Goal: Task Accomplishment & Management: Manage account settings

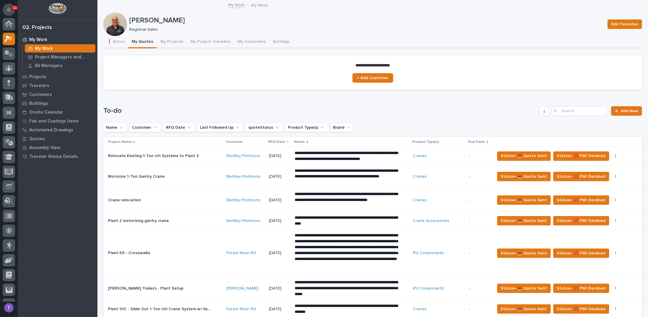
scroll to position [15, 0]
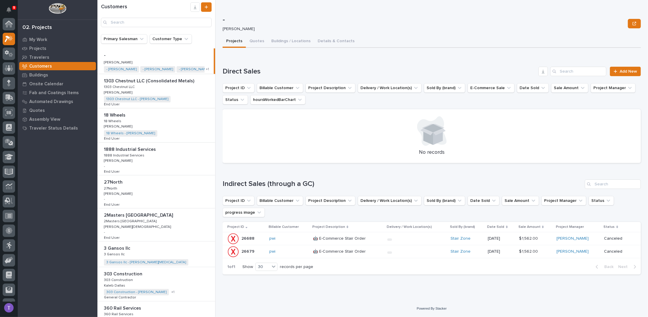
scroll to position [15, 0]
click at [146, 20] on input "Search" at bounding box center [156, 22] width 111 height 9
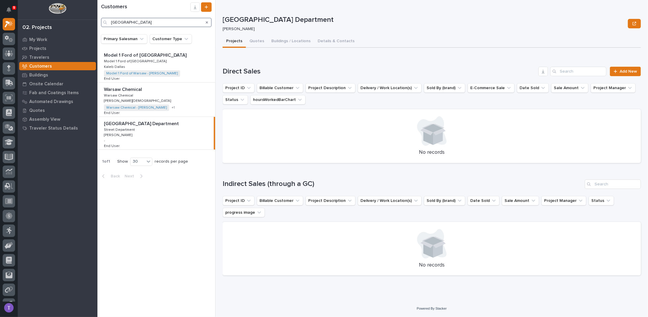
type input "warsaw"
click at [132, 123] on p "Warsaw Public Works Street Department" at bounding box center [142, 123] width 76 height 7
click at [322, 39] on button "Details & Contacts" at bounding box center [336, 41] width 44 height 12
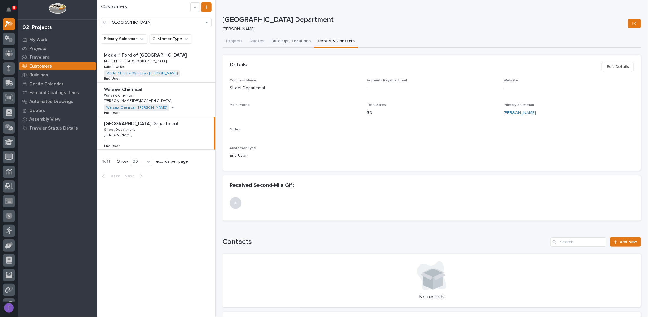
click at [275, 42] on button "Buildings / Locations" at bounding box center [291, 41] width 46 height 12
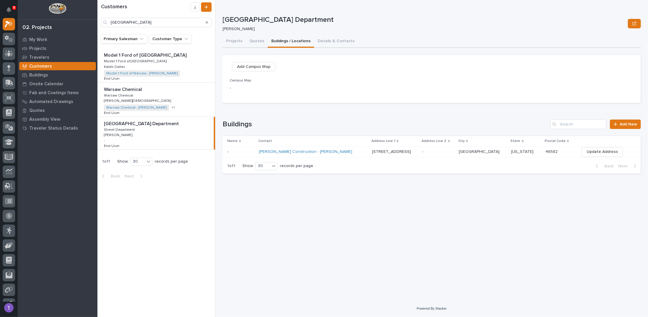
click at [234, 151] on p at bounding box center [240, 151] width 27 height 5
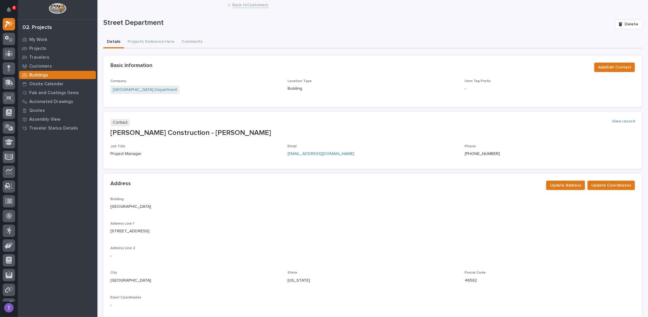
click at [234, 6] on link "Back to Customers" at bounding box center [251, 4] width 36 height 7
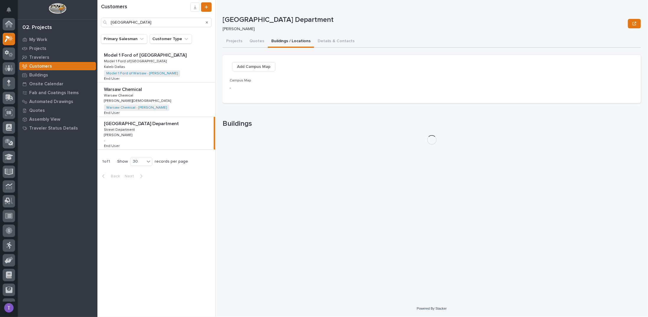
scroll to position [15, 0]
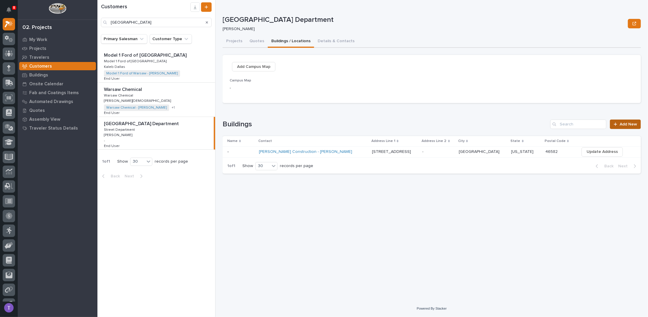
click at [622, 124] on span "Add New" at bounding box center [628, 124] width 17 height 4
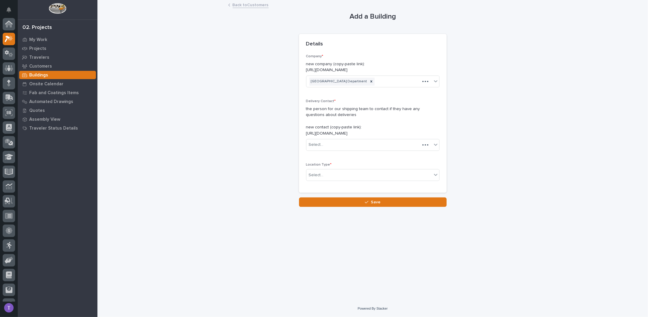
scroll to position [15, 0]
click at [233, 5] on link "Back to Customers" at bounding box center [251, 4] width 36 height 7
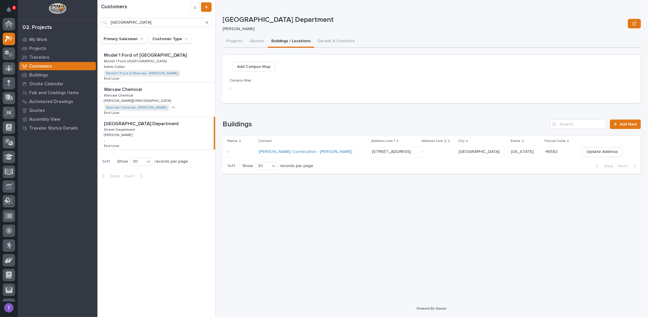
scroll to position [15, 0]
click at [596, 151] on span "Update Address" at bounding box center [601, 151] width 31 height 7
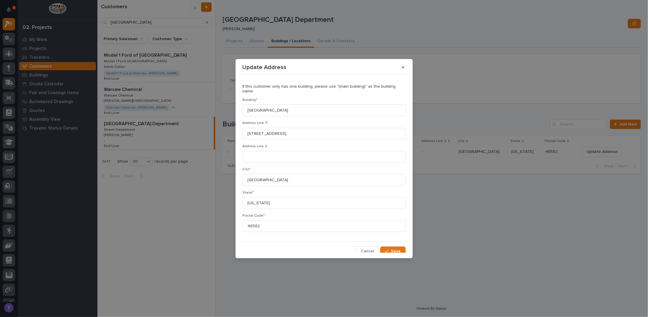
scroll to position [0, 0]
click at [365, 250] on span "Cancel" at bounding box center [367, 252] width 13 height 5
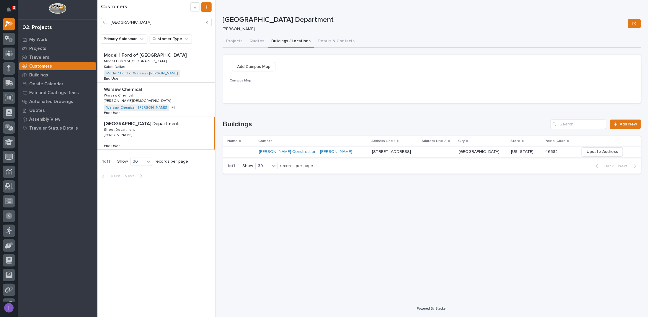
click at [598, 150] on span "Update Address" at bounding box center [601, 151] width 31 height 7
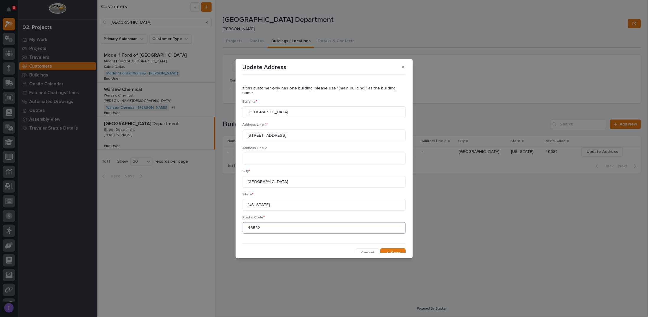
click at [262, 224] on input "46582" at bounding box center [324, 228] width 163 height 12
type input "46580"
click at [391, 250] on span "Save" at bounding box center [396, 252] width 10 height 5
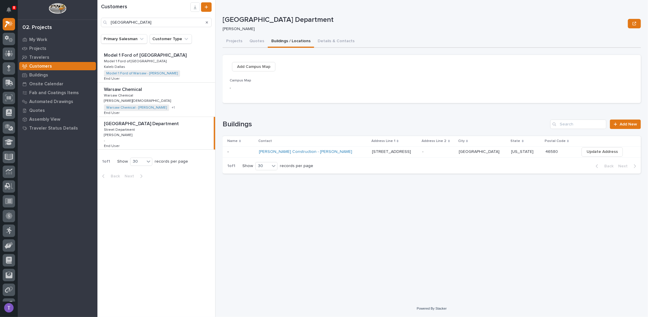
click at [303, 116] on div "Loading... Saving… Buildings Add New Name Contact Address Line 1 Address Line 2…" at bounding box center [432, 143] width 418 height 71
click at [216, 187] on div "Customers warsaw Primary Salesman Customer Type Model 1 Ford of Warsaw Model 1 …" at bounding box center [372, 158] width 550 height 317
click at [207, 22] on icon "Search" at bounding box center [207, 22] width 2 height 2
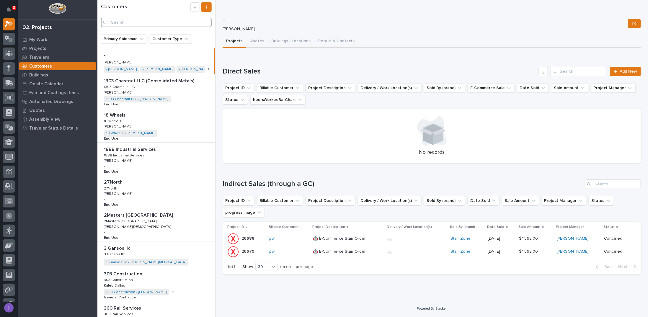
click at [169, 21] on input "Search" at bounding box center [156, 22] width 111 height 9
click at [134, 48] on div "Primary Salesman Customer Type" at bounding box center [156, 41] width 118 height 14
click at [274, 41] on button "Buildings / Locations" at bounding box center [291, 41] width 46 height 12
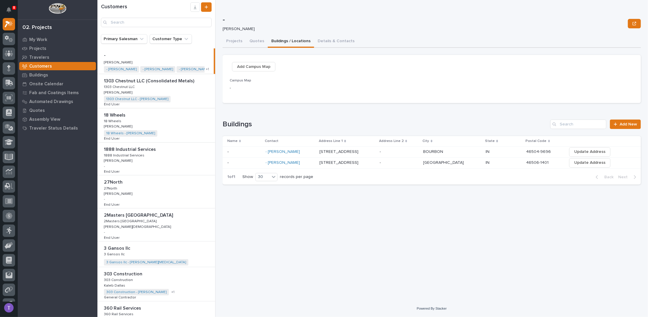
click at [288, 19] on p "-" at bounding box center [424, 20] width 403 height 9
click at [137, 22] on input "Search" at bounding box center [156, 22] width 111 height 9
click at [141, 39] on icon "Primary Salesman" at bounding box center [142, 39] width 4 height 2
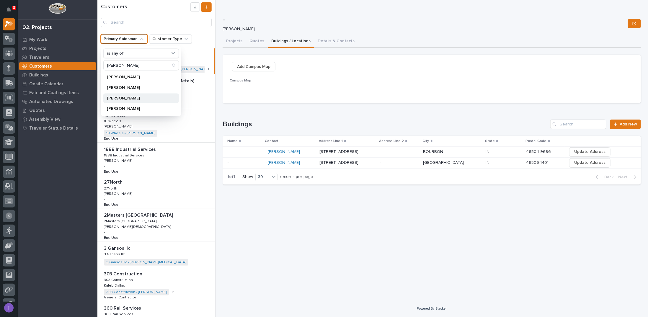
type input "tim"
click at [117, 97] on p "[PERSON_NAME]" at bounding box center [138, 98] width 63 height 4
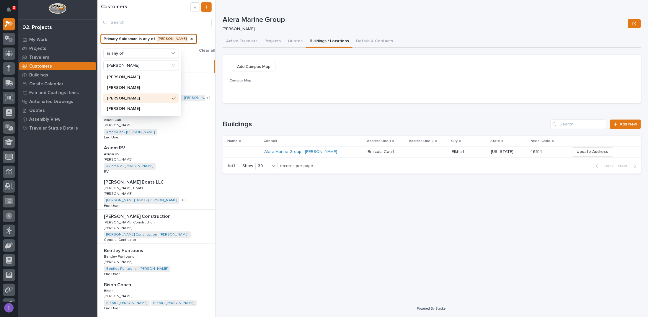
scroll to position [30, 0]
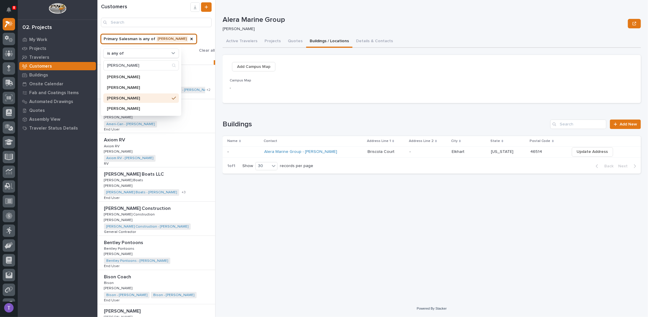
click at [116, 96] on p "[PERSON_NAME]" at bounding box center [138, 98] width 63 height 4
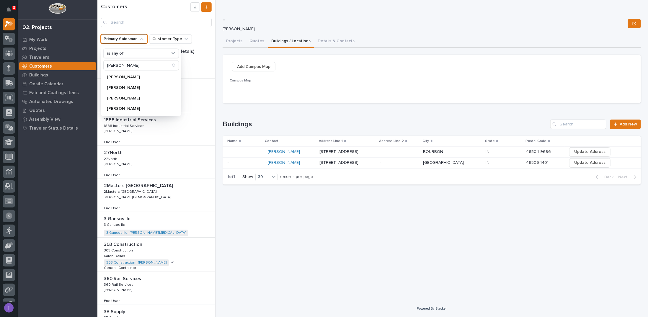
click at [196, 34] on div "Primary Salesman is any of tim Patrick Timm Tim Beatty Tim Ergle Timothy Farmer…" at bounding box center [156, 41] width 118 height 14
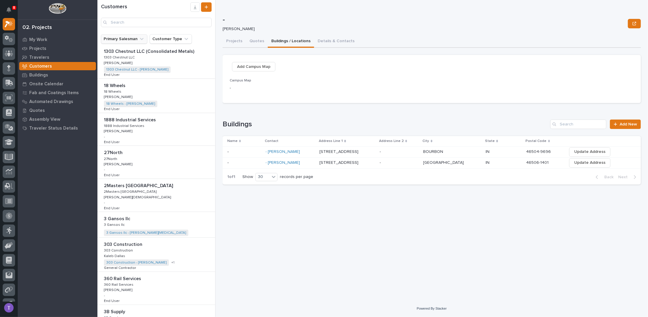
click at [141, 39] on icon "Primary Salesman" at bounding box center [142, 39] width 6 height 6
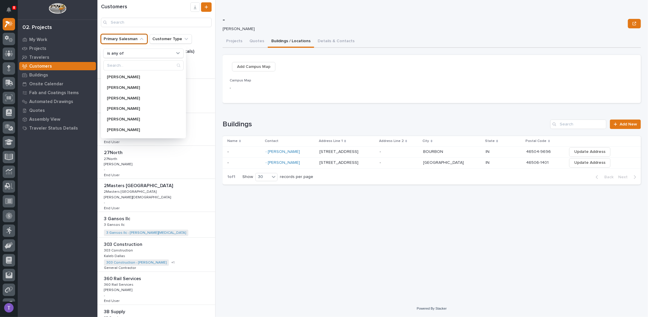
click at [198, 32] on div "Customers" at bounding box center [156, 17] width 118 height 34
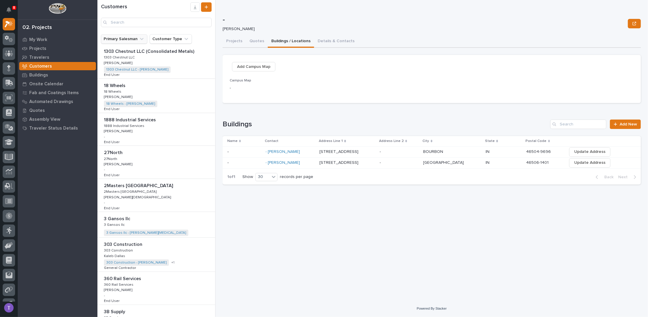
click at [141, 38] on icon "Primary Salesman" at bounding box center [142, 39] width 6 height 6
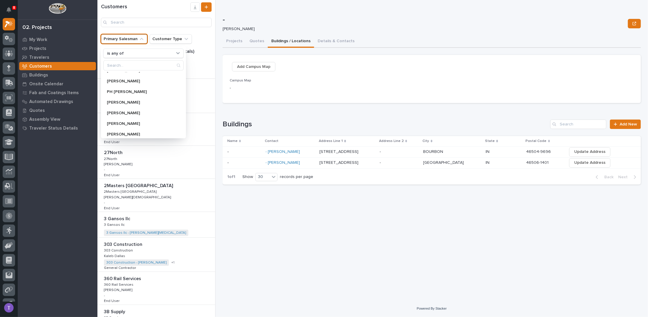
scroll to position [466, 0]
click at [318, 14] on div "- Michelle Moore" at bounding box center [432, 24] width 418 height 24
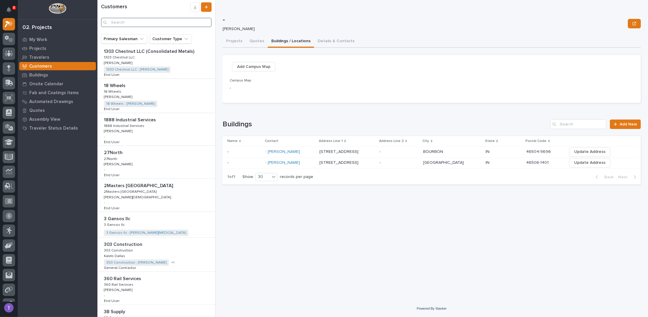
click at [140, 22] on input "Search" at bounding box center [156, 22] width 111 height 9
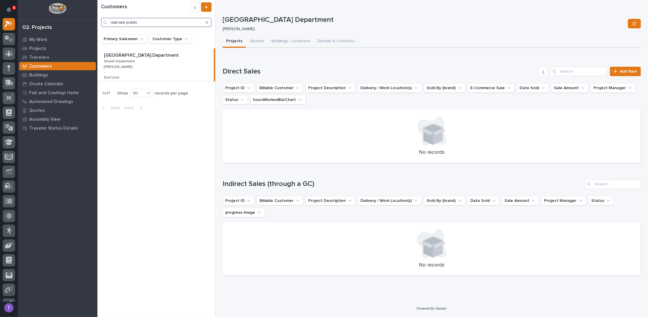
type input "warsaw public"
click at [144, 54] on p "Warsaw Public Works Street Department" at bounding box center [142, 54] width 76 height 7
click at [287, 39] on button "Buildings / Locations" at bounding box center [291, 41] width 46 height 12
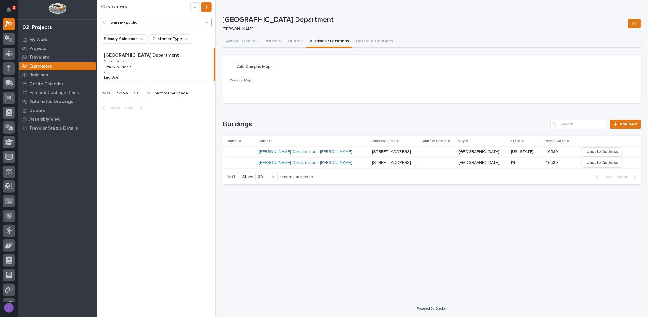
drag, startPoint x: 207, startPoint y: 22, endPoint x: 131, endPoint y: 23, distance: 76.5
click at [207, 22] on icon "Search" at bounding box center [207, 22] width 2 height 2
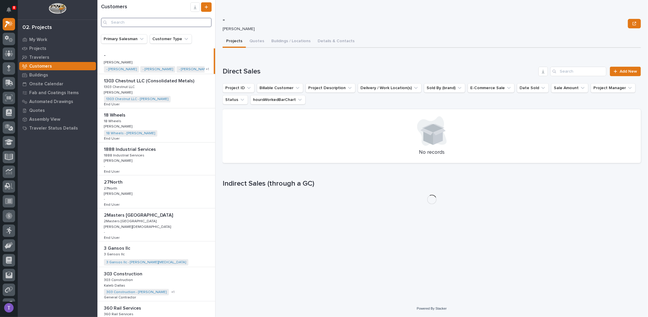
click at [130, 22] on input "Search" at bounding box center [156, 22] width 111 height 9
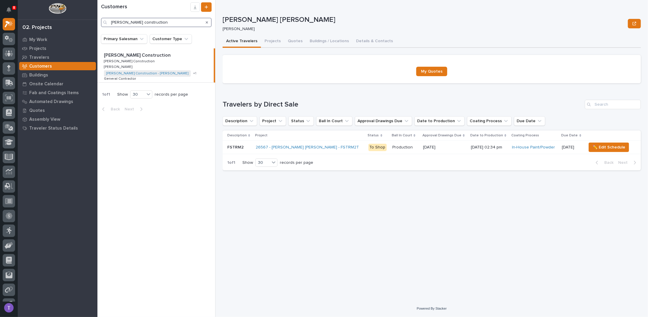
type input "robinson construction"
click at [138, 54] on p "Robinson Construction" at bounding box center [138, 54] width 68 height 7
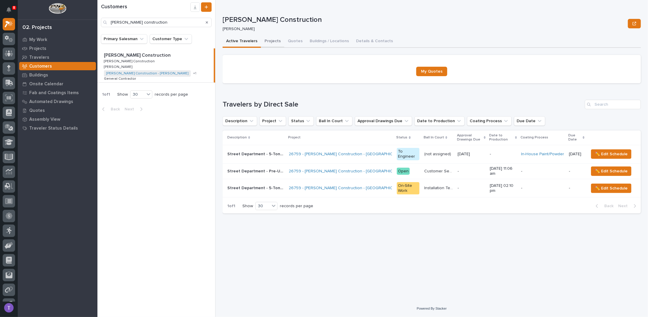
click at [269, 40] on button "Projects" at bounding box center [272, 41] width 23 height 12
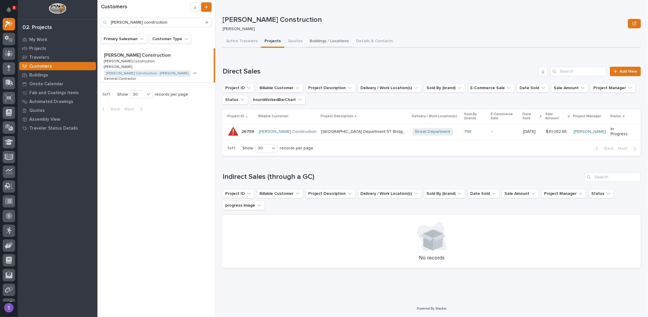
click at [316, 42] on button "Buildings / Locations" at bounding box center [329, 41] width 46 height 12
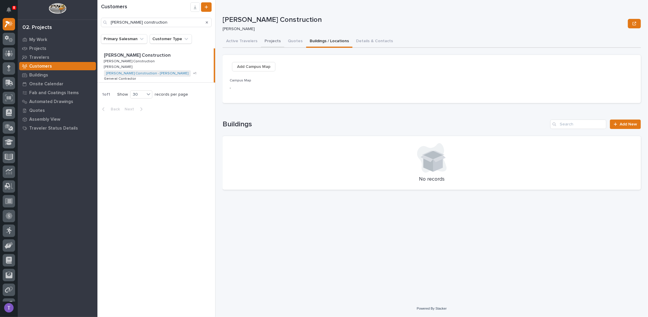
click at [271, 40] on button "Projects" at bounding box center [272, 41] width 23 height 12
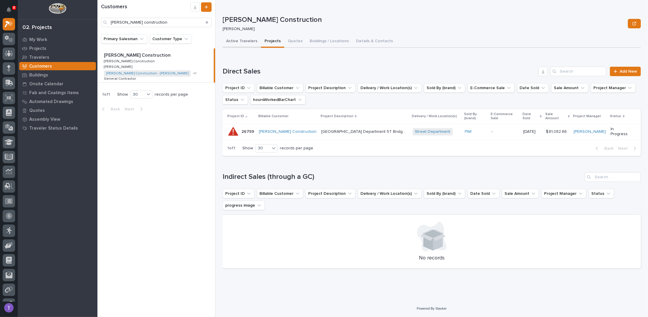
click at [242, 40] on button "Active Travelers" at bounding box center [242, 41] width 38 height 12
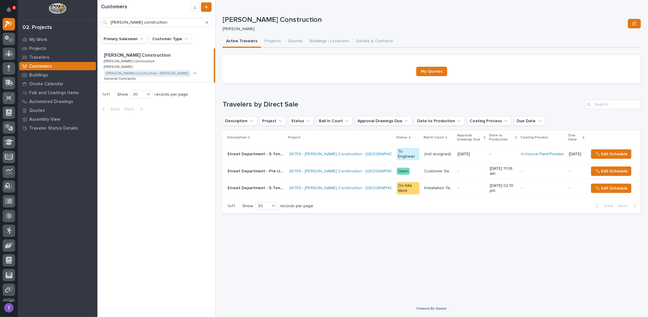
click at [207, 22] on icon "Search" at bounding box center [207, 22] width 2 height 2
click at [166, 20] on input "Search" at bounding box center [156, 22] width 111 height 9
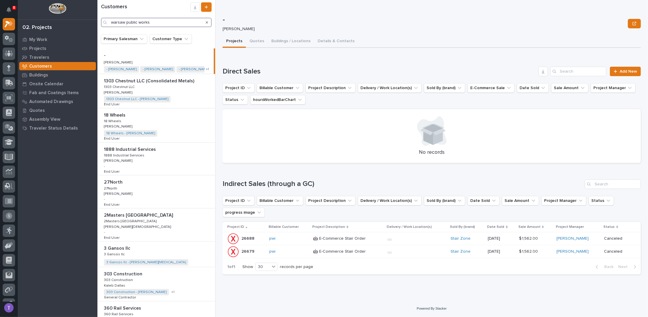
type input "warsaw public works"
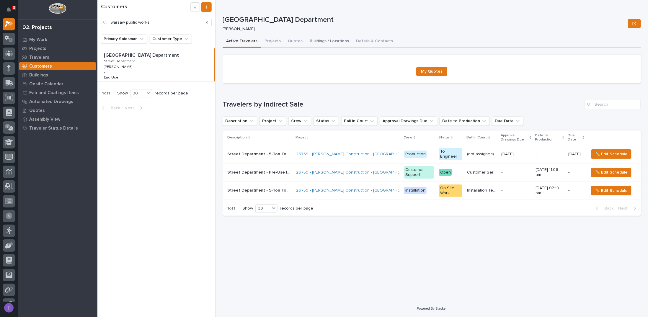
click at [329, 39] on button "Buildings / Locations" at bounding box center [329, 41] width 46 height 12
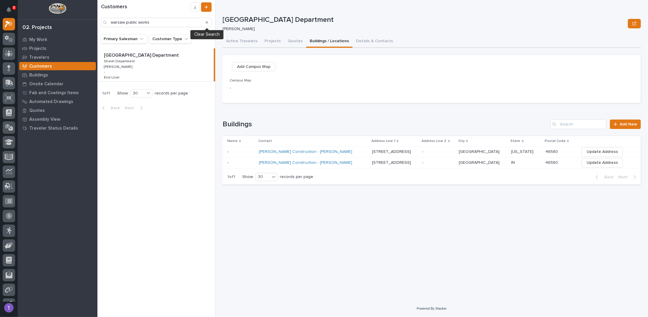
click at [207, 21] on icon "Search" at bounding box center [207, 23] width 2 height 4
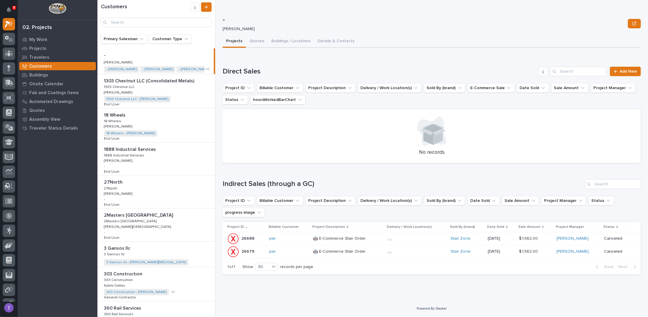
click at [269, 55] on div "Loading... Saving… Direct Sales Add New Project ID Billable Customer Project De…" at bounding box center [432, 111] width 418 height 113
click at [291, 126] on div at bounding box center [432, 131] width 404 height 30
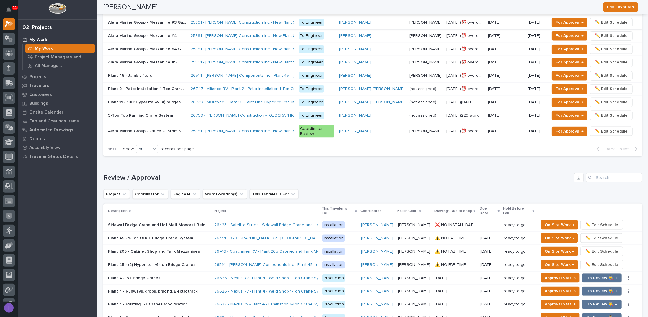
scroll to position [502, 0]
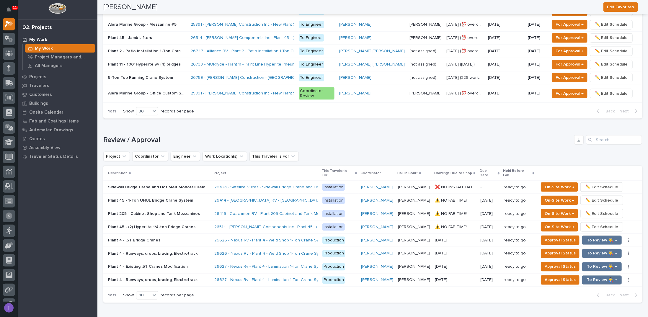
click at [148, 75] on p "5-Ton Top Running Crane System" at bounding box center [141, 77] width 66 height 6
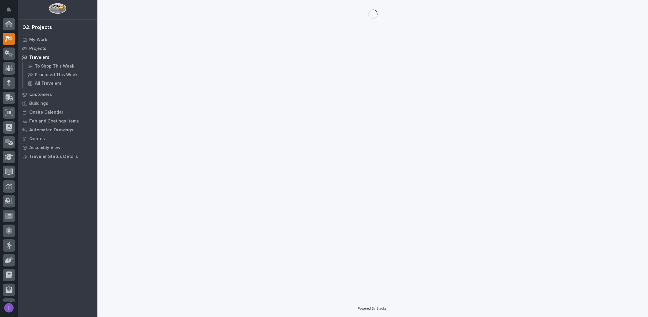
scroll to position [15, 0]
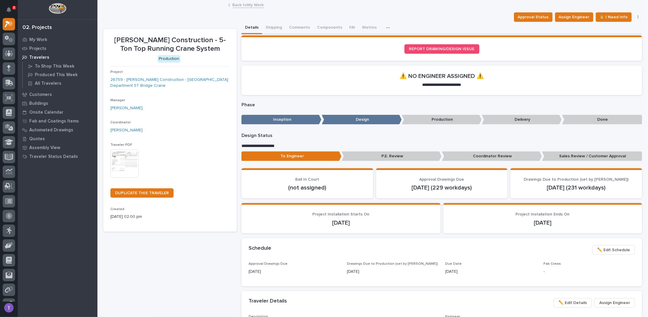
click at [234, 4] on link "Back to My Work" at bounding box center [248, 4] width 31 height 7
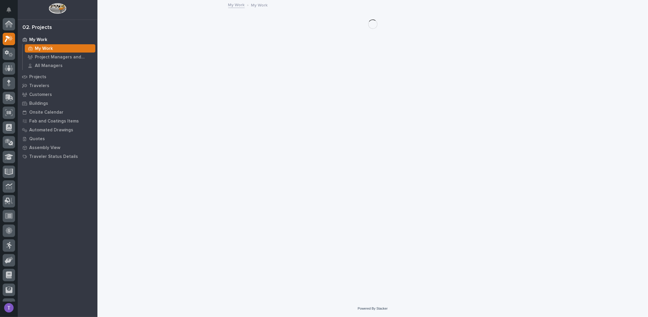
scroll to position [15, 0]
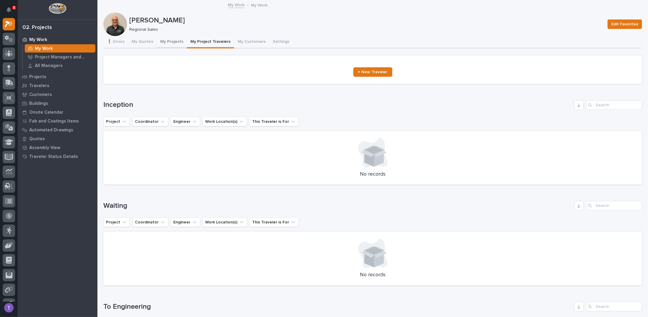
click at [168, 40] on button "My Projects" at bounding box center [172, 42] width 30 height 12
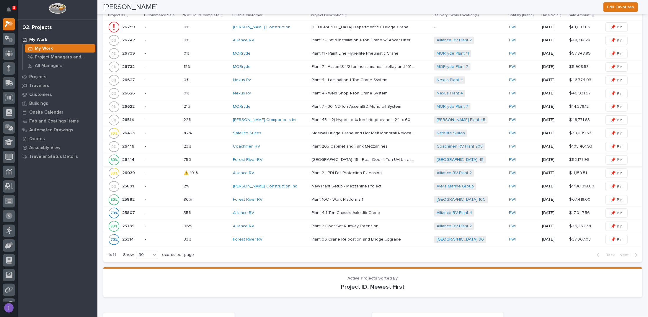
scroll to position [295, 0]
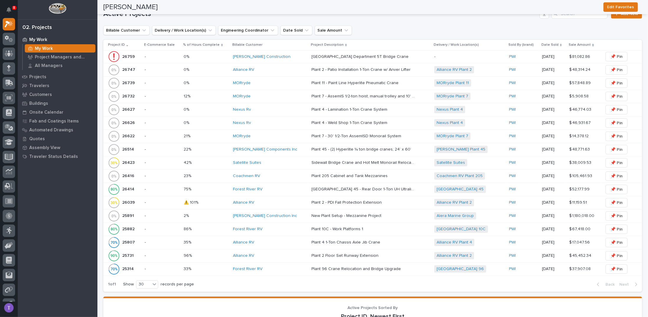
click at [130, 53] on p "26759" at bounding box center [129, 56] width 14 height 6
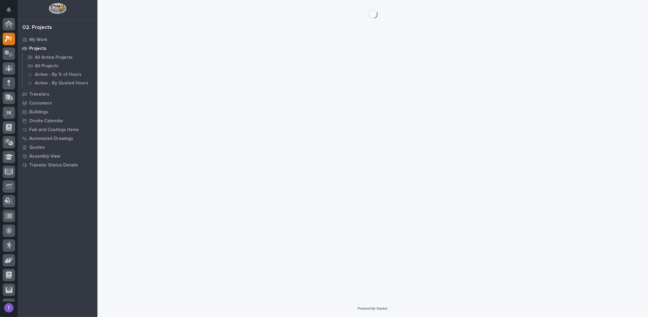
scroll to position [15, 0]
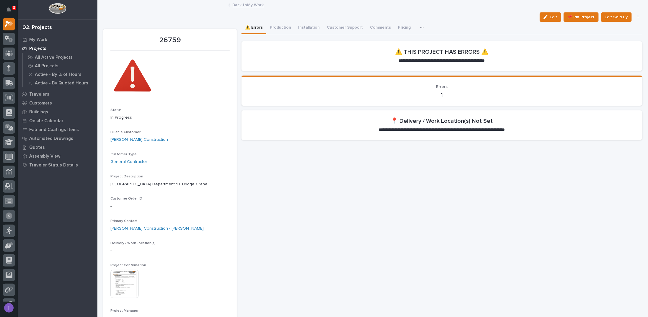
click at [550, 14] on span "Edit" at bounding box center [553, 16] width 7 height 5
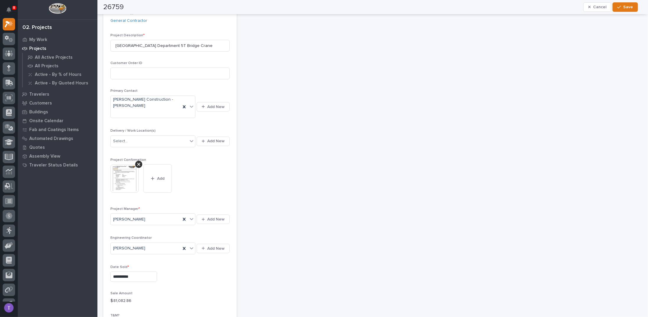
scroll to position [148, 0]
click at [140, 133] on div "Select..." at bounding box center [152, 139] width 85 height 12
type input "*"
type input "**********"
click at [140, 135] on div "Select..." at bounding box center [149, 139] width 77 height 10
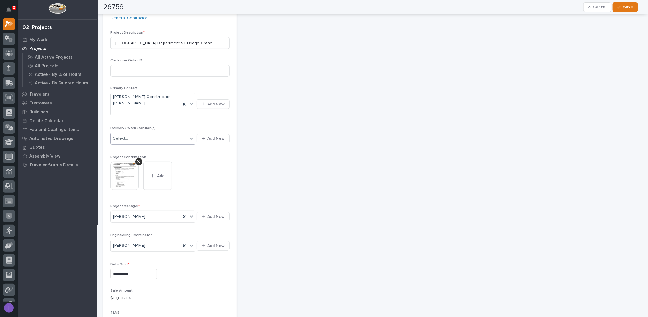
click at [164, 119] on div "Primary Contact Robinson Construction - Kristopher Williams Add New" at bounding box center [169, 103] width 119 height 35
click at [626, 7] on span "Save" at bounding box center [628, 6] width 10 height 5
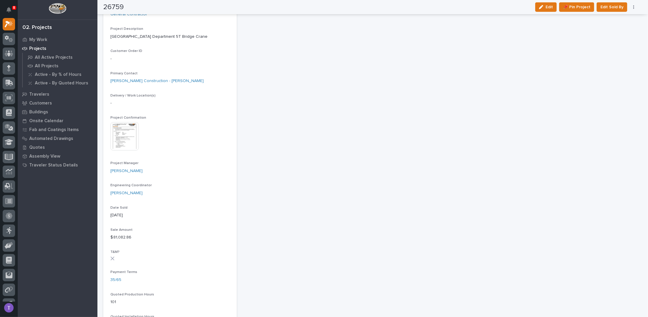
scroll to position [101, 0]
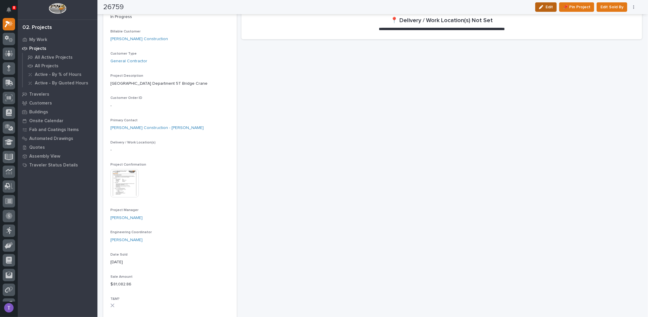
click at [542, 9] on button "Edit" at bounding box center [546, 6] width 22 height 9
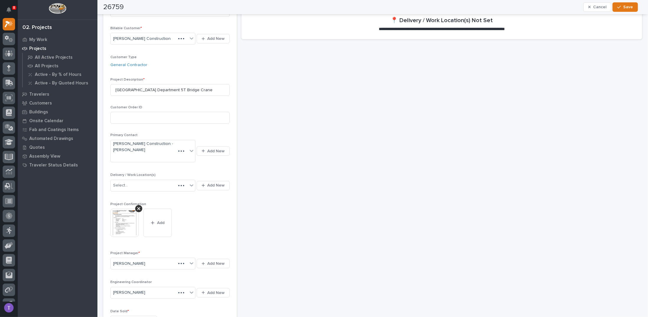
scroll to position [148, 0]
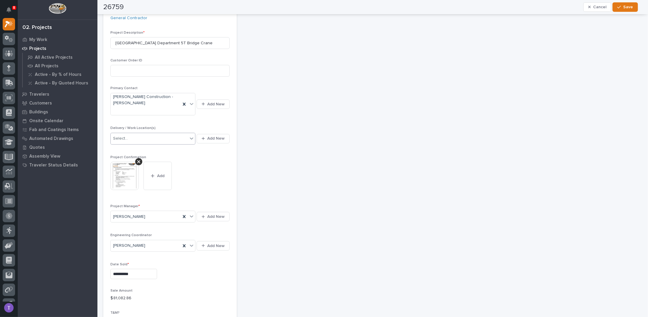
click at [139, 136] on div "Select..." at bounding box center [149, 139] width 77 height 10
type input "*"
click at [166, 121] on div "**********" at bounding box center [169, 312] width 119 height 807
click at [269, 153] on div "**********" at bounding box center [441, 298] width 401 height 848
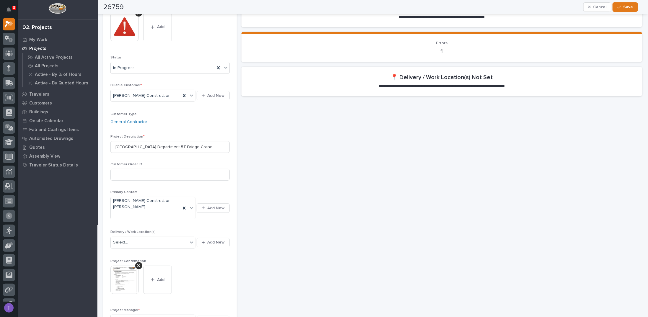
scroll to position [0, 0]
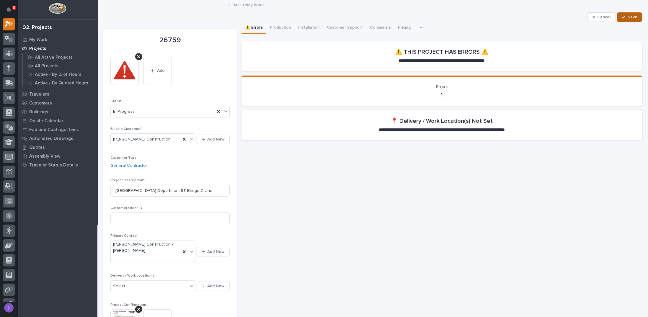
click at [627, 17] on span "Save" at bounding box center [632, 16] width 10 height 5
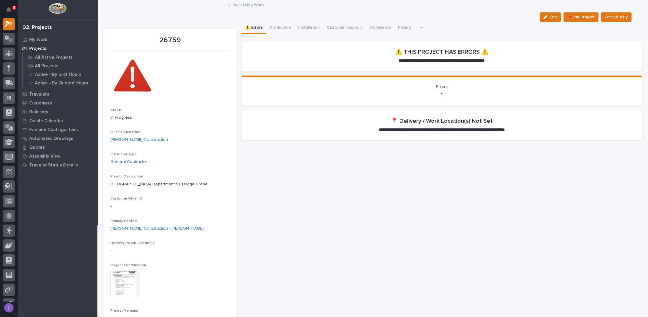
click at [235, 4] on link "Back to My Work" at bounding box center [248, 4] width 31 height 7
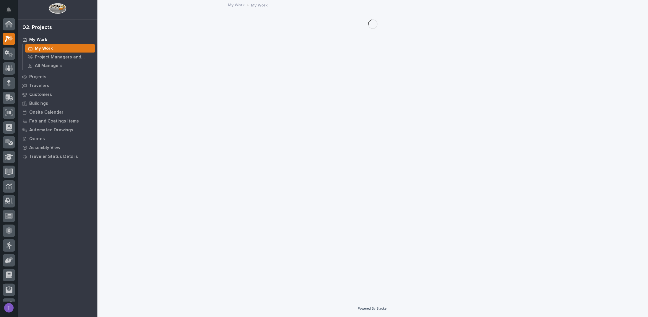
scroll to position [15, 0]
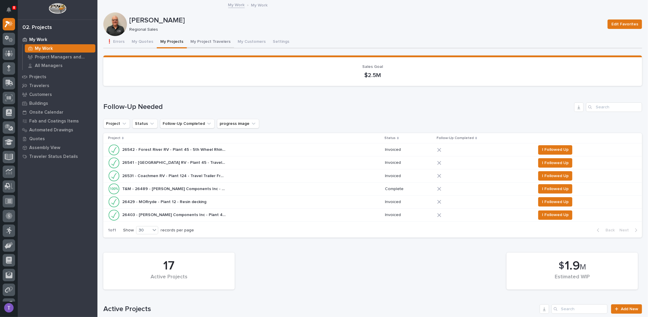
click at [201, 42] on button "My Project Travelers" at bounding box center [210, 42] width 47 height 12
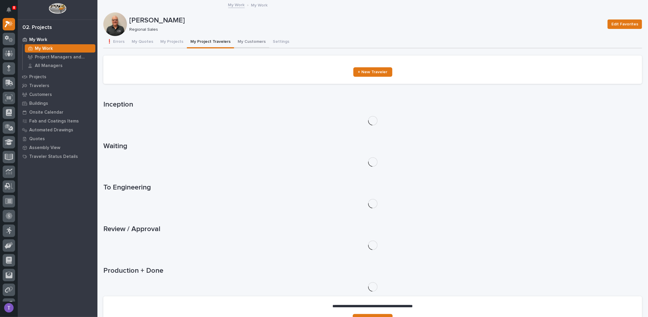
click at [239, 42] on button "My Customers" at bounding box center [251, 42] width 35 height 12
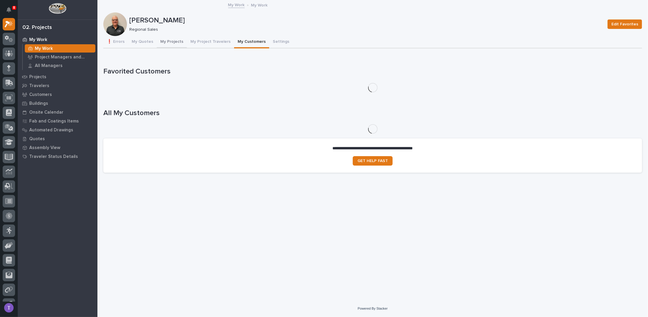
drag, startPoint x: 196, startPoint y: 41, endPoint x: 168, endPoint y: 40, distance: 28.1
click at [196, 41] on button "My Project Travelers" at bounding box center [210, 42] width 47 height 12
click at [168, 40] on button "My Projects" at bounding box center [172, 42] width 30 height 12
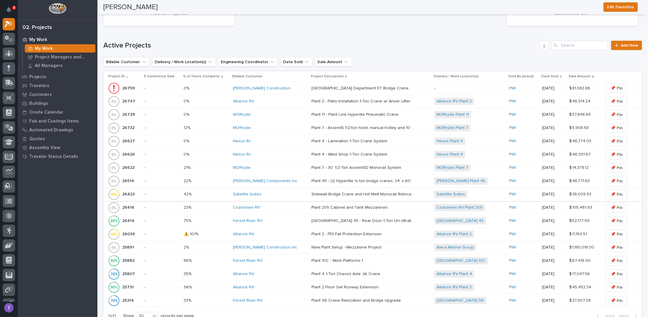
scroll to position [266, 0]
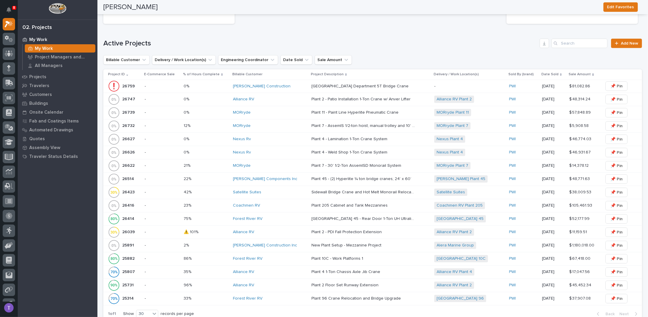
click at [126, 84] on p "26759" at bounding box center [129, 86] width 14 height 6
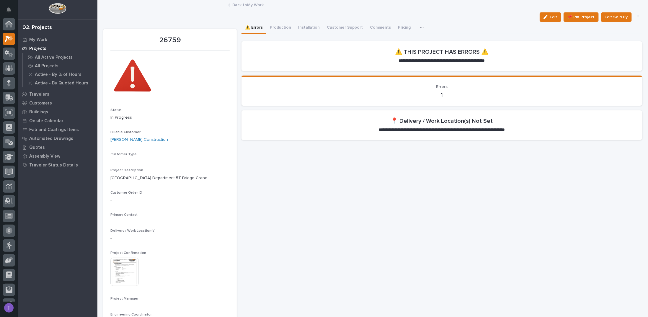
scroll to position [15, 0]
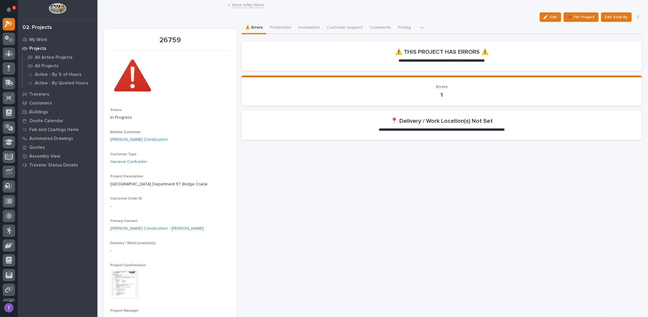
click at [550, 16] on span "Edit" at bounding box center [553, 16] width 7 height 5
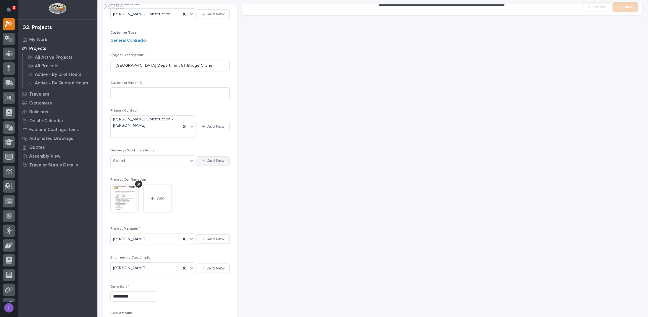
scroll to position [148, 0]
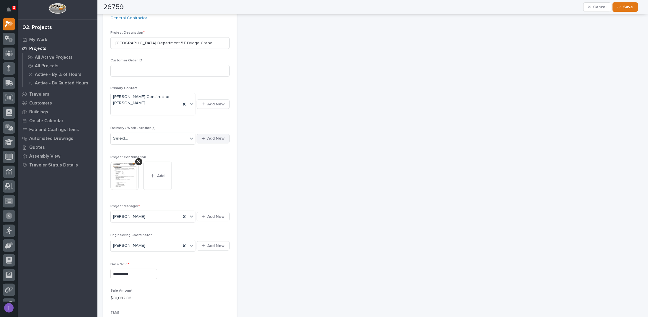
click at [214, 136] on span "Add New" at bounding box center [215, 138] width 17 height 5
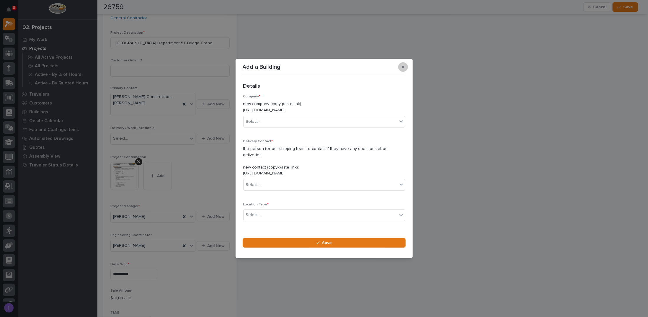
click at [402, 69] on icon "button" at bounding box center [403, 67] width 3 height 4
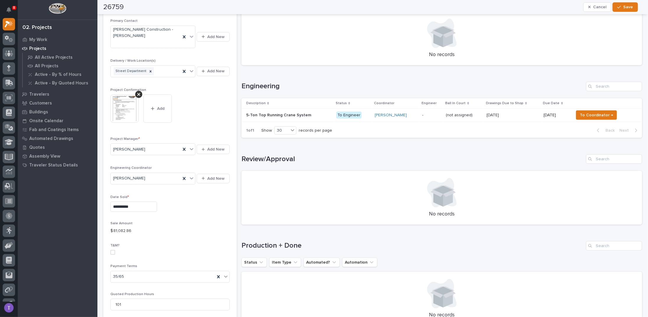
scroll to position [207, 0]
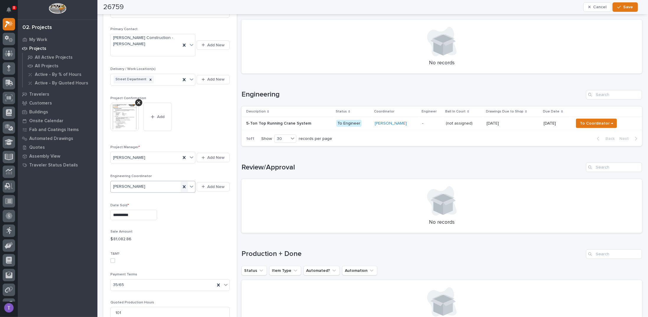
click at [184, 185] on icon at bounding box center [184, 186] width 3 height 3
click at [141, 185] on div "Select..." at bounding box center [149, 187] width 77 height 10
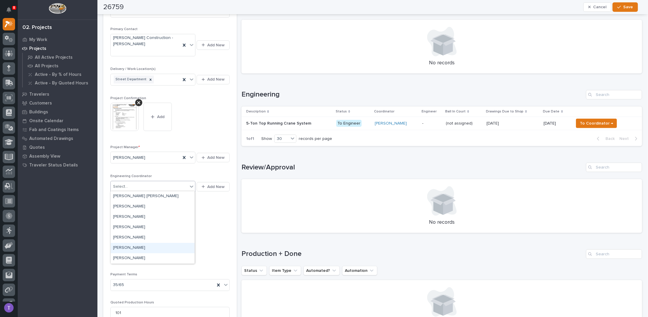
click at [127, 246] on div "[PERSON_NAME]" at bounding box center [153, 248] width 84 height 10
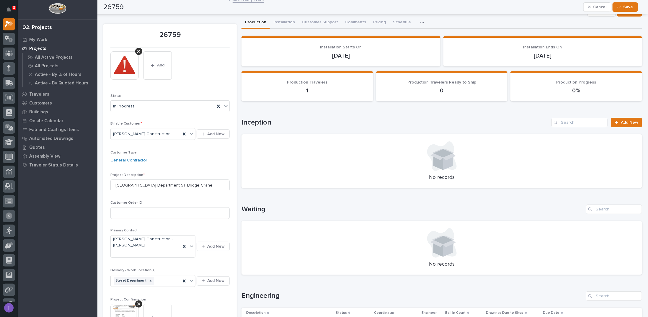
scroll to position [0, 0]
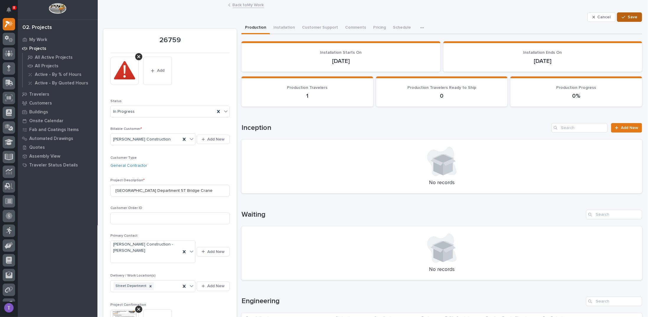
click at [623, 16] on div "button" at bounding box center [625, 17] width 6 height 4
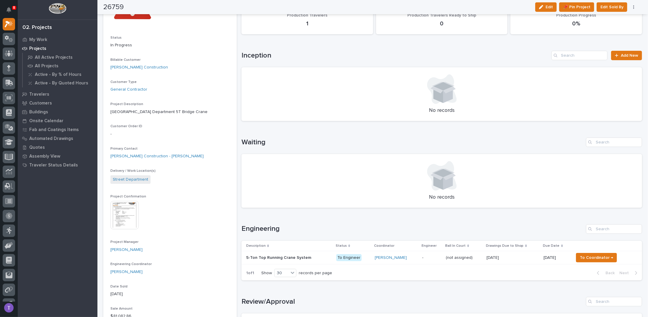
scroll to position [148, 0]
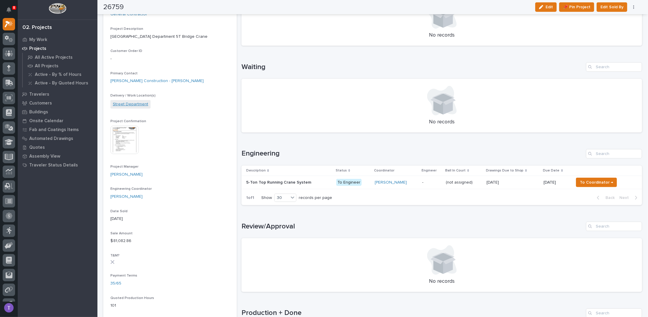
click at [133, 103] on link "Street Department" at bounding box center [130, 104] width 35 height 6
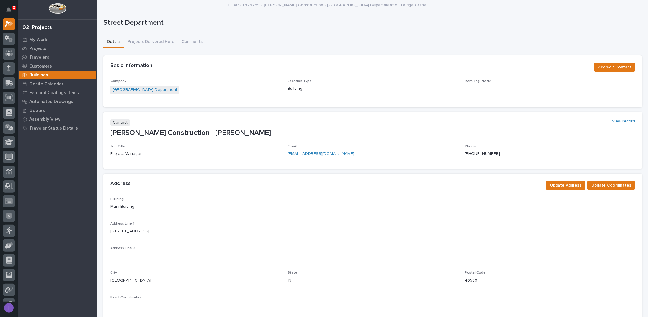
click at [238, 4] on link "Back to 26759 - Robinson Construction - Warsaw Public Works Street Department 5…" at bounding box center [330, 4] width 194 height 7
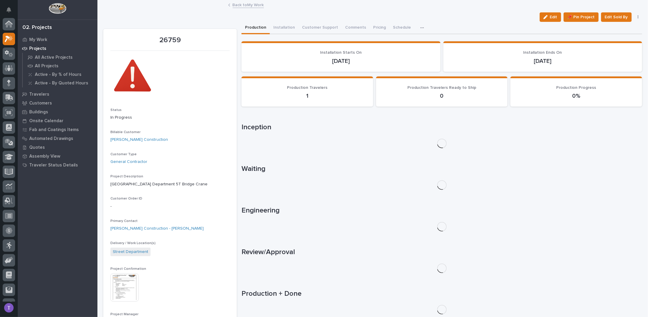
scroll to position [15, 0]
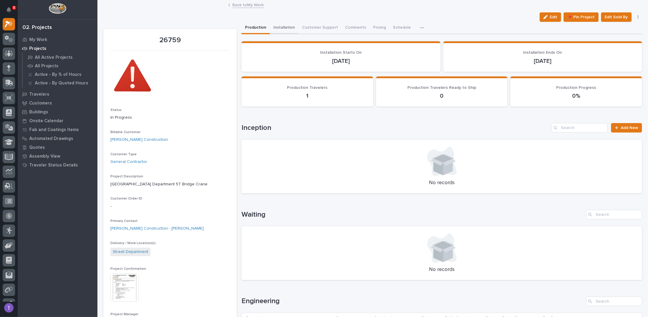
click at [281, 25] on button "Installation" at bounding box center [284, 28] width 29 height 12
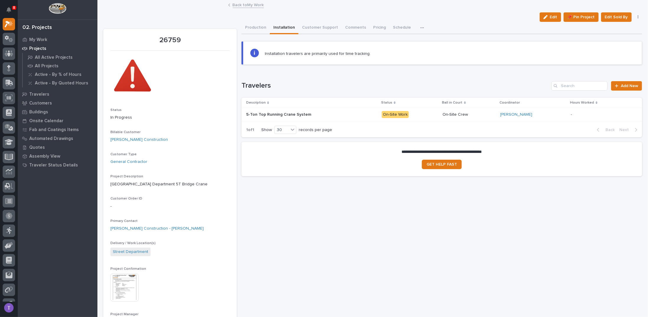
click at [274, 113] on p "5-Ton Top Running Crane System" at bounding box center [279, 114] width 66 height 6
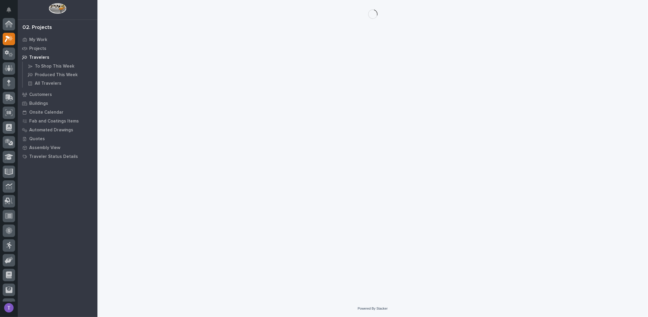
scroll to position [15, 0]
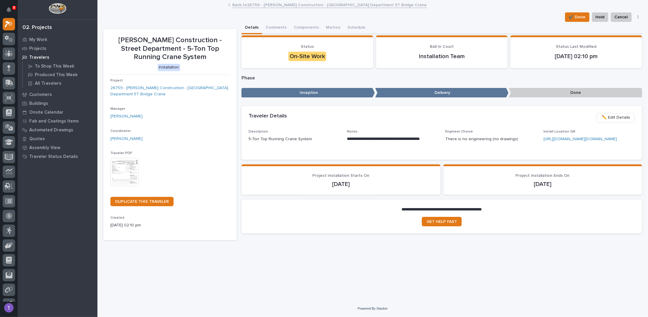
click at [119, 168] on img at bounding box center [124, 172] width 28 height 28
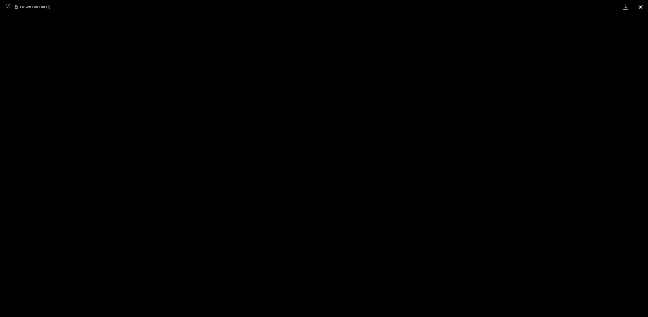
click at [640, 6] on button "Close gallery" at bounding box center [640, 7] width 15 height 14
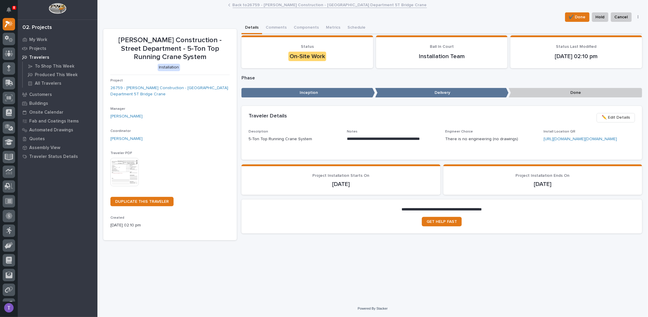
click at [239, 5] on link "Back to 26759 - Robinson Construction - Warsaw Public Works Street Department 5…" at bounding box center [330, 4] width 194 height 7
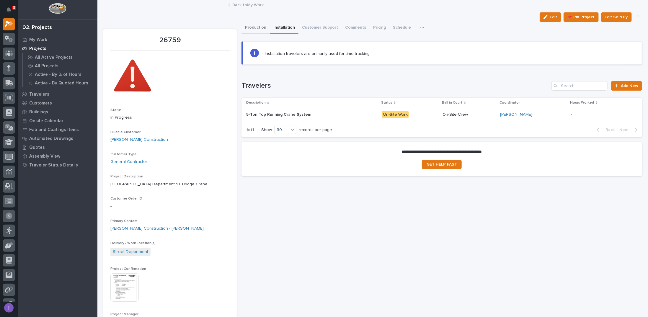
click at [251, 25] on button "Production" at bounding box center [255, 28] width 28 height 12
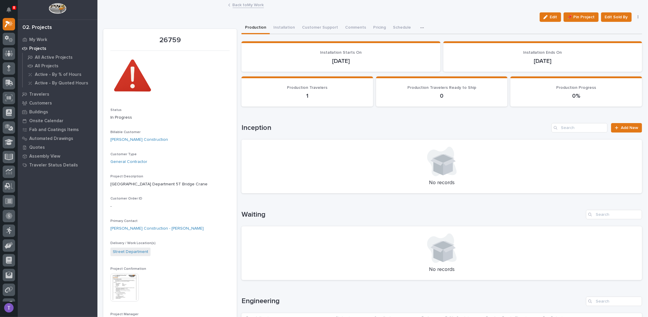
click at [236, 4] on link "Back to My Work" at bounding box center [248, 4] width 31 height 7
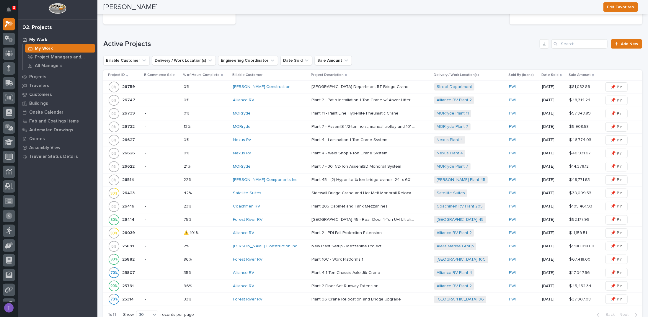
scroll to position [266, 0]
click at [128, 84] on p "26759" at bounding box center [129, 86] width 14 height 6
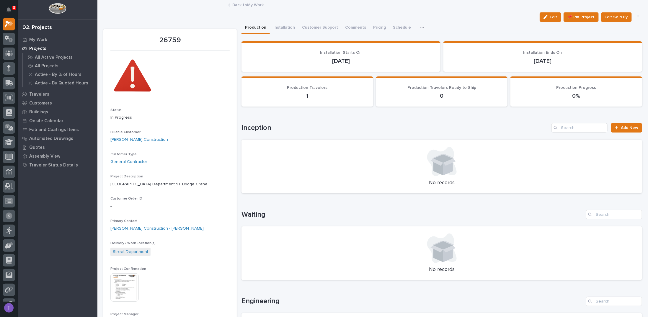
click at [162, 246] on div "Delivery / Work Location(s) Street Department" at bounding box center [169, 251] width 119 height 21
click at [237, 4] on link "Back to My Work" at bounding box center [248, 4] width 31 height 7
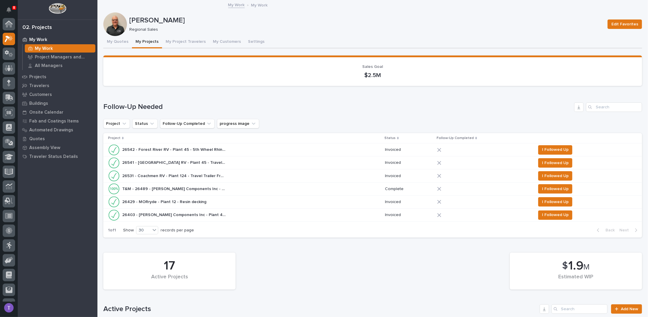
scroll to position [15, 0]
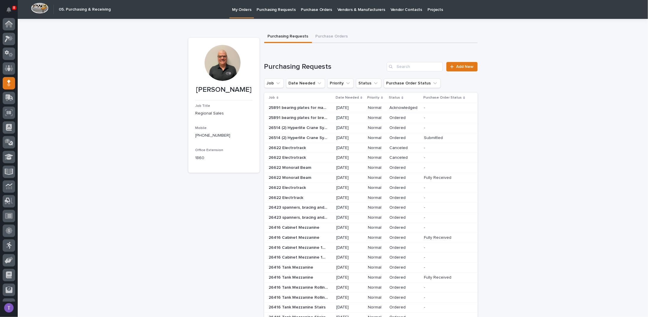
scroll to position [26, 0]
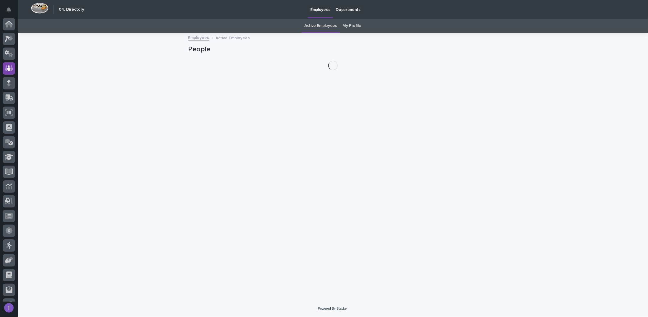
scroll to position [26, 0]
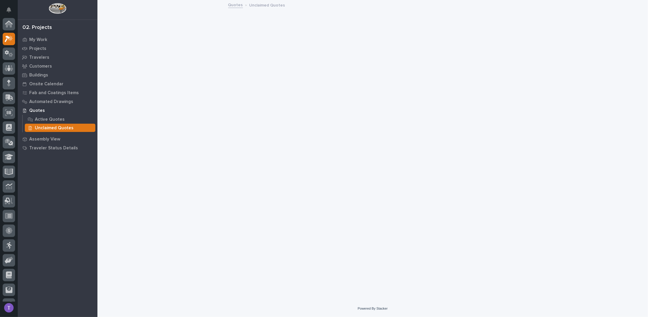
scroll to position [15, 0]
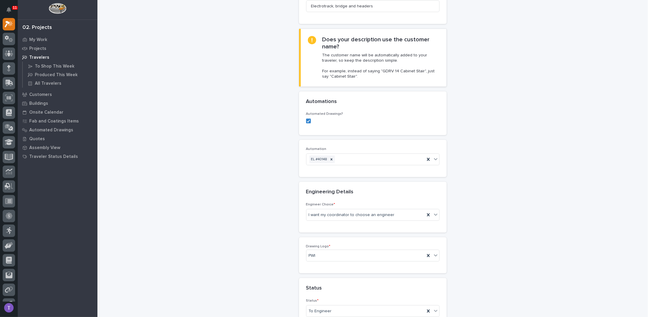
scroll to position [148, 0]
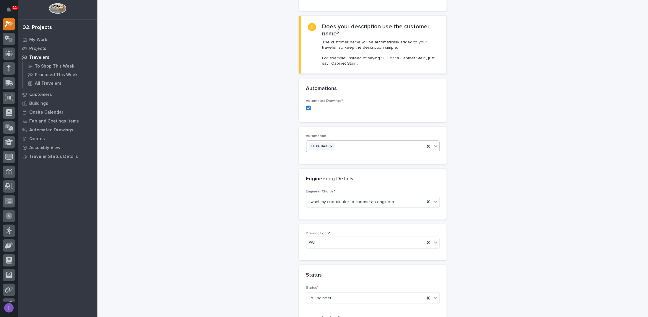
click at [356, 141] on div "EL #40148" at bounding box center [365, 146] width 118 height 10
type input "*"
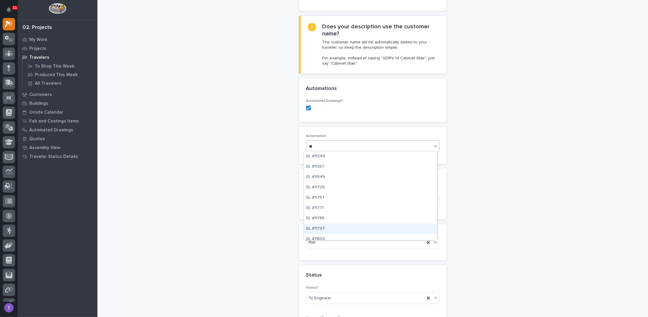
type input "*"
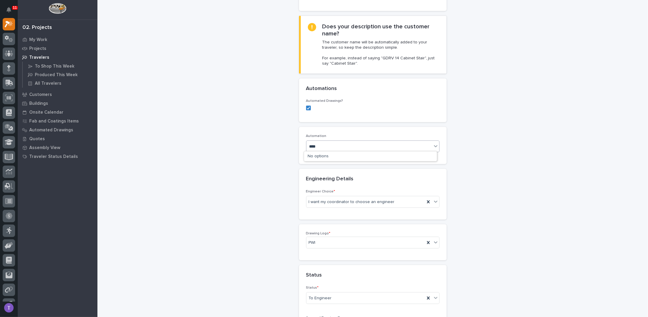
type input "*****"
click at [321, 155] on div "EL #40148" at bounding box center [370, 156] width 133 height 10
type input "*****"
click at [321, 156] on div "HB #40177" at bounding box center [370, 156] width 133 height 10
type input "*****"
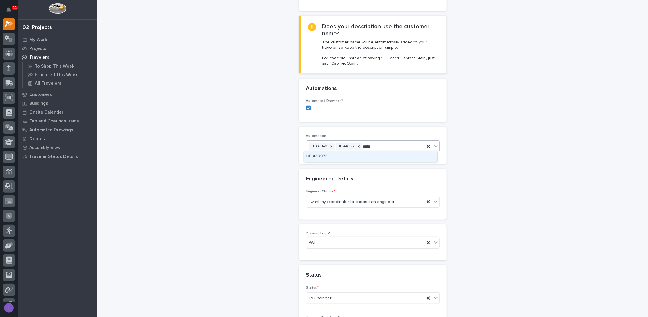
click at [325, 154] on div "UB #39973" at bounding box center [370, 156] width 133 height 10
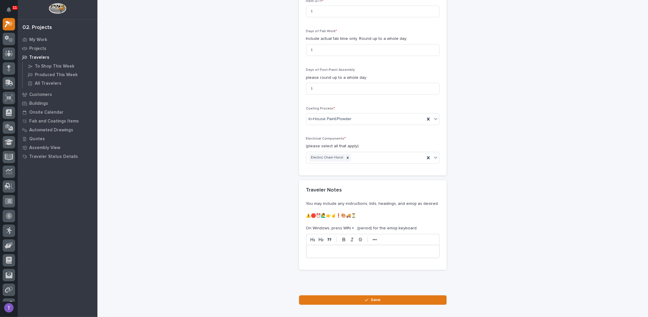
scroll to position [657, 0]
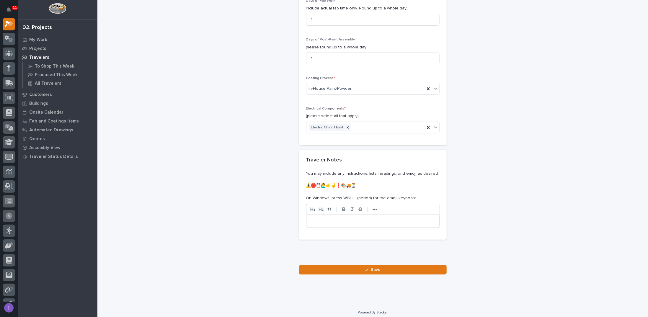
click at [323, 215] on div at bounding box center [372, 221] width 133 height 13
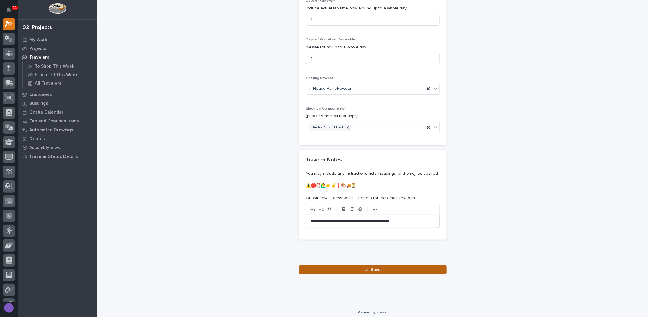
click at [371, 267] on span "Save" at bounding box center [376, 269] width 10 height 5
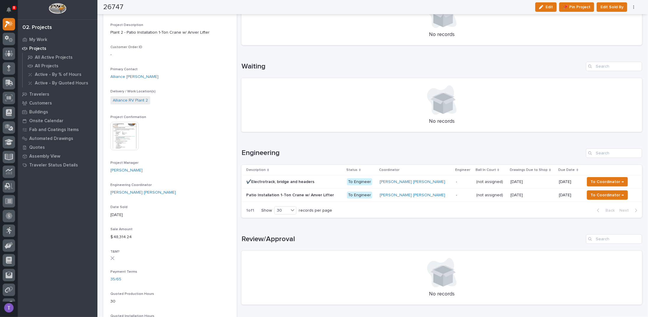
scroll to position [148, 0]
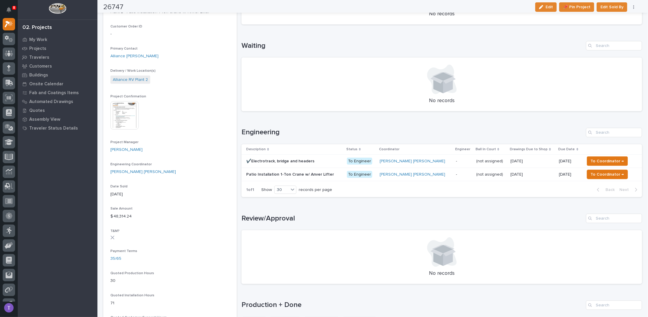
scroll to position [207, 0]
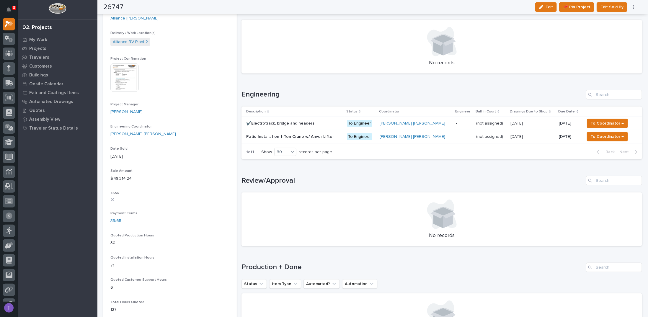
click at [290, 120] on p "✔️Electrotrack, bridge and headers" at bounding box center [280, 123] width 69 height 6
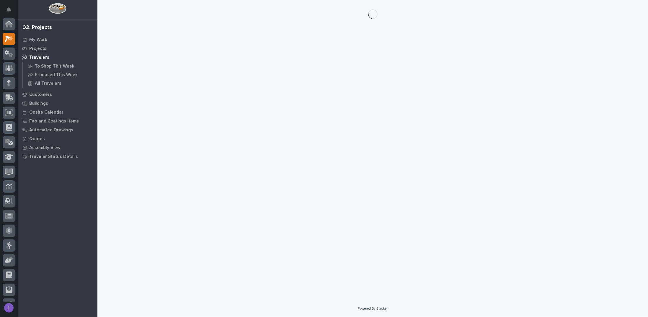
scroll to position [15, 0]
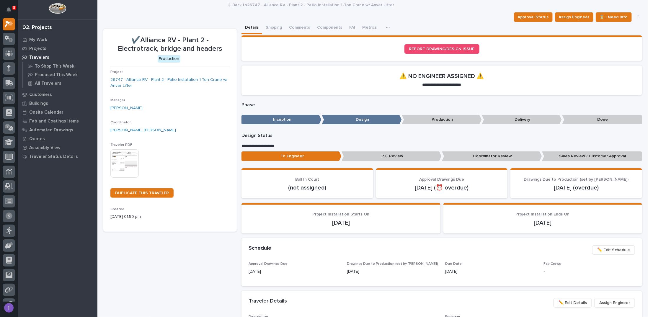
click at [634, 18] on button "button" at bounding box center [638, 17] width 8 height 4
click at [459, 16] on div "Approval Status Assign Engineer ⏳ I Need Info To Review 👨‍🏭 → Hold Cancel Chang…" at bounding box center [372, 16] width 539 height 9
click at [234, 4] on link "Back to 26747 - Alliance RV - Plant 2 - Patio Installation 1-Ton Crane w/ Anver…" at bounding box center [314, 4] width 162 height 7
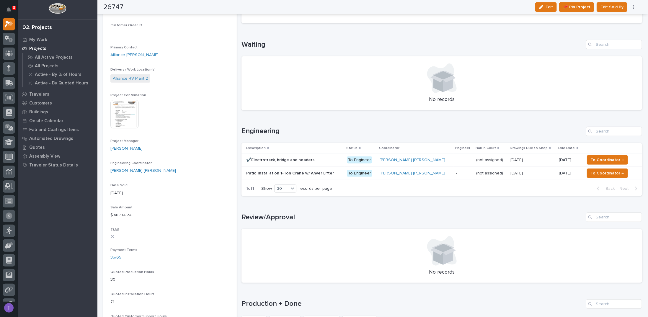
scroll to position [177, 0]
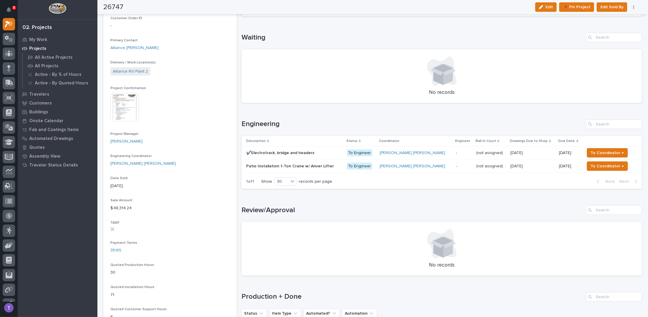
click at [275, 167] on p "Patio Installation 1-Ton Crane w/ Anver Lifter" at bounding box center [290, 166] width 89 height 6
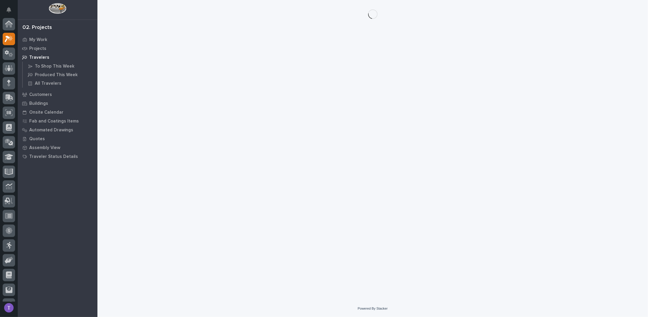
scroll to position [15, 0]
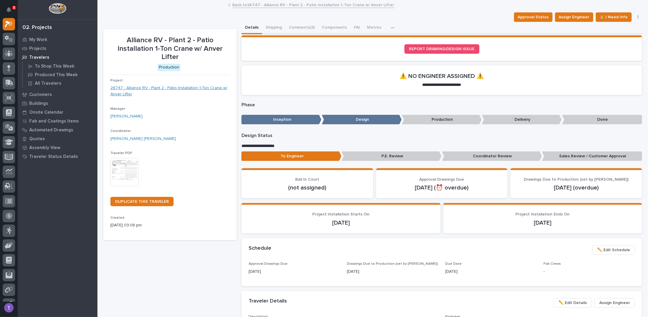
click at [169, 88] on link "26747 - Alliance RV - Plant 2 - Patio Installation 1-Ton Crane w/ Anver Lifter" at bounding box center [169, 91] width 119 height 12
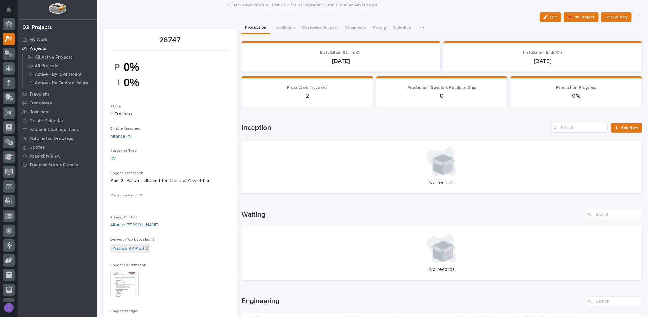
scroll to position [15, 0]
click at [550, 15] on span "Edit" at bounding box center [553, 16] width 7 height 5
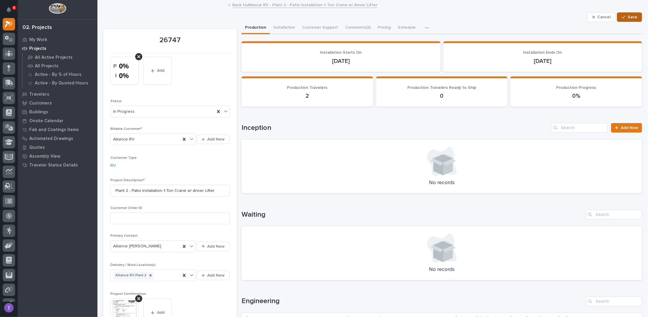
click at [627, 15] on span "Save" at bounding box center [632, 16] width 10 height 5
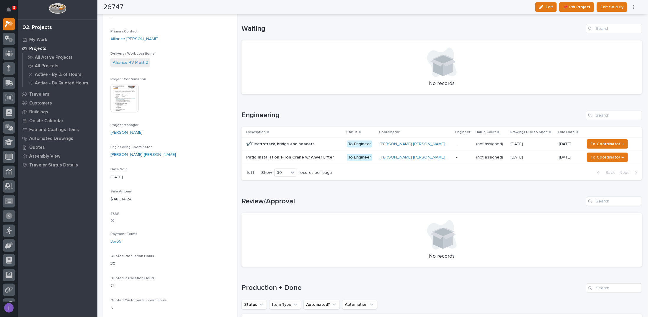
scroll to position [207, 0]
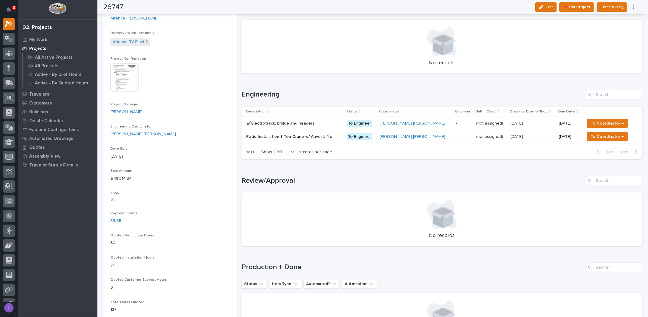
click at [279, 122] on p "✔️Electrotrack, bridge and headers" at bounding box center [280, 123] width 69 height 6
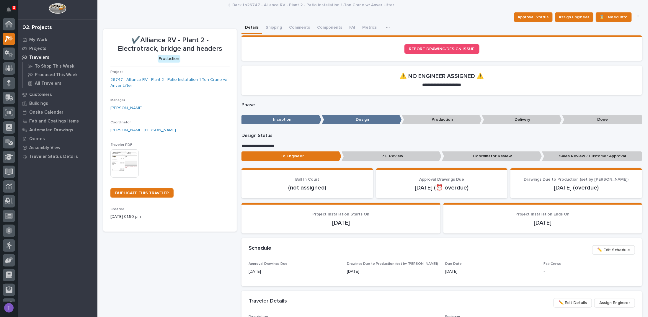
scroll to position [15, 0]
click at [166, 79] on link "26747 - Alliance RV - Plant 2 - Patio Installation 1-Ton Crane w/ Anver Lifter" at bounding box center [169, 83] width 119 height 12
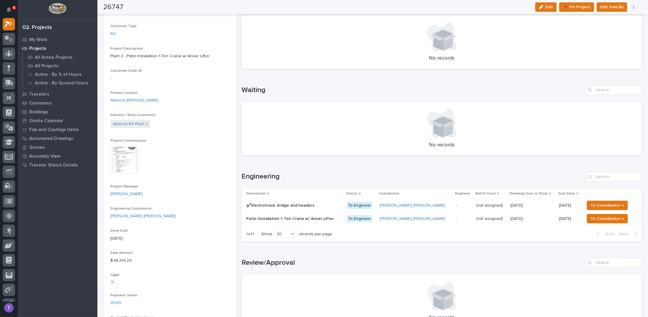
scroll to position [118, 0]
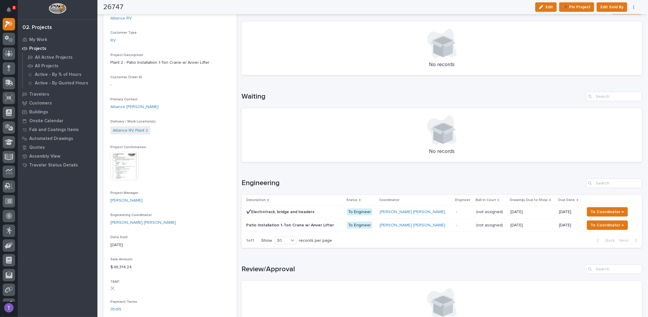
click at [282, 210] on p "✔️Electrotrack, bridge and headers" at bounding box center [280, 211] width 69 height 6
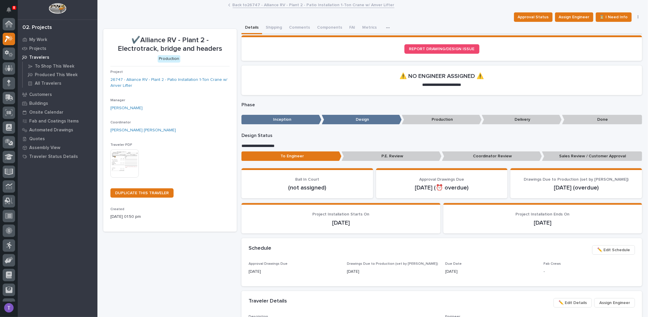
scroll to position [15, 0]
click at [638, 16] on icon "button" at bounding box center [638, 17] width 1 height 4
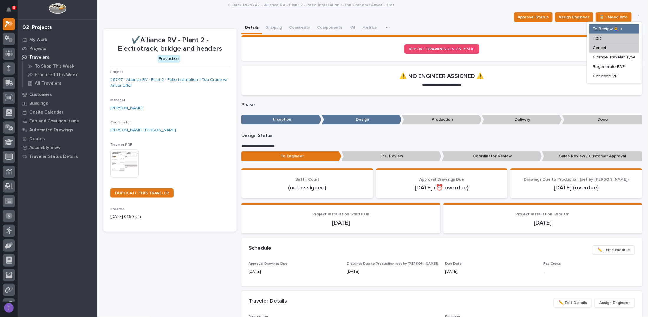
click at [638, 16] on icon "button" at bounding box center [638, 17] width 1 height 4
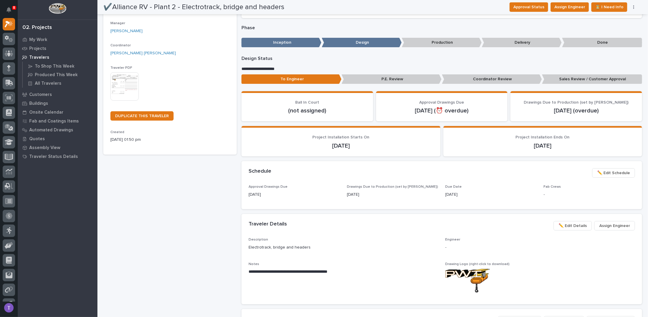
scroll to position [0, 0]
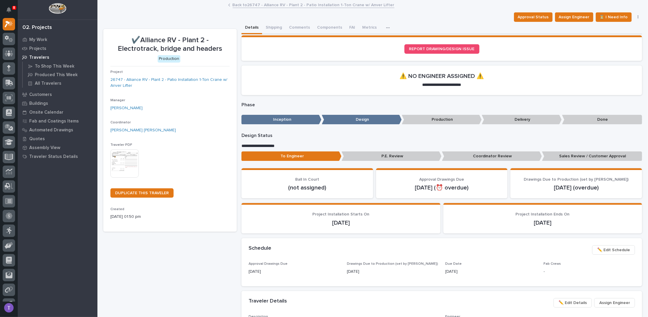
click at [244, 6] on link "Back to 26747 - Alliance RV - Plant 2 - Patio Installation 1-Ton Crane w/ Anver…" at bounding box center [314, 4] width 162 height 7
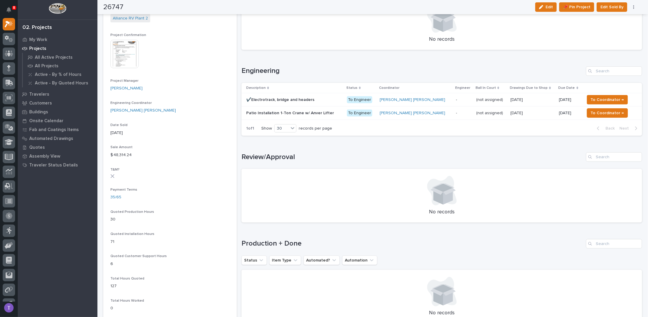
scroll to position [236, 0]
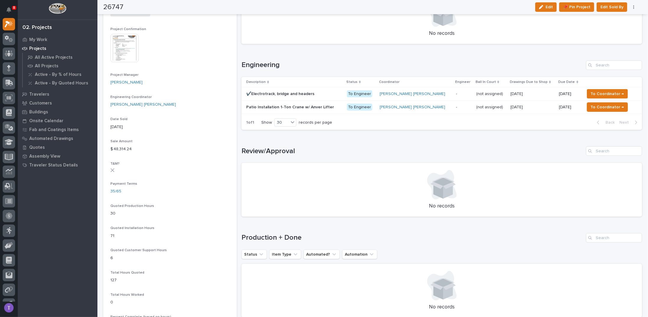
click at [281, 92] on p "✔️Electrotrack, bridge and headers" at bounding box center [280, 93] width 69 height 6
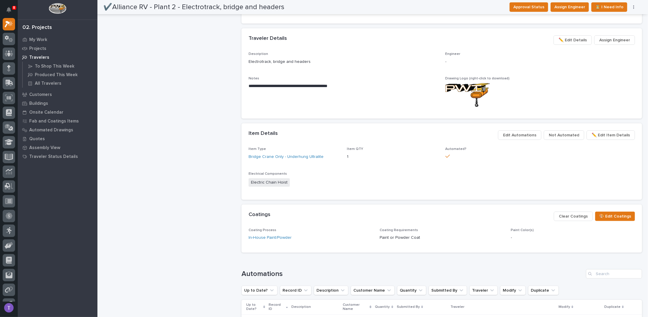
scroll to position [266, 0]
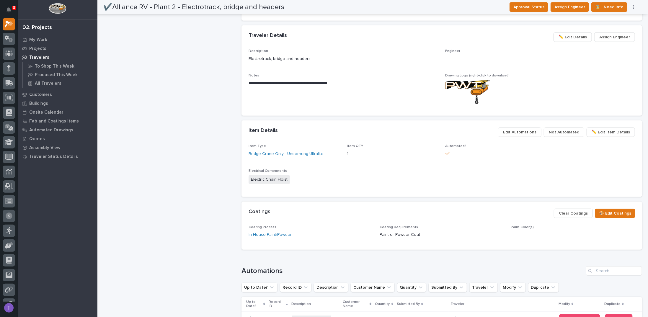
click at [570, 37] on span "✏️ Edit Details" at bounding box center [572, 37] width 28 height 7
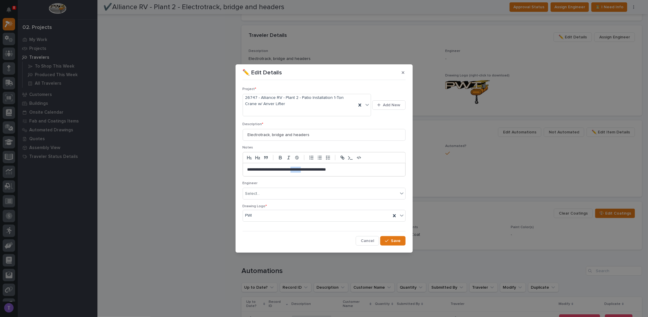
drag, startPoint x: 310, startPoint y: 169, endPoint x: 325, endPoint y: 169, distance: 15.1
click at [325, 169] on p "**********" at bounding box center [324, 170] width 154 height 6
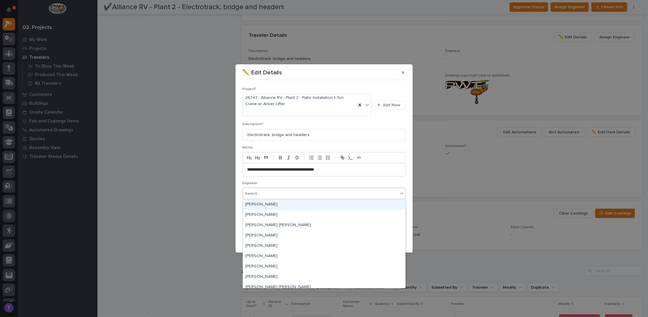
click at [258, 193] on div "Select..." at bounding box center [252, 194] width 15 height 6
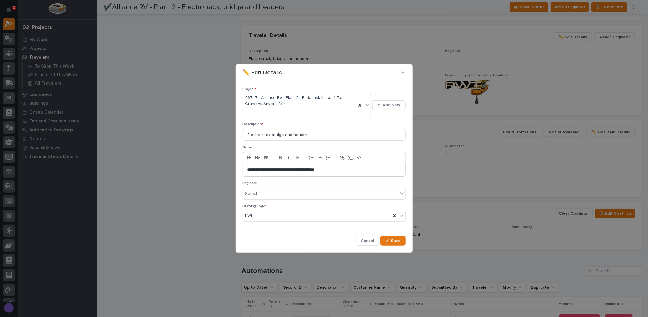
click at [267, 182] on p "Engineer" at bounding box center [324, 183] width 163 height 4
click at [393, 242] on span "Save" at bounding box center [396, 240] width 10 height 5
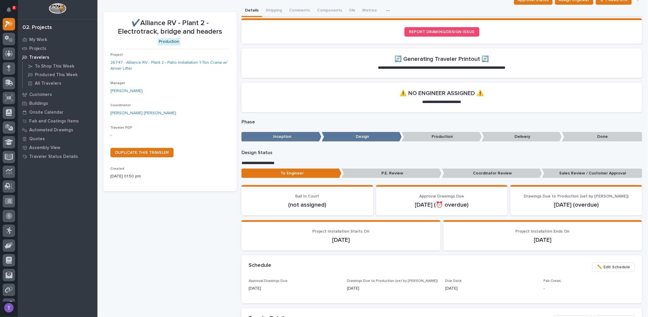
scroll to position [0, 0]
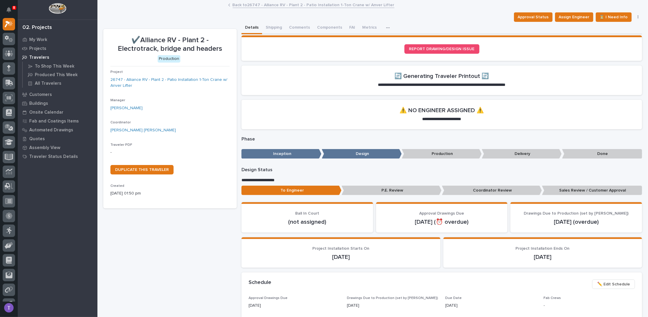
click at [240, 4] on link "Back to 26747 - Alliance RV - Plant 2 - Patio Installation 1-Ton Crane w/ Anver…" at bounding box center [314, 4] width 162 height 7
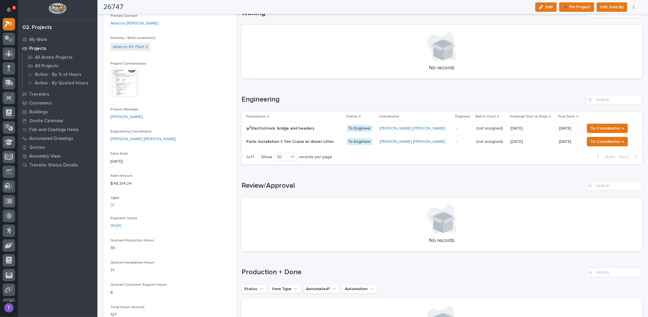
scroll to position [266, 0]
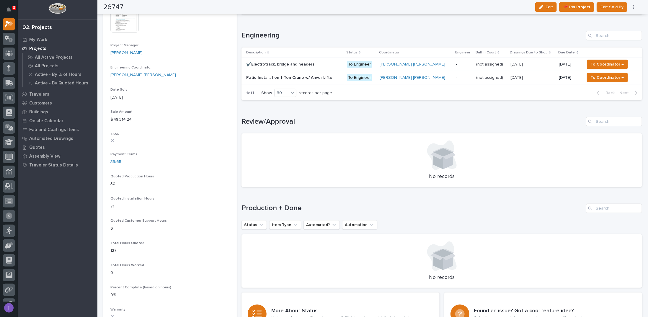
click at [265, 61] on p "✔️Electrotrack, bridge and headers" at bounding box center [280, 64] width 69 height 6
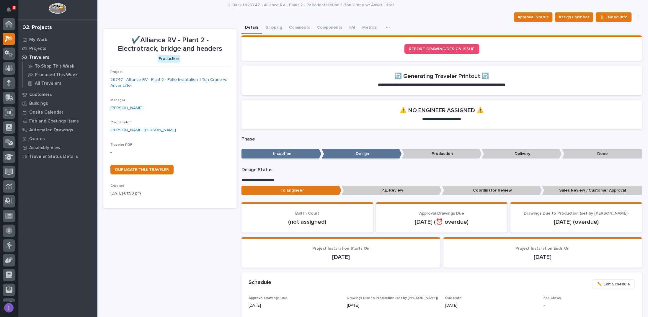
scroll to position [15, 0]
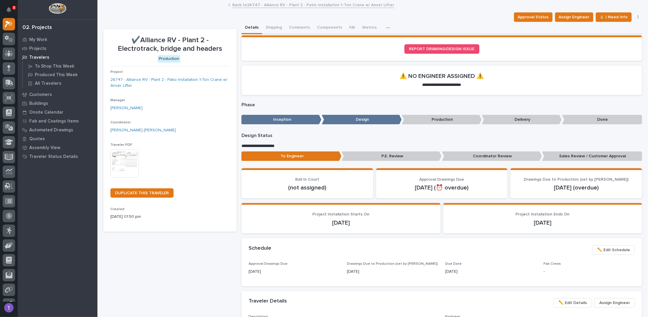
click at [118, 162] on img at bounding box center [124, 163] width 28 height 28
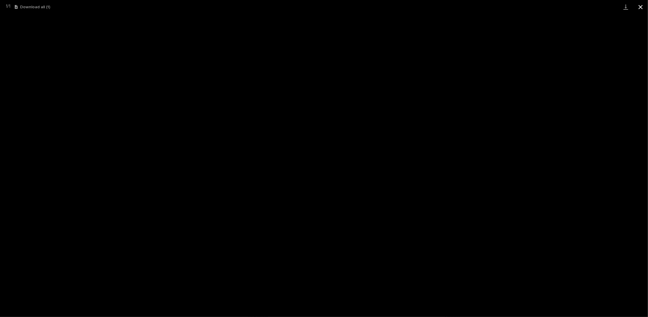
click at [640, 7] on button "Close gallery" at bounding box center [640, 7] width 15 height 14
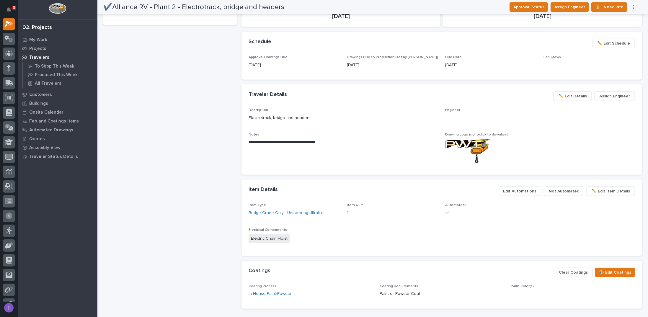
scroll to position [177, 0]
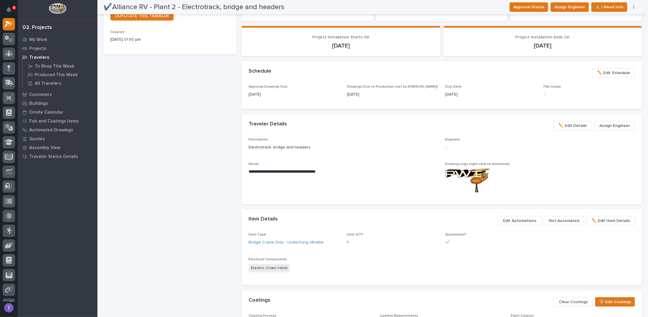
click at [569, 124] on span "✏️ Edit Details" at bounding box center [572, 125] width 28 height 7
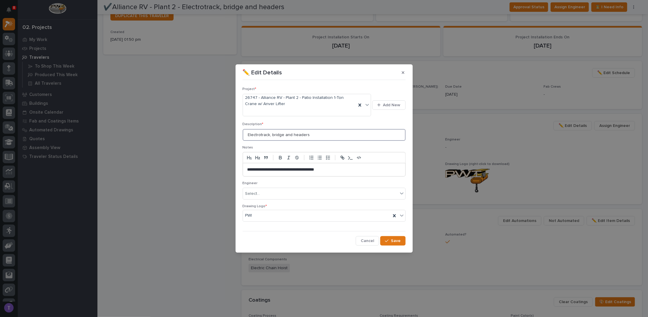
drag, startPoint x: 269, startPoint y: 135, endPoint x: 285, endPoint y: 134, distance: 15.4
click at [285, 134] on input "Electrotrack, bridge and headers" at bounding box center [324, 135] width 163 height 12
type input "Electrotrack and headers"
click at [393, 239] on span "Save" at bounding box center [396, 240] width 10 height 5
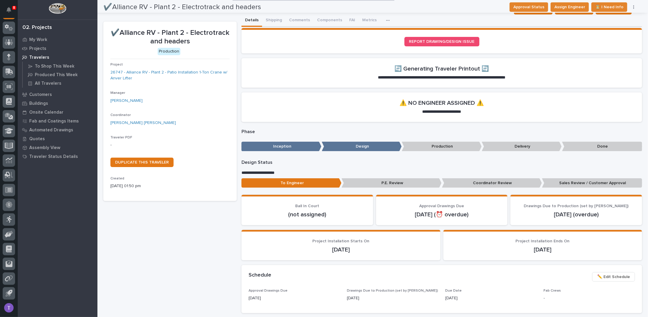
scroll to position [0, 0]
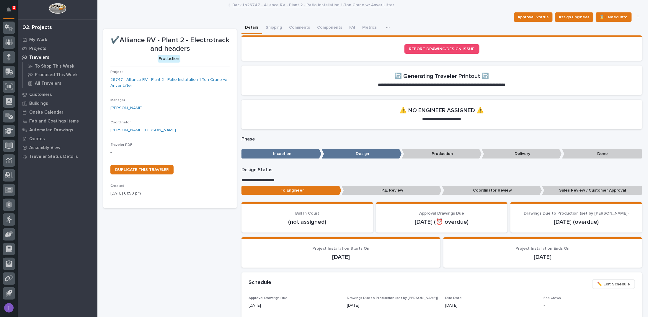
click at [236, 5] on link "Back to 26747 - Alliance RV - Plant 2 - Patio Installation 1-Ton Crane w/ Anver…" at bounding box center [314, 4] width 162 height 7
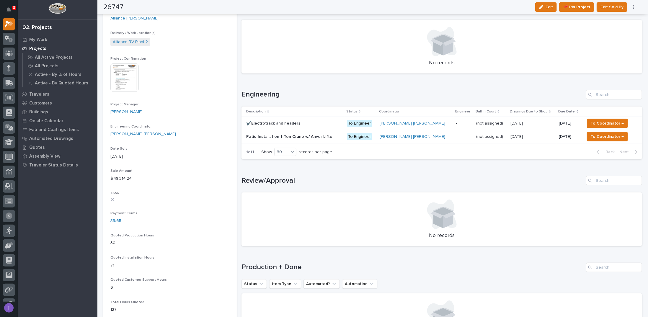
scroll to position [177, 0]
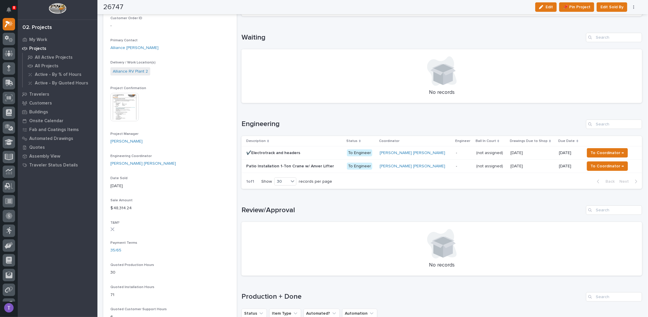
click at [283, 165] on p "Patio Installation 1-Ton Crane w/ Anver Lifter" at bounding box center [290, 166] width 89 height 6
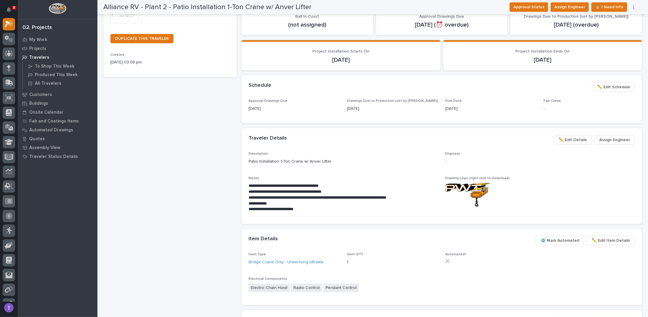
scroll to position [177, 0]
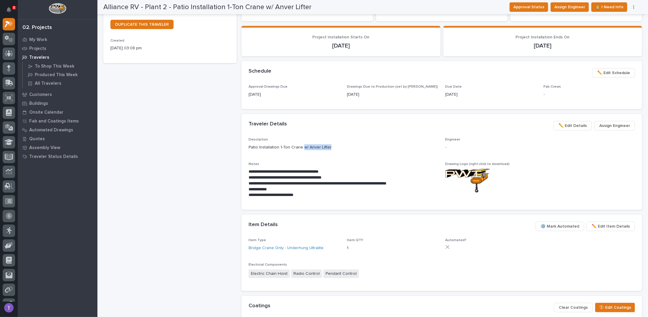
drag, startPoint x: 300, startPoint y: 147, endPoint x: 327, endPoint y: 147, distance: 27.2
click at [327, 147] on p "Patio Installation 1-Ton Crane w/ Anver Lifter" at bounding box center [343, 147] width 189 height 6
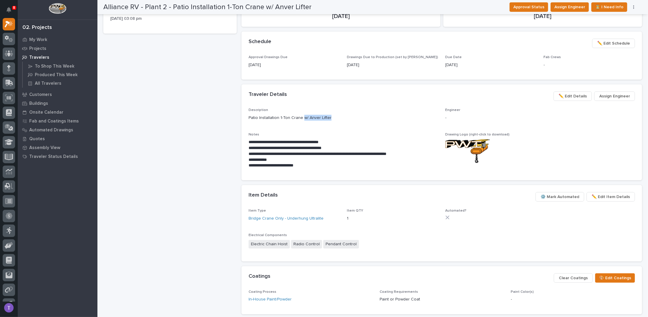
scroll to position [175, 0]
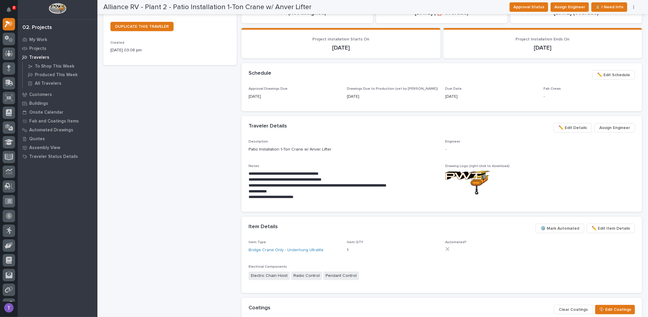
click at [392, 138] on div "Traveler Details ••• Assign Engineer ✏️ Edit Details" at bounding box center [441, 128] width 401 height 24
click at [565, 125] on span "✏️ Edit Details" at bounding box center [572, 127] width 28 height 7
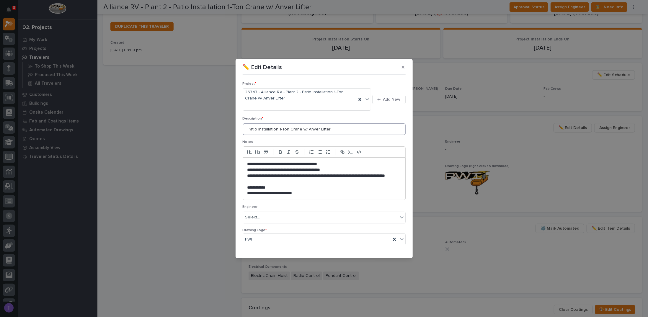
drag, startPoint x: 301, startPoint y: 129, endPoint x: 352, endPoint y: 131, distance: 51.1
click at [352, 131] on input "Patio Installation 1-Ton Crane w/ Anver Lifter" at bounding box center [324, 129] width 163 height 12
click at [301, 129] on input "Patio Installation 1-Ton Crane Ultralite Bridge" at bounding box center [324, 129] width 163 height 12
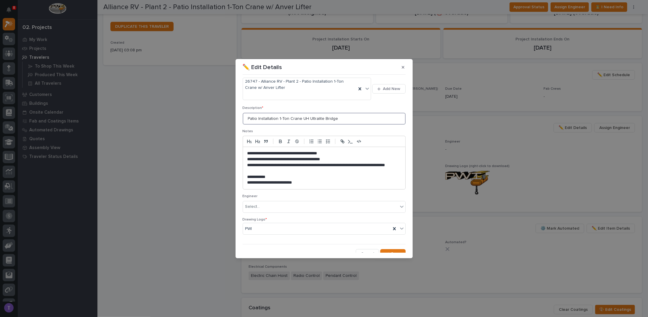
scroll to position [15, 0]
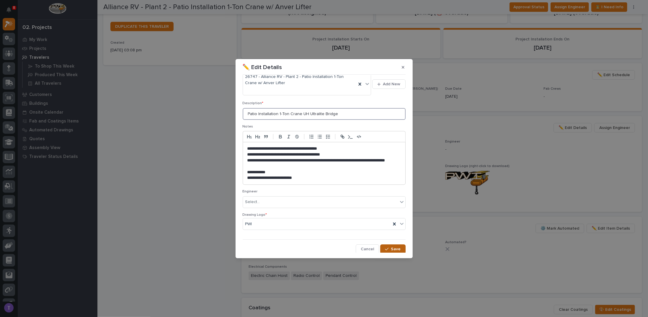
type input "Patio Installation 1-Ton Crane UH Ultralite Bridge"
click at [391, 247] on span "Save" at bounding box center [396, 248] width 10 height 5
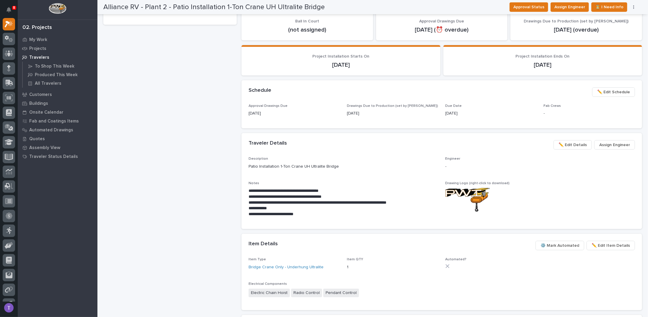
scroll to position [0, 0]
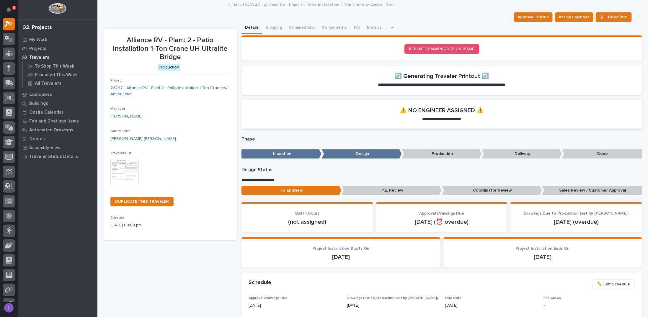
click at [117, 167] on img at bounding box center [124, 172] width 28 height 28
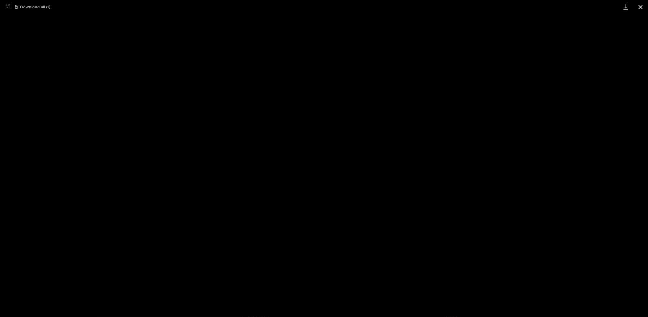
click at [641, 4] on button "Close gallery" at bounding box center [640, 7] width 15 height 14
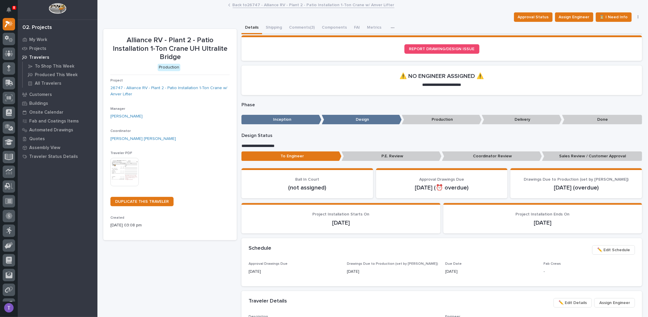
click at [124, 169] on img at bounding box center [124, 172] width 28 height 28
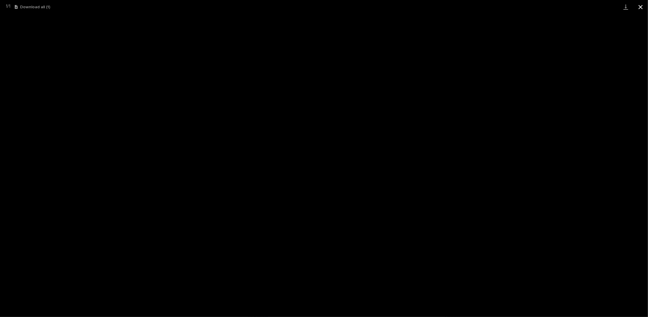
click at [640, 4] on button "Close gallery" at bounding box center [640, 7] width 15 height 14
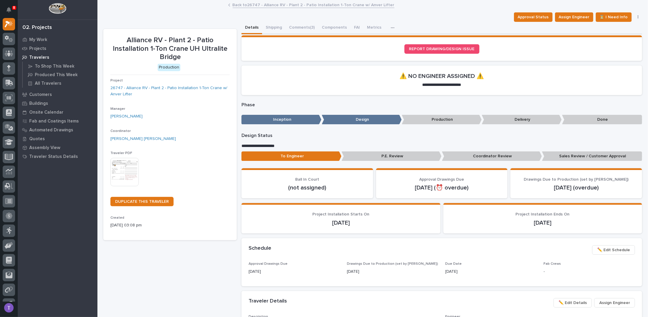
click at [243, 5] on link "Back to 26747 - Alliance RV - Plant 2 - Patio Installation 1-Ton Crane w/ Anver…" at bounding box center [314, 4] width 162 height 7
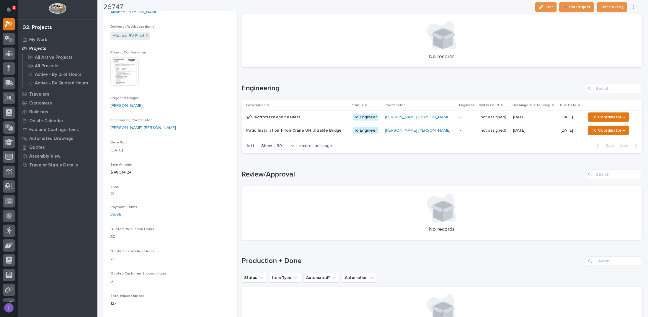
scroll to position [266, 0]
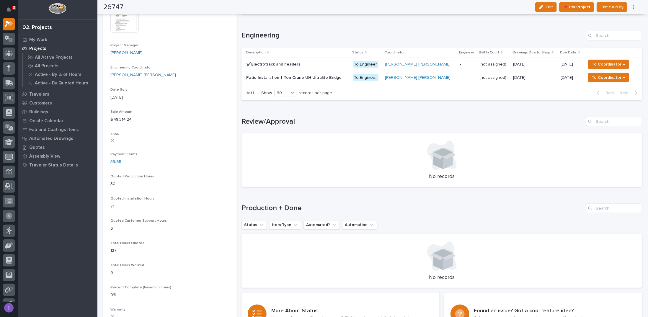
click at [272, 63] on p "✔️Electrotrack and headers" at bounding box center [273, 64] width 55 height 6
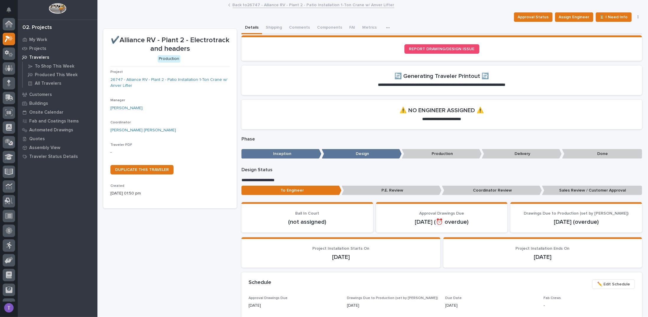
scroll to position [15, 0]
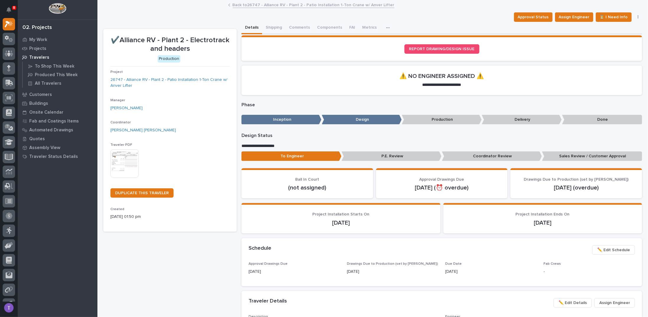
click at [124, 158] on img at bounding box center [124, 163] width 28 height 28
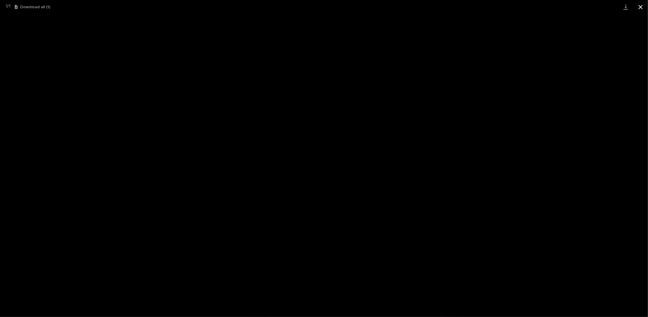
click at [639, 6] on button "Close gallery" at bounding box center [640, 7] width 15 height 14
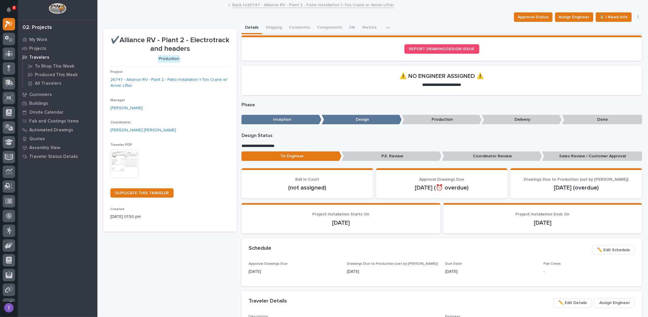
click at [251, 3] on link "Back to 26747 - Alliance RV - Plant 2 - Patio Installation 1-Ton Crane w/ Anver…" at bounding box center [314, 4] width 162 height 7
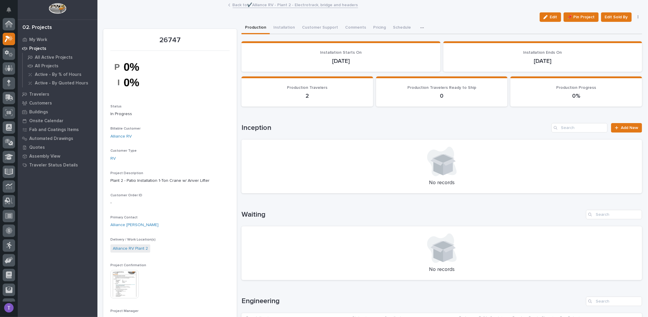
scroll to position [15, 0]
click at [252, 4] on link "Back to ✔️Alliance RV - Plant 2 - Electrotrack, bridge and headers" at bounding box center [295, 4] width 125 height 7
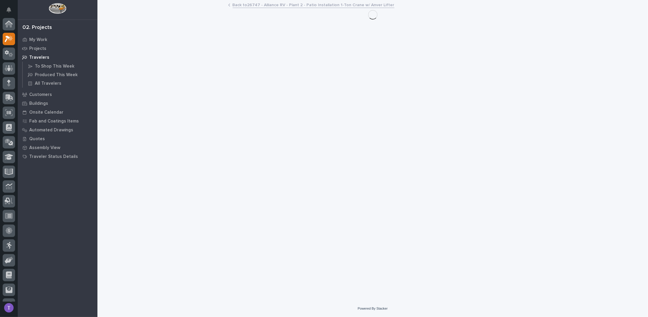
scroll to position [15, 0]
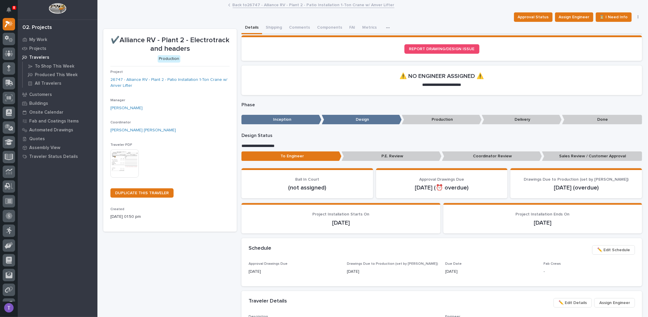
click at [249, 5] on link "Back to 26747 - Alliance RV - Plant 2 - Patio Installation 1-Ton Crane w/ Anver…" at bounding box center [314, 4] width 162 height 7
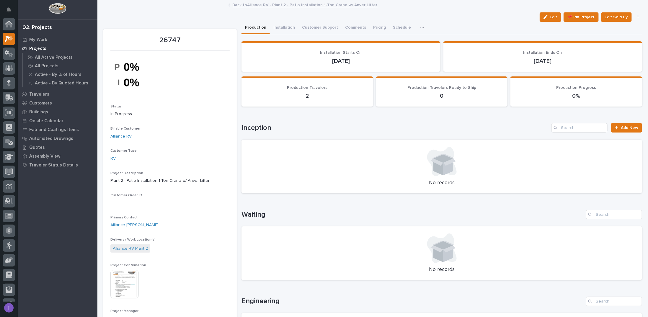
scroll to position [15, 0]
click at [235, 5] on link "Back to Alliance RV - Plant 2 - Patio Installation 1-Ton Crane w/ Anver Lifter" at bounding box center [305, 4] width 145 height 7
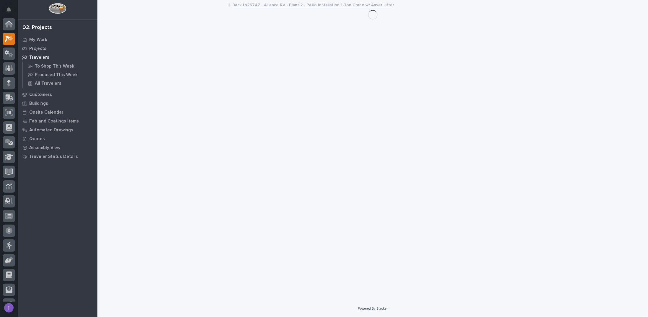
scroll to position [15, 0]
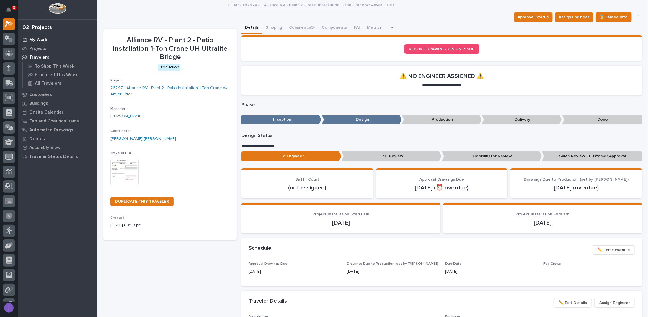
click at [40, 39] on p "My Work" at bounding box center [38, 39] width 18 height 5
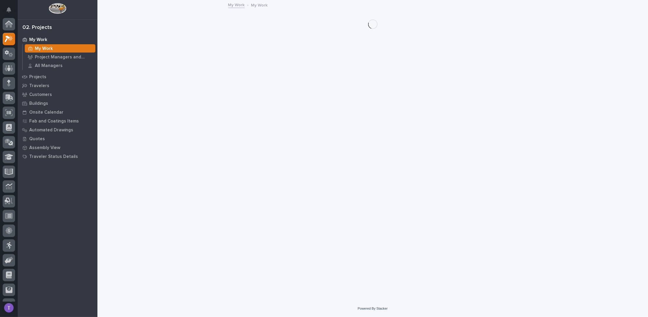
scroll to position [15, 0]
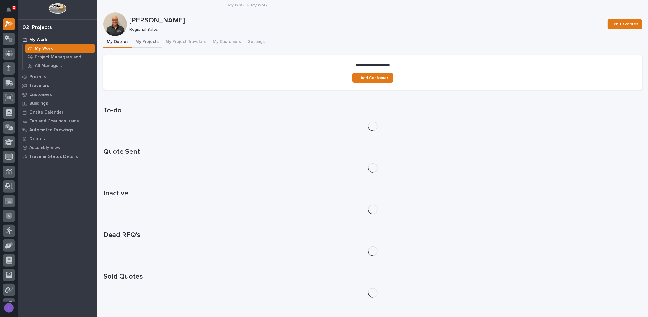
click at [143, 42] on button "My Projects" at bounding box center [147, 42] width 30 height 12
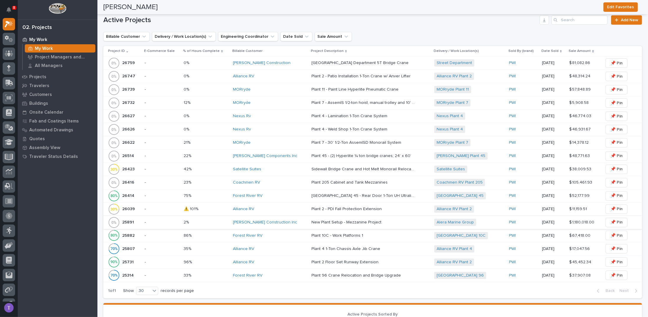
scroll to position [295, 0]
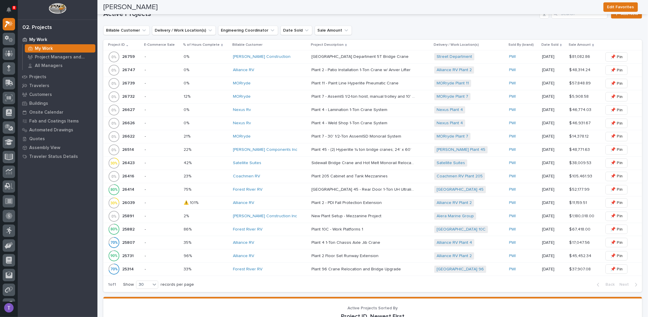
click at [126, 67] on p "26747" at bounding box center [129, 69] width 14 height 6
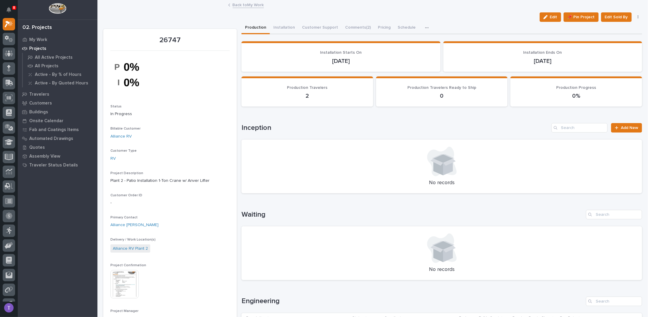
click at [234, 6] on link "Back to My Work" at bounding box center [248, 4] width 31 height 7
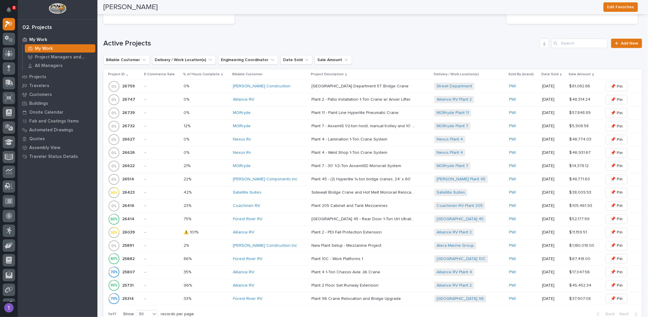
scroll to position [295, 0]
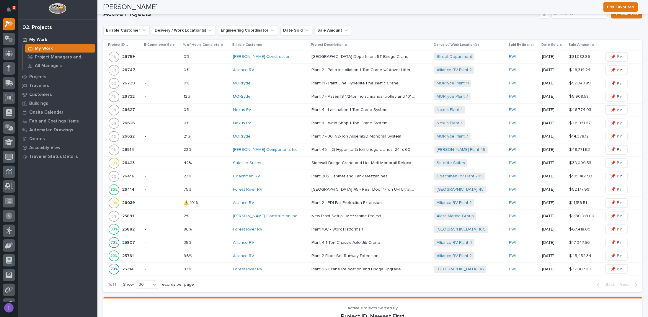
click at [128, 67] on p "26747" at bounding box center [129, 69] width 14 height 6
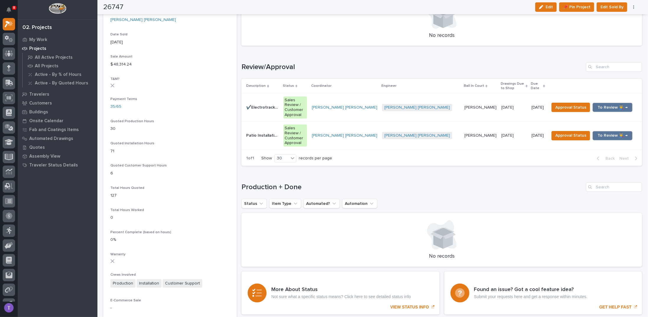
scroll to position [325, 0]
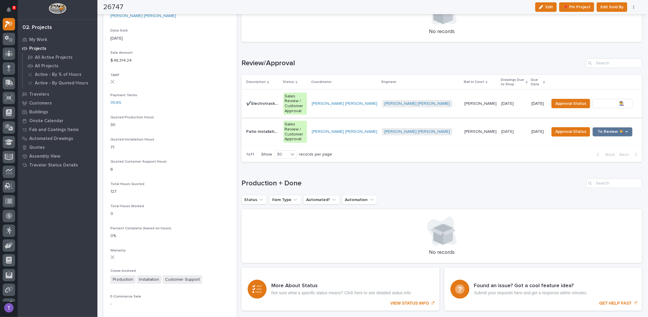
click at [605, 100] on span "To Review 👨‍🏭 →" at bounding box center [612, 103] width 30 height 7
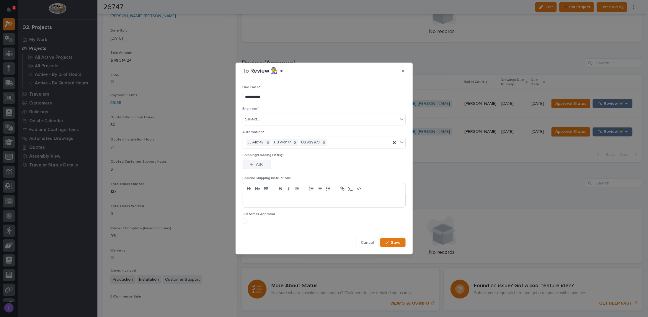
click at [256, 164] on span "Add" at bounding box center [259, 164] width 7 height 5
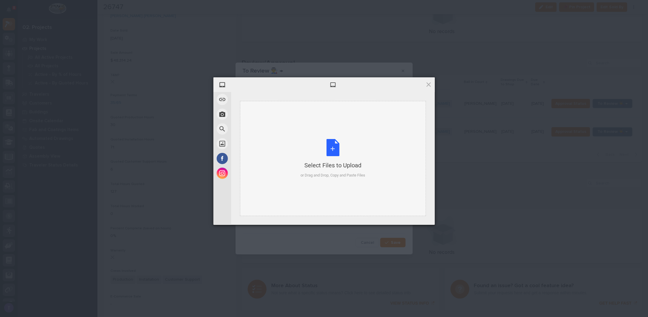
click at [331, 148] on div "Select Files to Upload or Drag and Drop, Copy and Paste Files" at bounding box center [332, 158] width 65 height 39
click at [429, 84] on span at bounding box center [428, 84] width 6 height 6
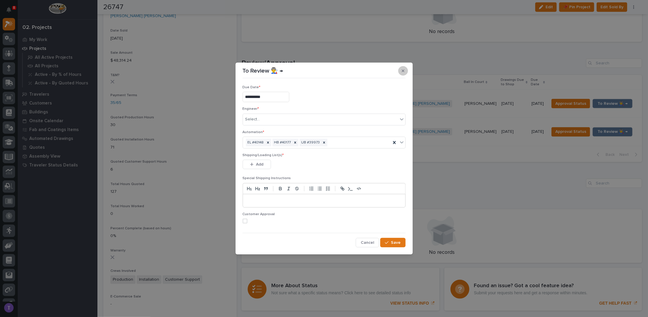
click at [403, 69] on button "button" at bounding box center [403, 70] width 10 height 9
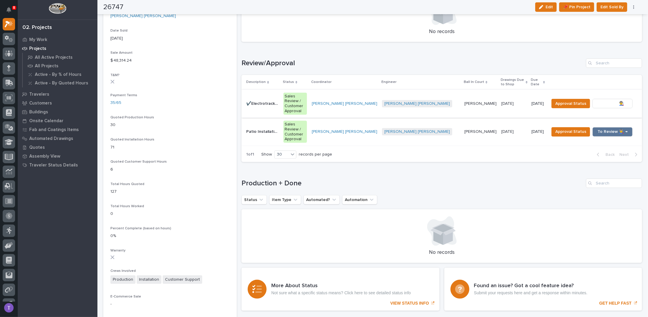
click at [605, 100] on span "To Review 👨‍🏭 →" at bounding box center [612, 103] width 30 height 7
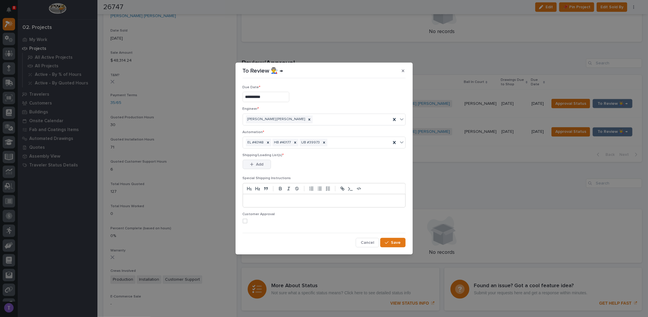
click at [254, 162] on div "button" at bounding box center [253, 164] width 6 height 4
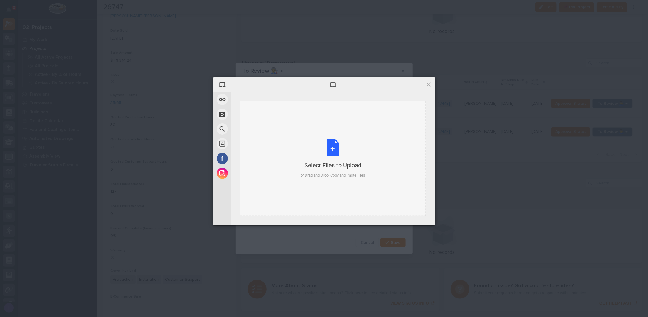
click at [331, 148] on div "Select Files to Upload or Drag and Drop, Copy and Paste Files" at bounding box center [332, 158] width 65 height 39
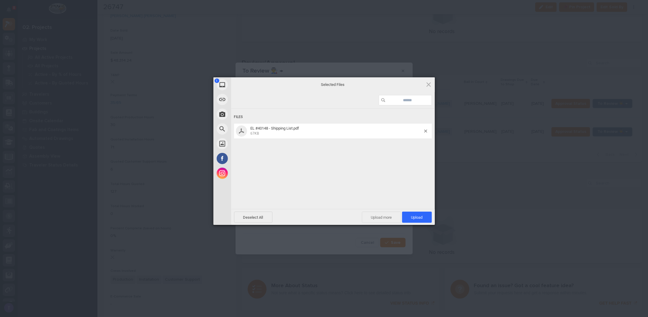
click at [380, 213] on span "Upload more" at bounding box center [381, 217] width 39 height 11
click at [333, 150] on div "Select Files to Upload or Drag and Drop, Copy and Paste Files" at bounding box center [332, 158] width 65 height 39
click at [370, 216] on span "Upload more" at bounding box center [374, 217] width 39 height 11
click at [334, 143] on div "Select Files to Upload or Drag and Drop, Copy and Paste Files" at bounding box center [332, 158] width 65 height 39
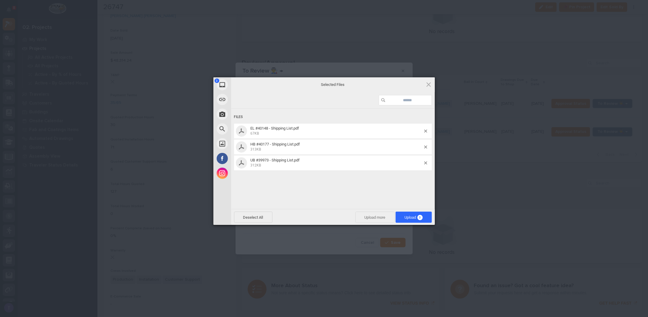
click at [368, 214] on span "Upload more" at bounding box center [374, 217] width 39 height 11
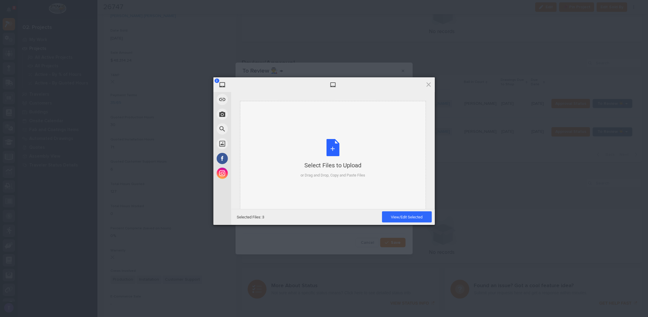
click at [333, 147] on div "Select Files to Upload or Drag and Drop, Copy and Paste Files" at bounding box center [332, 158] width 65 height 39
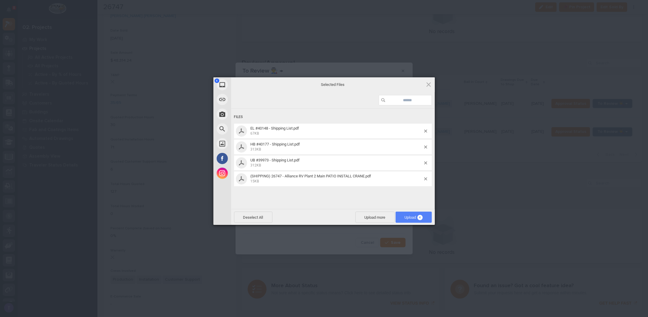
click at [406, 215] on span "Upload 4" at bounding box center [414, 217] width 18 height 4
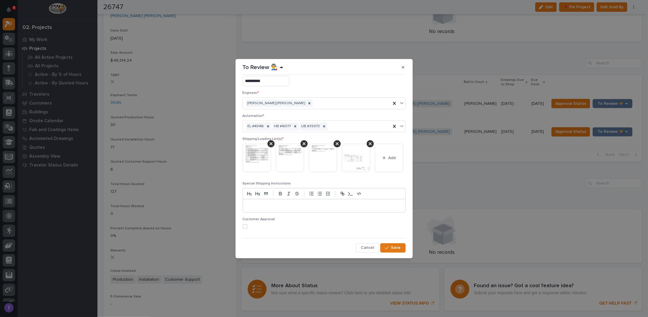
scroll to position [42, 0]
click at [391, 247] on span "Save" at bounding box center [396, 247] width 10 height 5
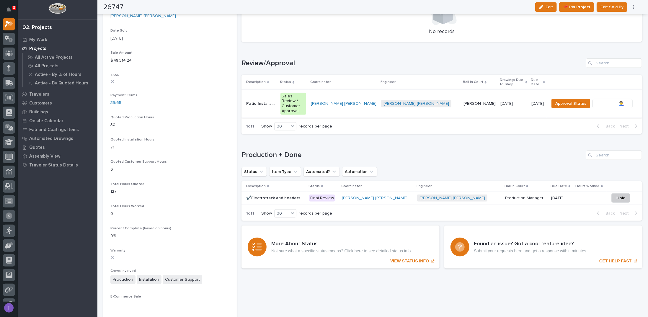
click at [602, 100] on span "To Review 👨‍🏭 →" at bounding box center [612, 103] width 30 height 7
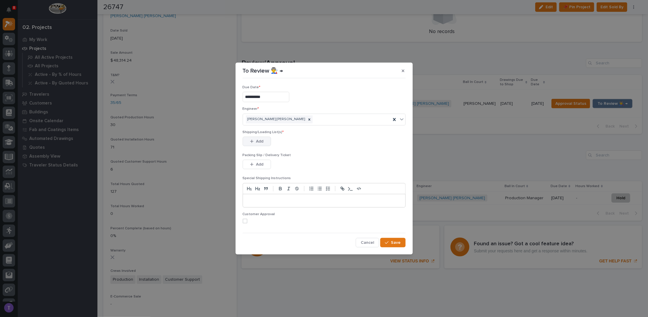
click at [257, 139] on span "Add" at bounding box center [259, 141] width 7 height 5
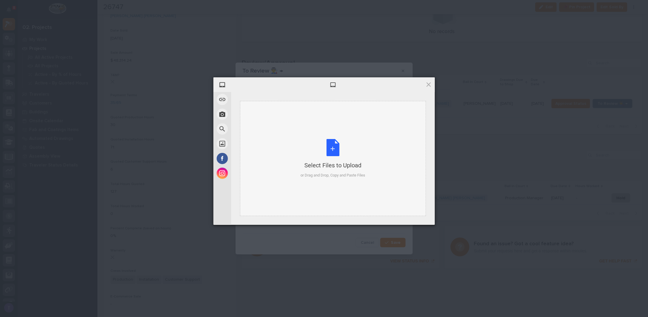
click at [333, 146] on div "Select Files to Upload or Drag and Drop, Copy and Paste Files" at bounding box center [332, 158] width 65 height 39
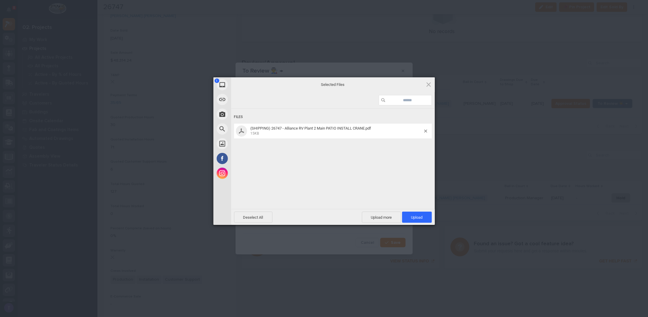
click at [96, 18] on div "1 My Device Link (URL) Take Photo Web Search Unsplash Facebook Instagram Select…" at bounding box center [324, 158] width 648 height 317
click at [374, 213] on span "Upload more" at bounding box center [381, 217] width 39 height 11
click at [334, 147] on div "Select Files to Upload or Drag and Drop, Copy and Paste Files" at bounding box center [332, 158] width 65 height 39
click at [373, 216] on span "Upload more" at bounding box center [374, 217] width 39 height 11
click at [328, 147] on div "Select Files to Upload or Drag and Drop, Copy and Paste Files" at bounding box center [332, 158] width 65 height 39
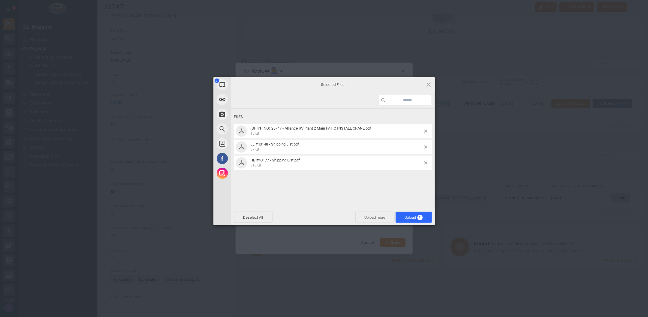
click at [367, 215] on span "Upload more" at bounding box center [374, 217] width 39 height 11
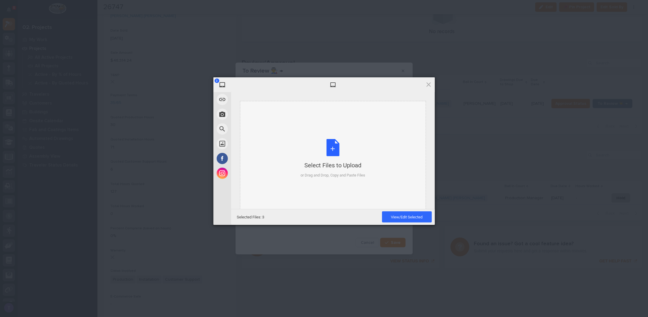
click at [331, 146] on div "Select Files to Upload or Drag and Drop, Copy and Paste Files" at bounding box center [332, 158] width 65 height 39
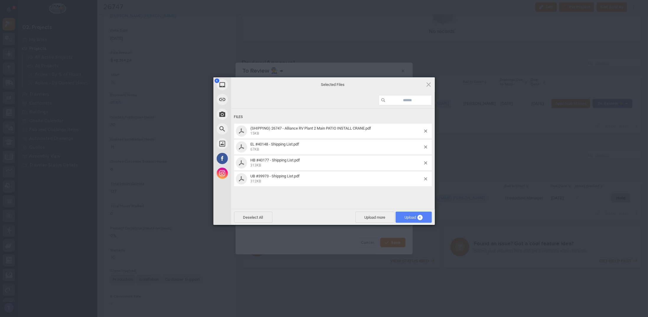
click at [408, 215] on span "Upload 4" at bounding box center [413, 217] width 36 height 11
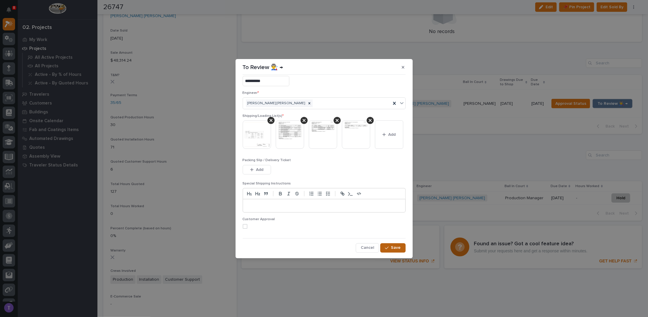
click at [391, 247] on span "Save" at bounding box center [396, 247] width 10 height 5
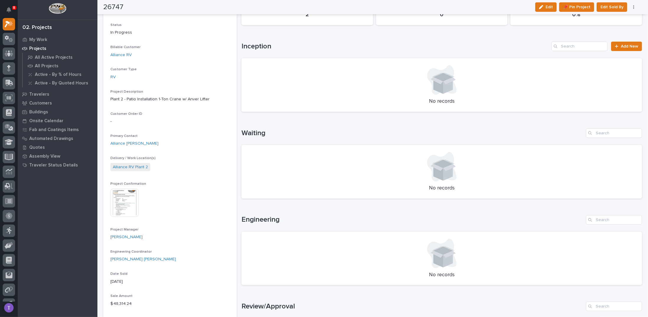
scroll to position [0, 0]
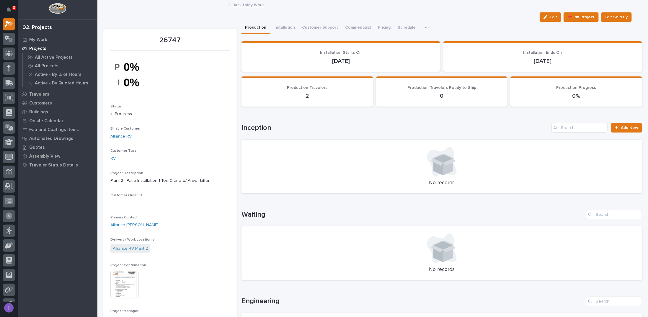
click at [234, 4] on link "Back to My Work" at bounding box center [248, 4] width 31 height 7
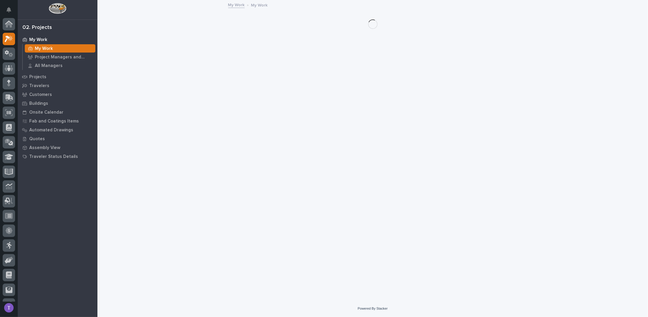
scroll to position [15, 0]
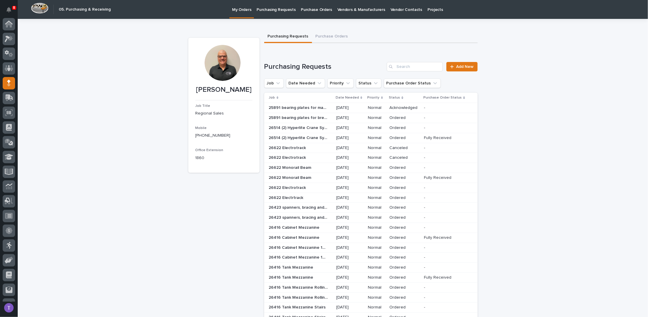
scroll to position [26, 0]
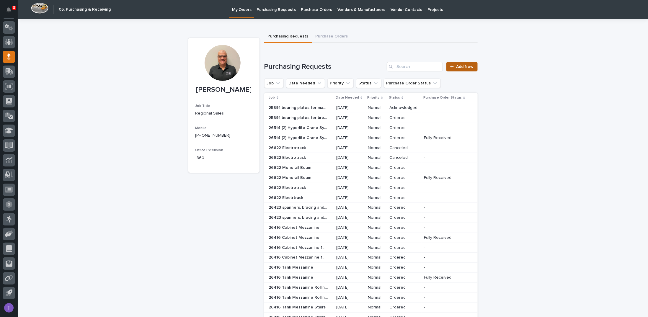
click at [457, 65] on span "Add New" at bounding box center [464, 67] width 17 height 4
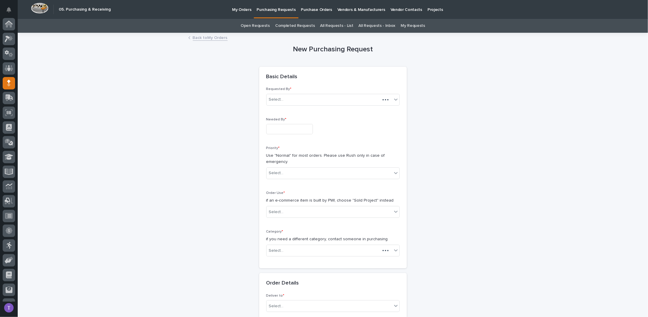
scroll to position [26, 0]
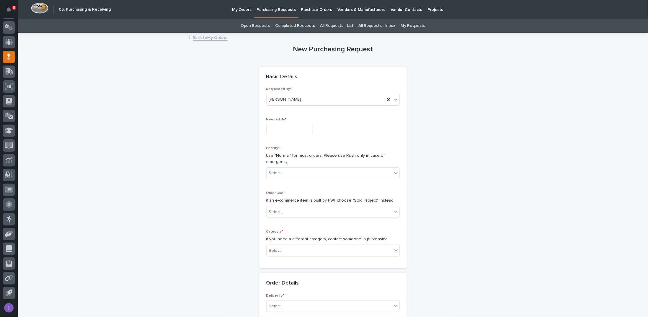
click at [281, 131] on input "text" at bounding box center [289, 129] width 47 height 10
click at [284, 79] on div "13" at bounding box center [284, 80] width 8 height 8
type input "**********"
click at [284, 171] on input "text" at bounding box center [284, 173] width 1 height 5
click at [276, 203] on div "Normal" at bounding box center [330, 204] width 133 height 10
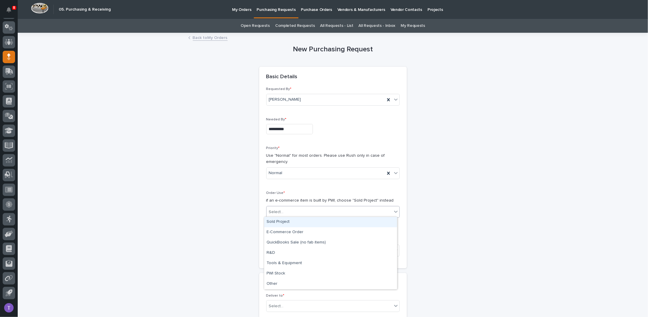
click at [275, 210] on div "Select..." at bounding box center [276, 212] width 15 height 6
click at [274, 220] on div "Sold Project" at bounding box center [330, 222] width 133 height 10
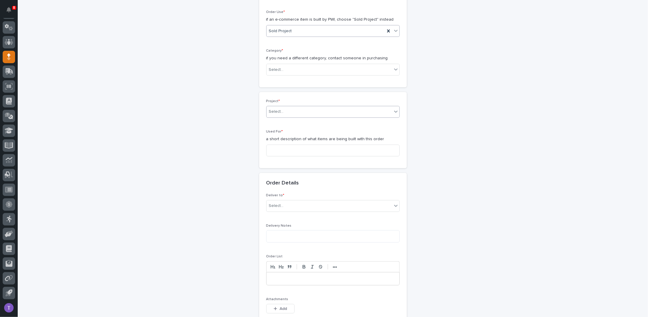
scroll to position [209, 0]
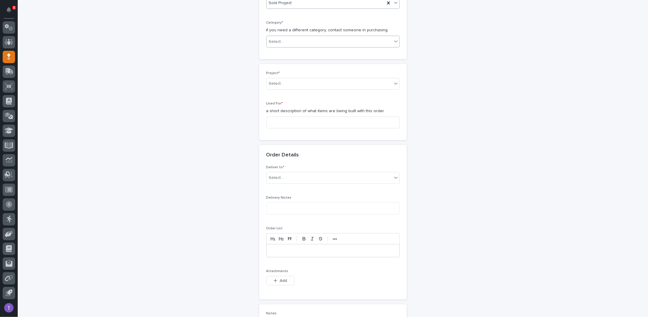
click at [299, 39] on div "Select..." at bounding box center [329, 42] width 125 height 10
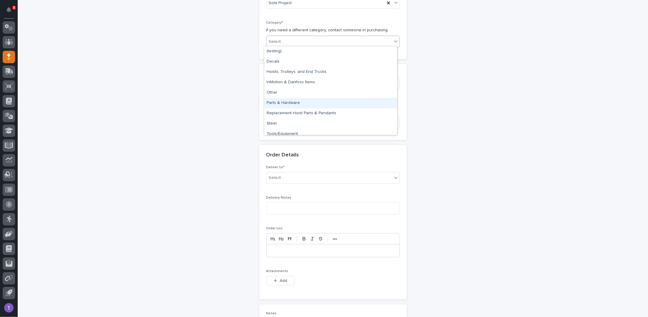
click at [276, 101] on div "Parts & Hardware" at bounding box center [330, 103] width 133 height 10
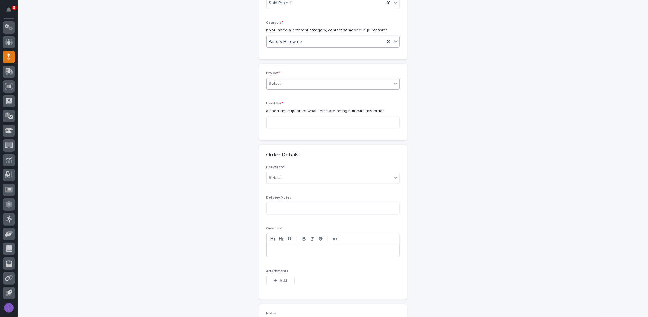
click at [280, 81] on div "Select..." at bounding box center [276, 84] width 15 height 6
type input "*****"
click at [284, 93] on div "26747 - Alliance RV - Plant 2 - Patio Installation 1-Ton Crane w/ Anver Lifter" at bounding box center [330, 93] width 133 height 10
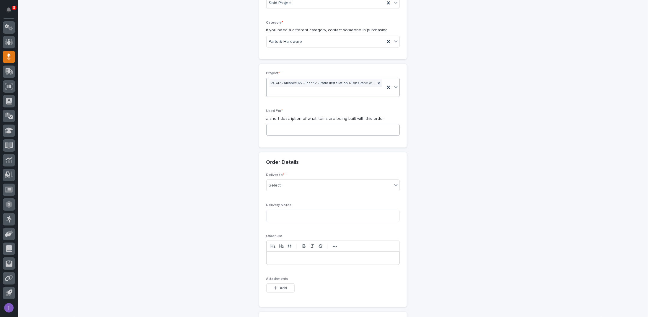
scroll to position [213, 0]
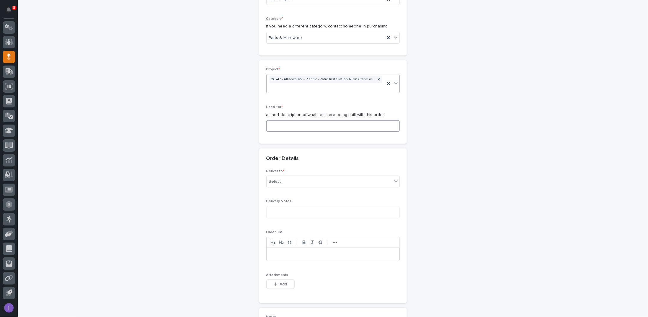
click at [276, 124] on input at bounding box center [332, 126] width 133 height 12
type input "B"
drag, startPoint x: 346, startPoint y: 125, endPoint x: 249, endPoint y: 124, distance: 97.1
click at [249, 124] on div "**********" at bounding box center [332, 163] width 289 height 684
type input "electrotrack, bridge, runways and headers"
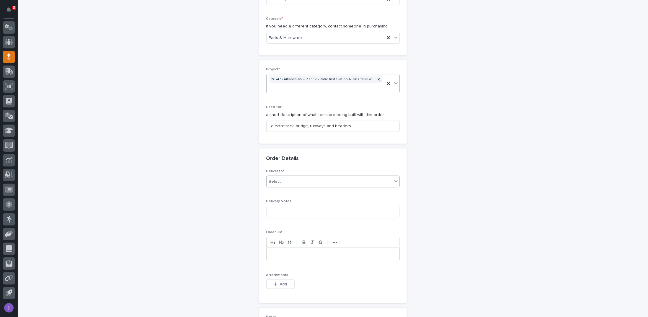
click at [277, 181] on div "Select..." at bounding box center [276, 182] width 15 height 6
click at [272, 189] on div "PWI" at bounding box center [330, 191] width 133 height 10
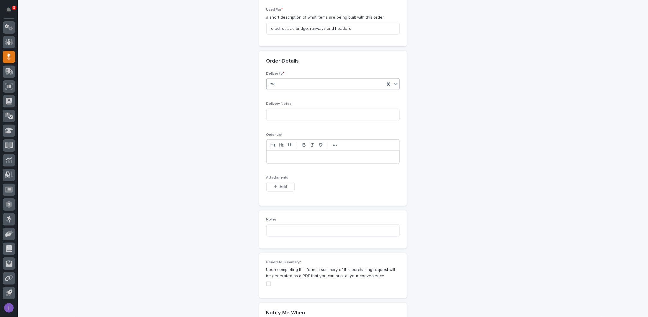
scroll to position [331, 0]
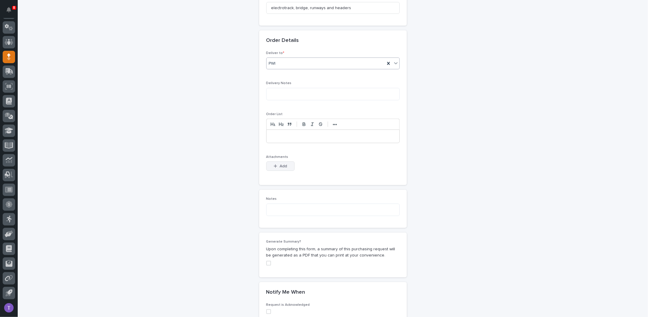
click at [277, 161] on button "Add" at bounding box center [280, 165] width 28 height 9
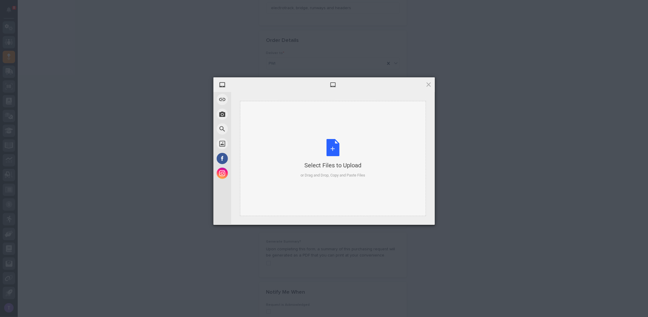
click at [331, 146] on div "Select Files to Upload or Drag and Drop, Copy and Paste Files" at bounding box center [332, 158] width 65 height 39
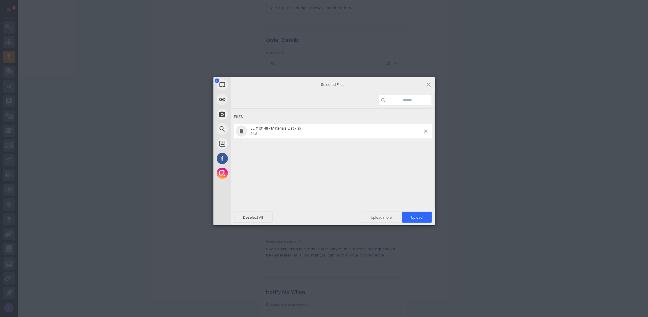
click at [384, 216] on span "Upload more" at bounding box center [381, 217] width 39 height 11
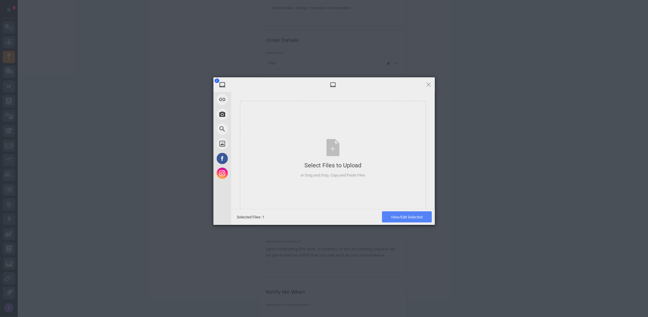
click at [403, 217] on span "View/Edit Selected" at bounding box center [407, 217] width 32 height 4
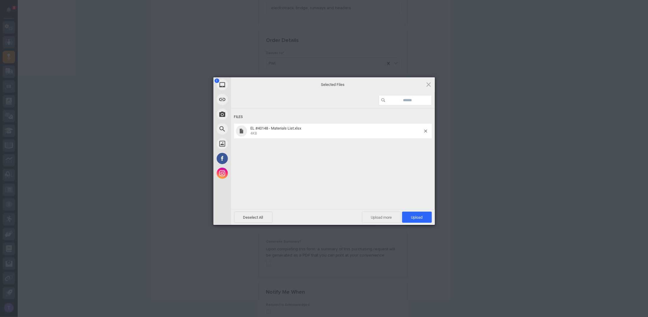
click at [376, 214] on span "Upload more" at bounding box center [381, 217] width 39 height 11
click at [331, 144] on div "Select Files to Upload or Drag and Drop, Copy and Paste Files" at bounding box center [332, 158] width 65 height 39
click at [371, 214] on span "Upload more" at bounding box center [374, 217] width 39 height 11
click at [331, 145] on div "Select Files to Upload or Drag and Drop, Copy and Paste Files" at bounding box center [332, 158] width 65 height 39
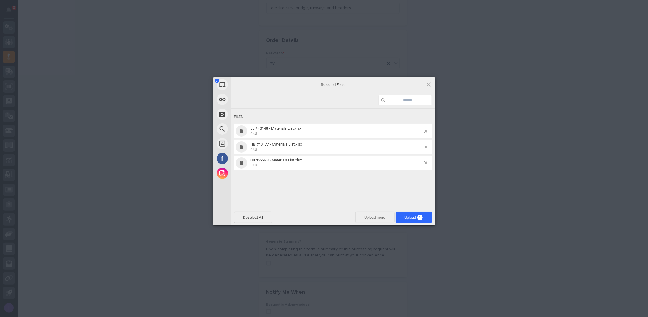
click at [373, 215] on span "Upload more" at bounding box center [374, 217] width 39 height 11
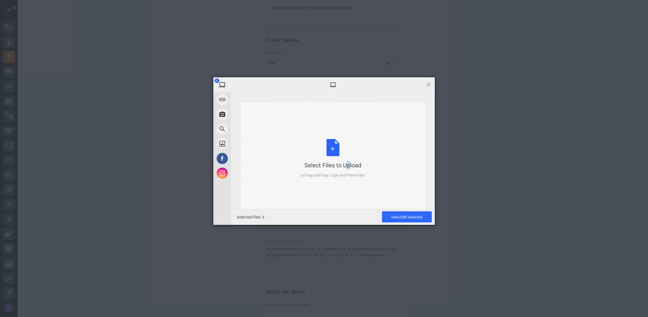
click at [335, 144] on div "Select Files to Upload or Drag and Drop, Copy and Paste Files" at bounding box center [332, 158] width 65 height 39
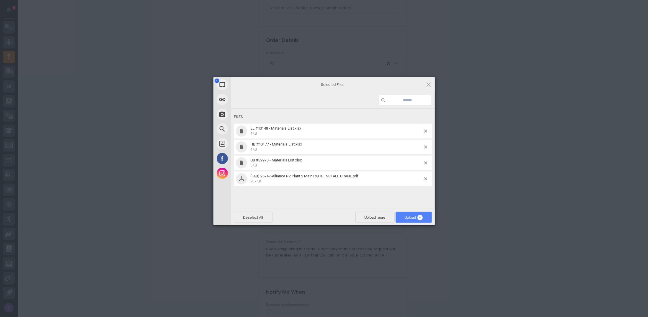
click at [409, 215] on span "Upload 4" at bounding box center [414, 217] width 18 height 4
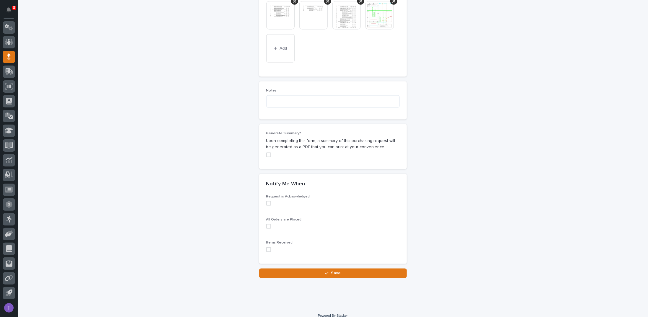
scroll to position [496, 0]
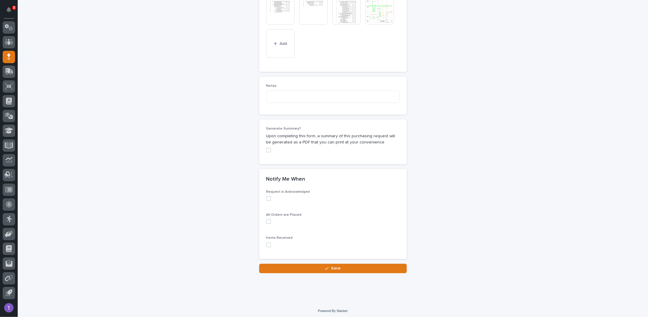
click at [268, 148] on span at bounding box center [268, 150] width 5 height 5
click at [332, 267] on span "Save" at bounding box center [336, 269] width 10 height 4
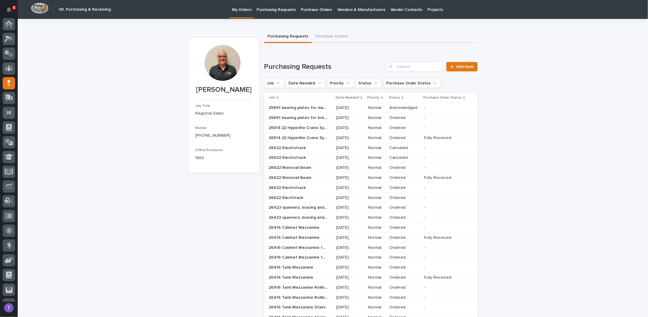
scroll to position [26, 0]
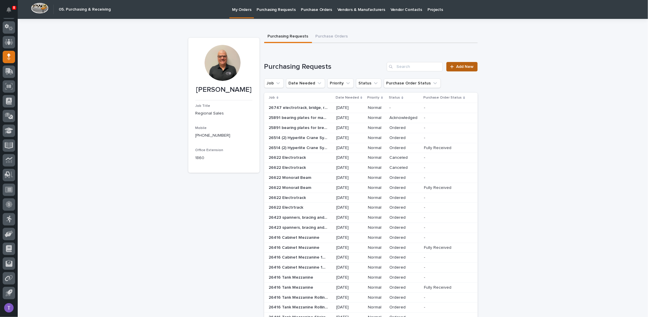
click at [459, 67] on span "Add New" at bounding box center [464, 67] width 17 height 4
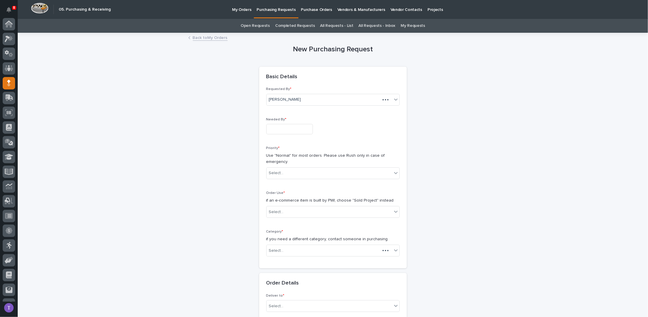
scroll to position [26, 0]
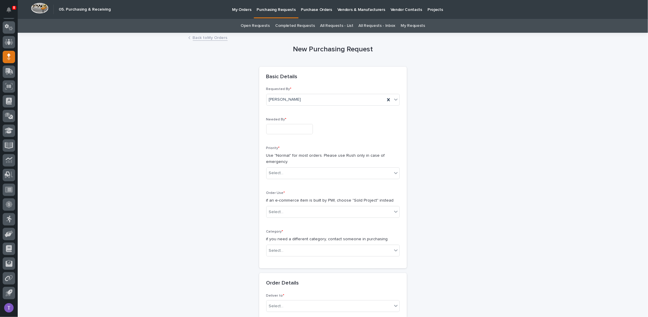
click at [285, 126] on input "text" at bounding box center [289, 129] width 47 height 10
click at [283, 79] on div "13" at bounding box center [284, 80] width 8 height 8
type input "**********"
click at [274, 171] on div "Select..." at bounding box center [276, 173] width 15 height 6
click at [273, 204] on div "Normal" at bounding box center [330, 204] width 133 height 10
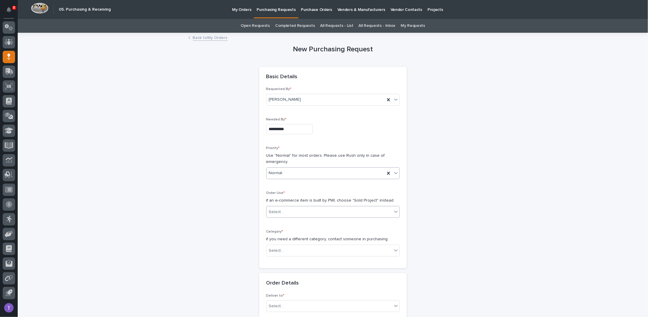
click at [273, 209] on div "Select..." at bounding box center [276, 212] width 15 height 6
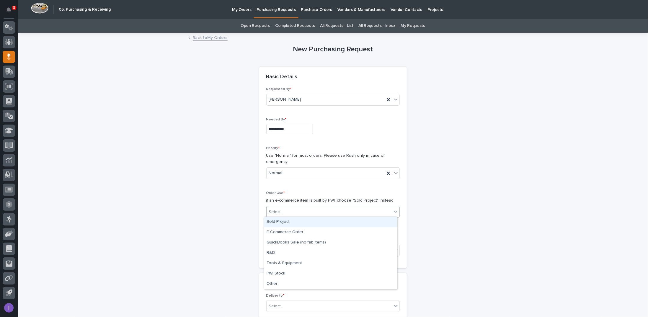
click at [274, 221] on div "Sold Project" at bounding box center [330, 222] width 133 height 10
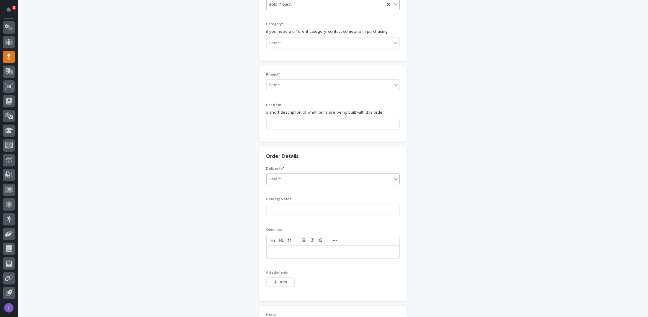
scroll to position [207, 0]
click at [284, 40] on div "Select..." at bounding box center [329, 44] width 125 height 10
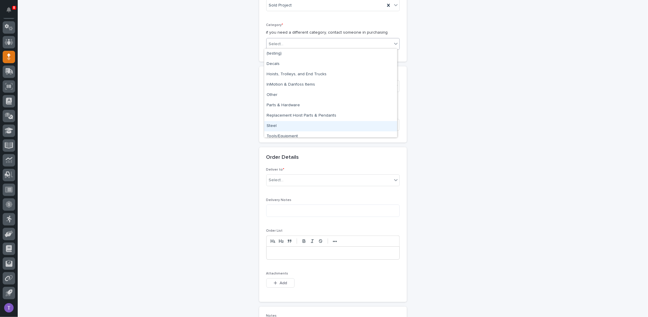
click at [273, 125] on div "Steel" at bounding box center [330, 126] width 133 height 10
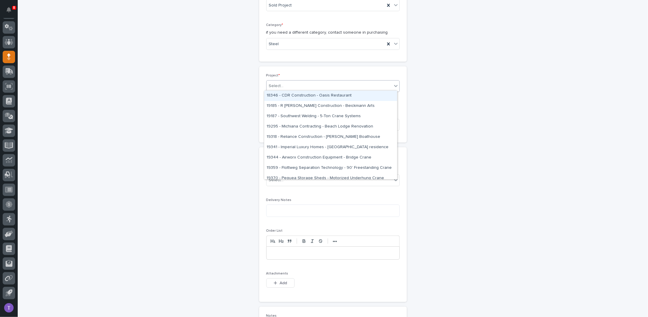
click at [282, 83] on div "Select..." at bounding box center [329, 86] width 125 height 10
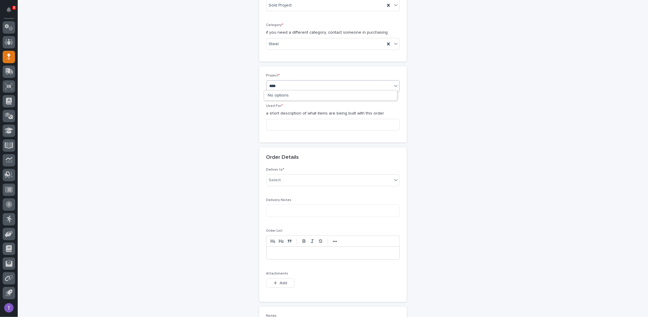
type input "*****"
click at [287, 94] on div "26747 - Alliance RV - Plant 2 - Patio Installation 1-Ton Crane w/ Anver Lifter" at bounding box center [330, 96] width 133 height 10
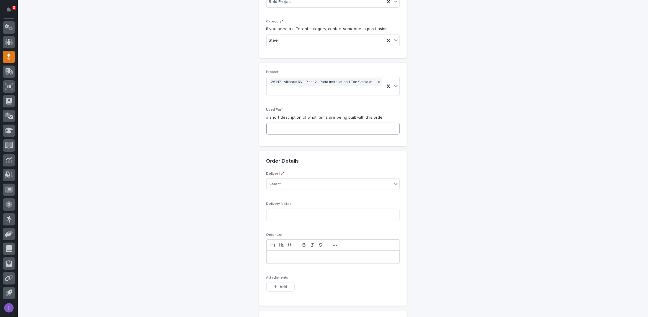
click at [277, 128] on input at bounding box center [332, 129] width 133 height 12
paste input "electrotrack, bridge, runways and headers"
type input "electrotrack, bridge, runways and headers"
click at [274, 182] on div "Select..." at bounding box center [276, 184] width 15 height 6
click at [270, 192] on div "PWI" at bounding box center [330, 193] width 133 height 10
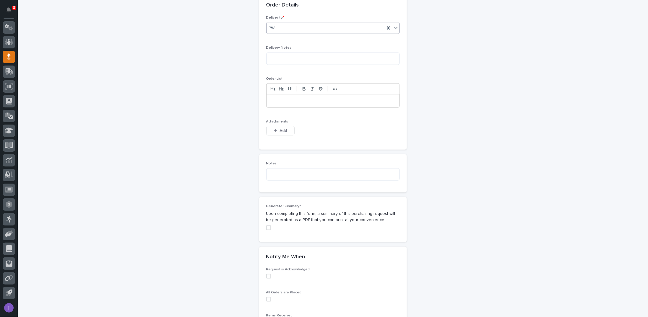
scroll to position [387, 0]
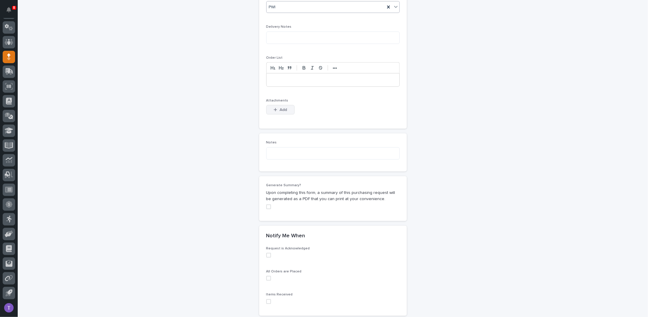
click at [280, 108] on span "Add" at bounding box center [283, 110] width 7 height 4
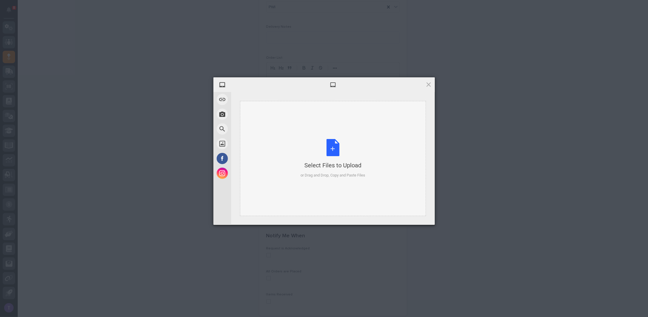
click at [332, 148] on div "Select Files to Upload or Drag and Drop, Copy and Paste Files" at bounding box center [332, 158] width 65 height 39
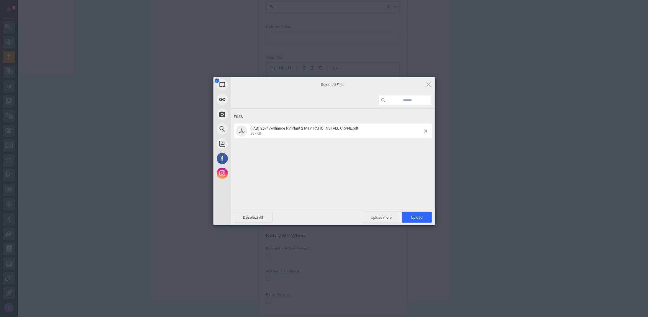
click at [378, 216] on span "Upload more" at bounding box center [381, 217] width 39 height 11
click at [332, 144] on div "Select Files to Upload or Drag and Drop, Copy and Paste Files" at bounding box center [332, 158] width 65 height 39
click at [369, 215] on span "Upload more" at bounding box center [374, 217] width 39 height 11
click at [330, 142] on div "Select Files to Upload or Drag and Drop, Copy and Paste Files" at bounding box center [332, 158] width 65 height 39
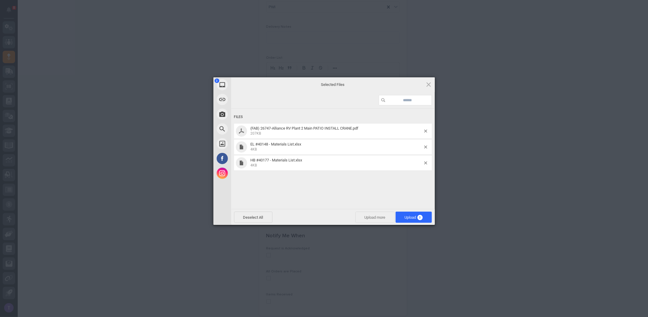
click at [370, 218] on span "Upload more" at bounding box center [374, 217] width 39 height 11
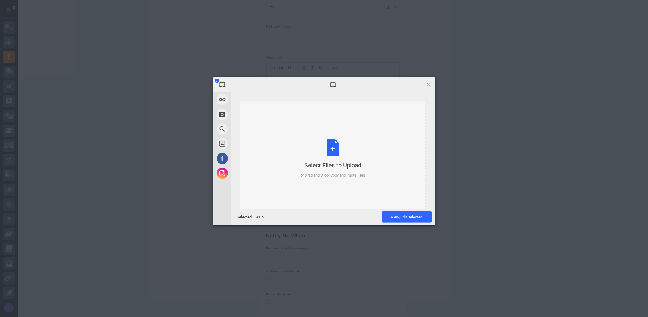
click at [331, 143] on div "Select Files to Upload or Drag and Drop, Copy and Paste Files" at bounding box center [332, 158] width 65 height 39
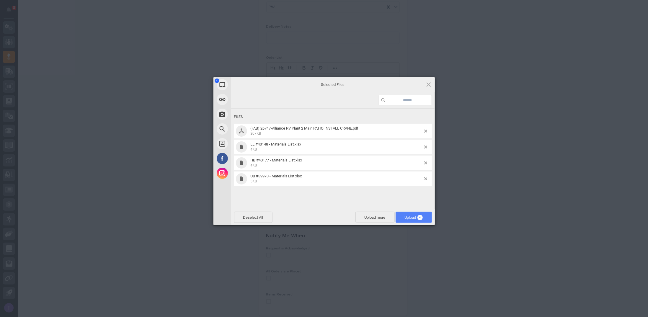
click at [410, 218] on span "Upload 4" at bounding box center [414, 217] width 18 height 4
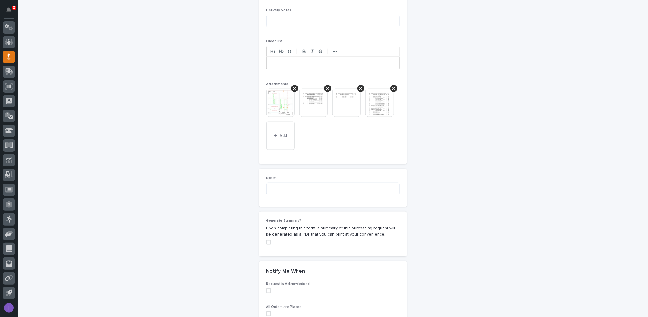
scroll to position [413, 0]
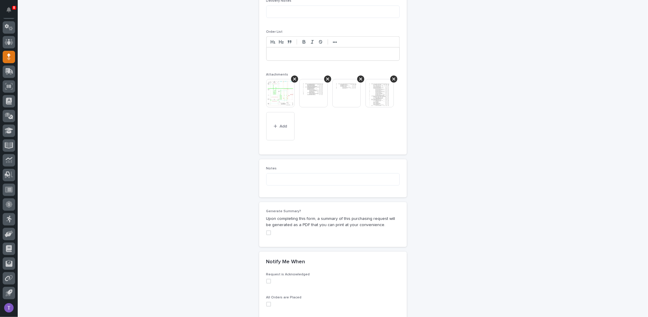
click at [266, 231] on span at bounding box center [268, 233] width 5 height 5
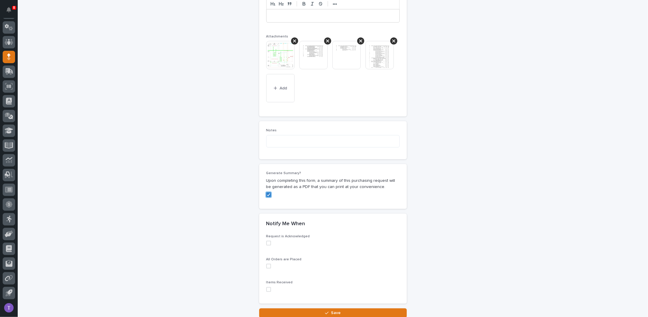
scroll to position [496, 0]
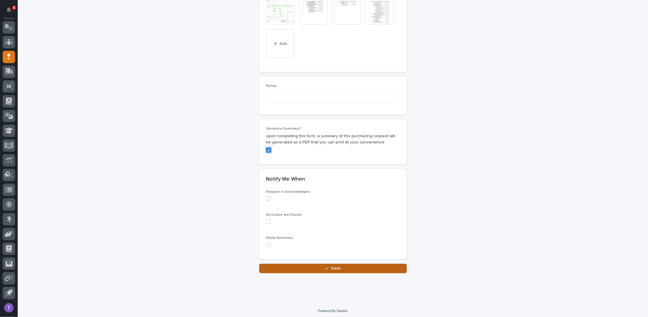
click at [335, 267] on span "Save" at bounding box center [336, 269] width 10 height 4
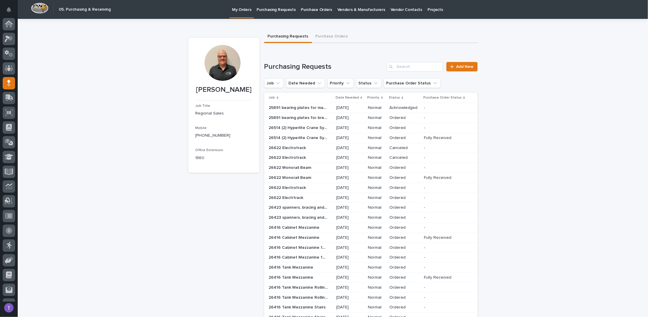
scroll to position [26, 0]
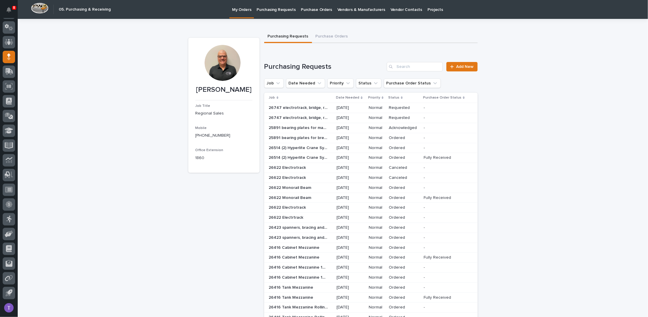
click at [289, 110] on p "26747 electrotrack, bridge, runways and headers" at bounding box center [299, 107] width 60 height 6
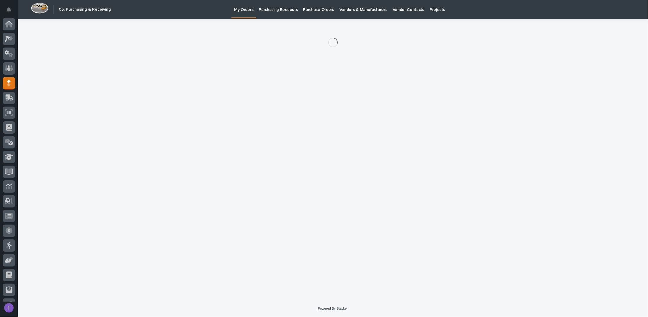
scroll to position [26, 0]
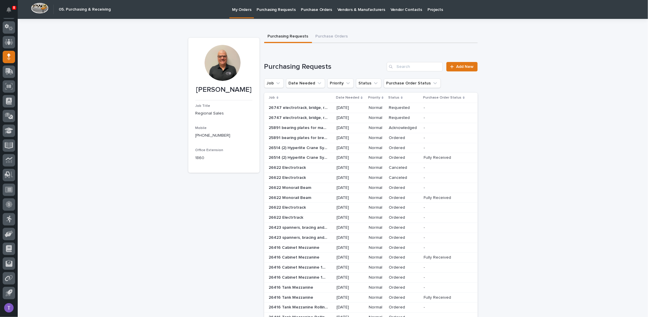
click at [298, 109] on p "26747 electrotrack, bridge, runways and headers" at bounding box center [299, 107] width 60 height 6
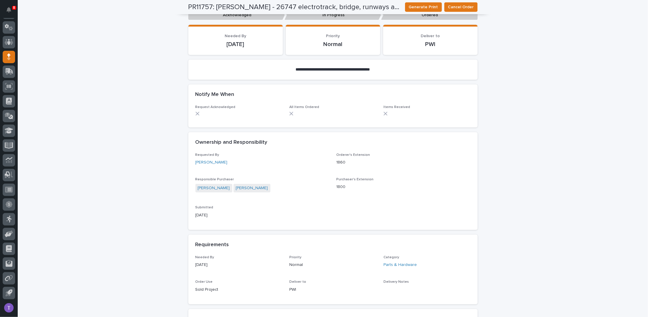
scroll to position [30, 0]
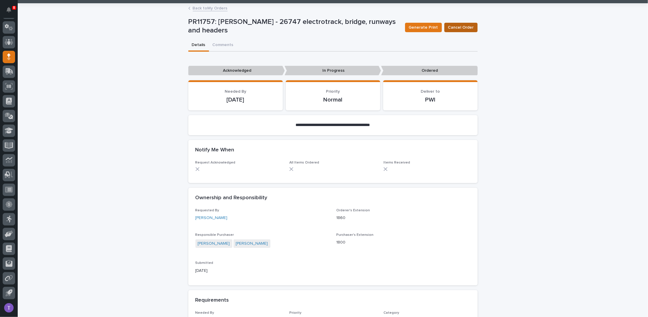
click at [460, 27] on span "Cancel Order" at bounding box center [461, 27] width 26 height 6
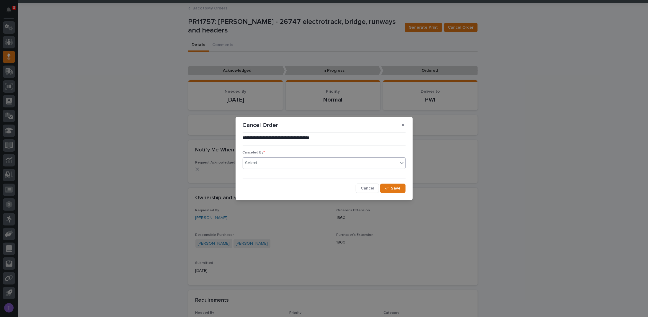
click at [267, 163] on div "Select..." at bounding box center [320, 163] width 155 height 10
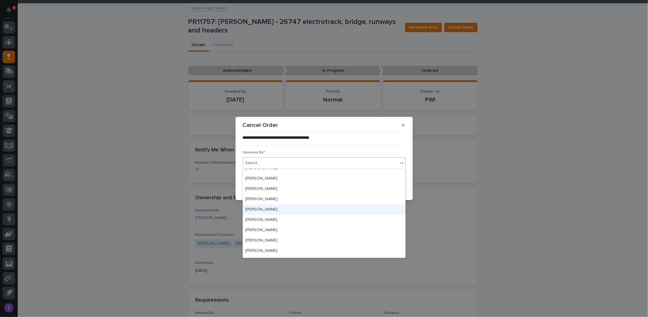
scroll to position [2745, 0]
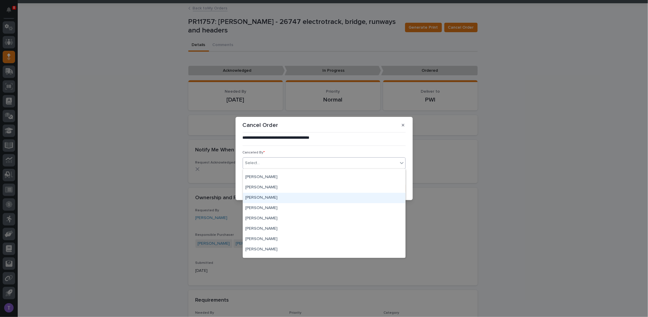
click at [256, 196] on div "[PERSON_NAME]" at bounding box center [324, 198] width 162 height 10
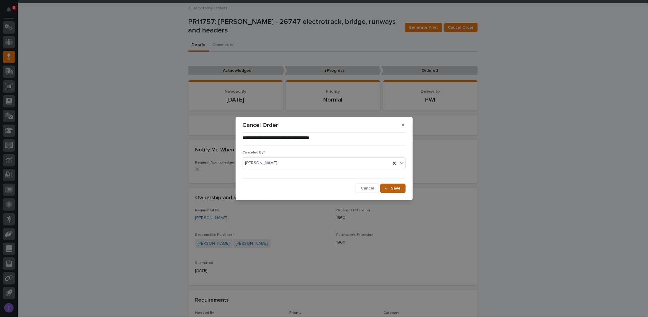
click at [392, 187] on span "Save" at bounding box center [396, 188] width 10 height 4
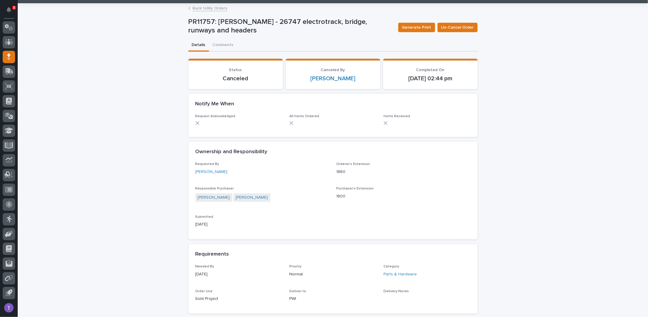
click at [207, 7] on link "Back to My Orders" at bounding box center [210, 7] width 35 height 7
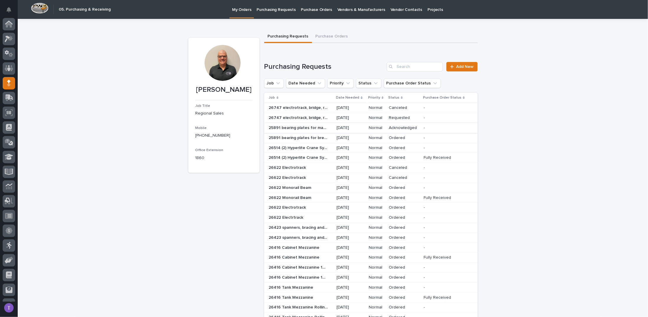
scroll to position [26, 0]
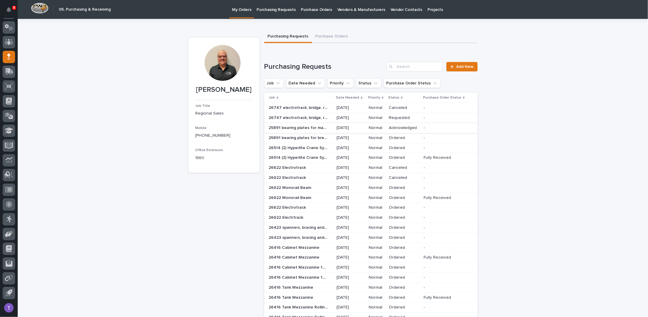
click at [296, 120] on p "26747 electrotrack, bridge, runways and headers" at bounding box center [299, 117] width 60 height 6
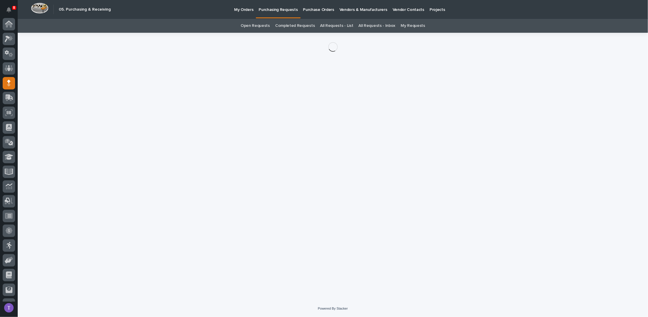
scroll to position [26, 0]
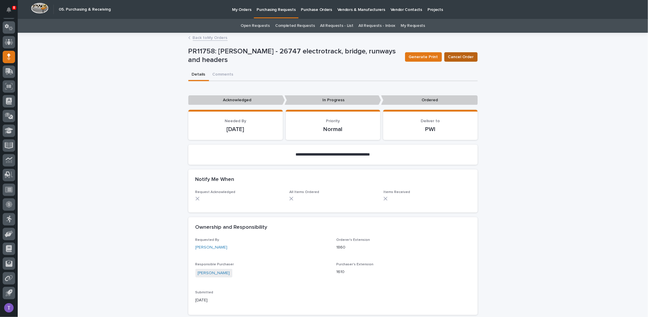
click at [458, 55] on span "Cancel Order" at bounding box center [461, 57] width 26 height 6
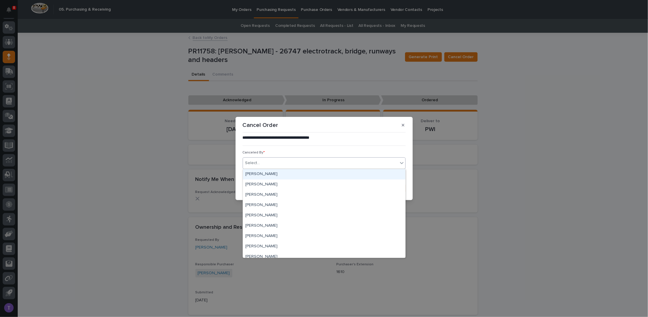
click at [266, 163] on div "Select..." at bounding box center [320, 163] width 155 height 10
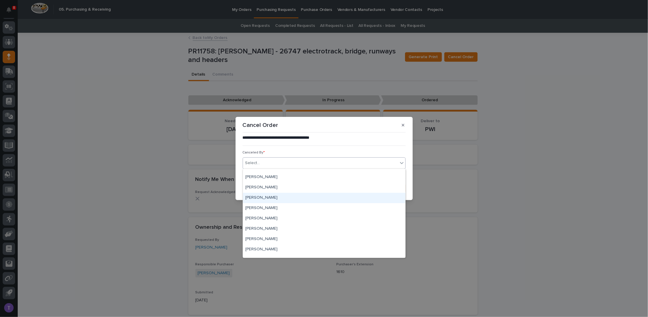
click at [255, 196] on div "[PERSON_NAME]" at bounding box center [324, 198] width 162 height 10
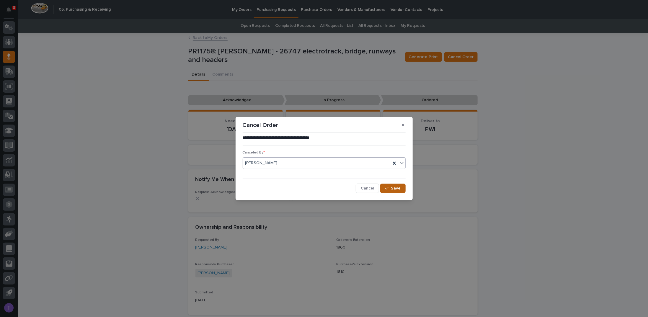
click at [395, 187] on span "Save" at bounding box center [396, 188] width 10 height 4
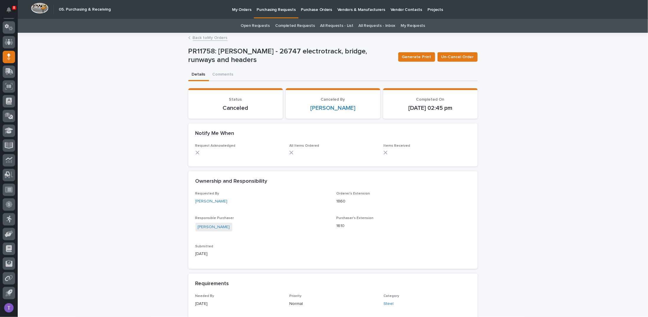
click at [203, 37] on link "Back to My Orders" at bounding box center [210, 37] width 35 height 7
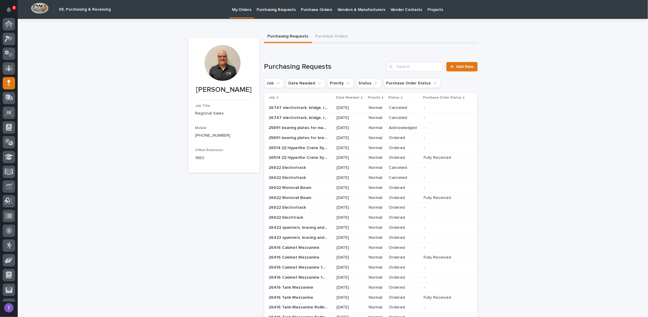
scroll to position [26, 0]
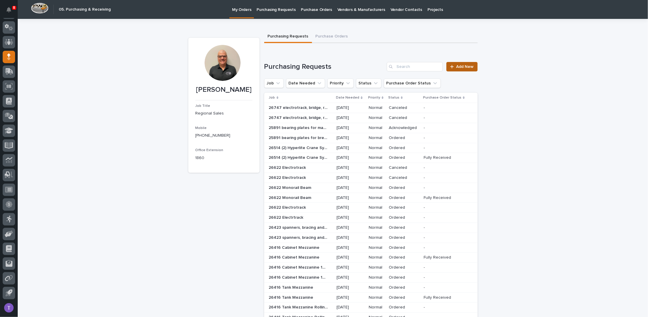
click at [456, 66] on span "Add New" at bounding box center [464, 67] width 17 height 4
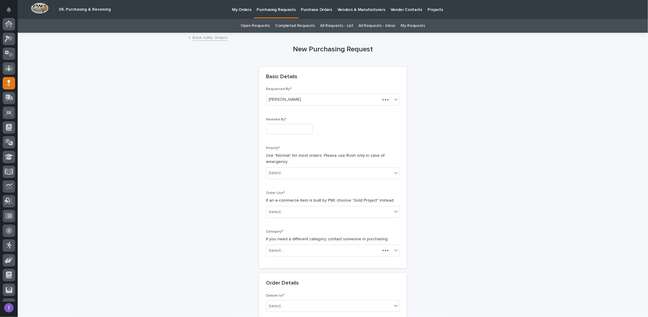
scroll to position [26, 0]
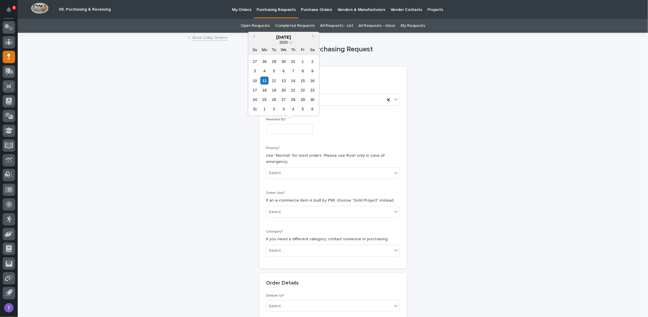
click at [274, 126] on input "text" at bounding box center [289, 129] width 47 height 10
click at [284, 78] on div "13" at bounding box center [284, 80] width 8 height 8
type input "**********"
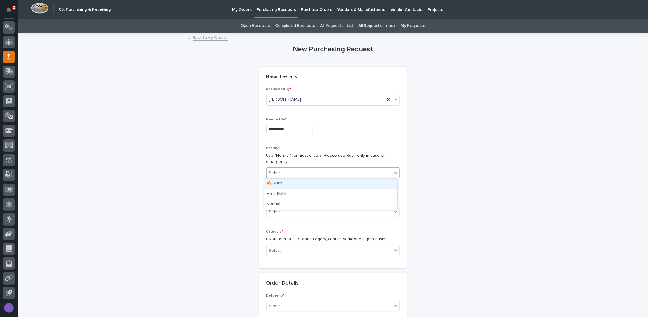
click at [277, 171] on div "Select..." at bounding box center [276, 173] width 15 height 6
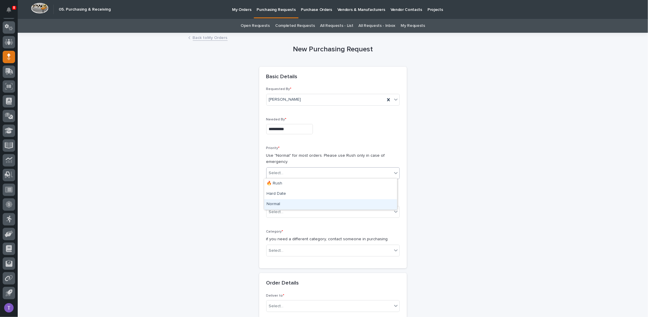
click at [274, 203] on div "Normal" at bounding box center [330, 204] width 133 height 10
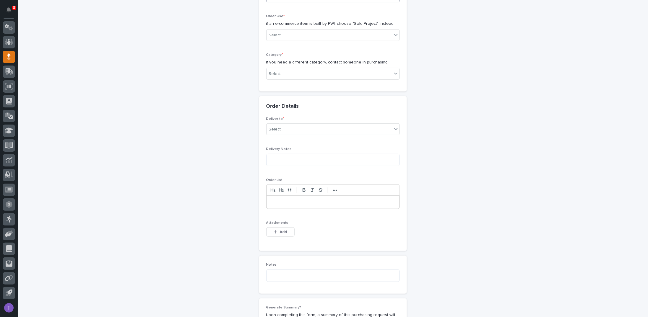
scroll to position [177, 0]
click at [273, 32] on div "Select..." at bounding box center [276, 35] width 15 height 6
click at [273, 43] on div "Sold Project" at bounding box center [330, 45] width 133 height 10
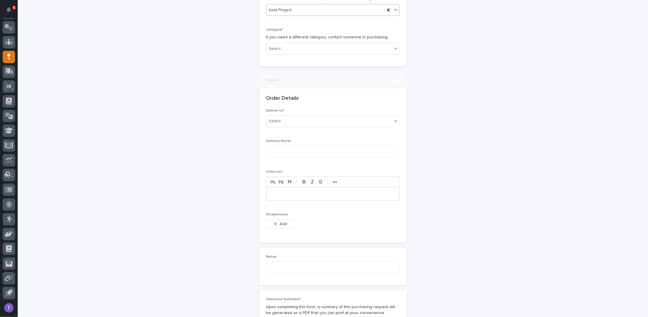
scroll to position [217, 0]
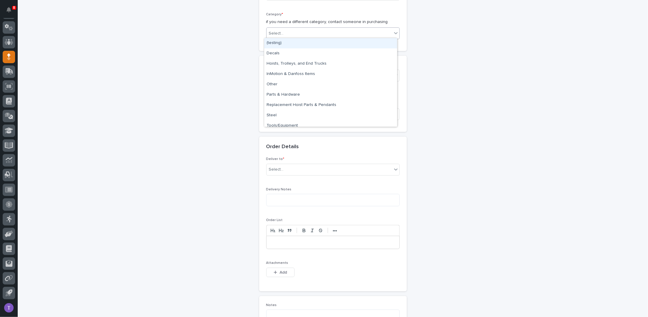
click at [277, 30] on div "Select..." at bounding box center [276, 33] width 15 height 6
click at [280, 94] on div "Parts & Hardware" at bounding box center [330, 95] width 133 height 10
click at [278, 72] on div "Select..." at bounding box center [276, 75] width 15 height 6
type input "*****"
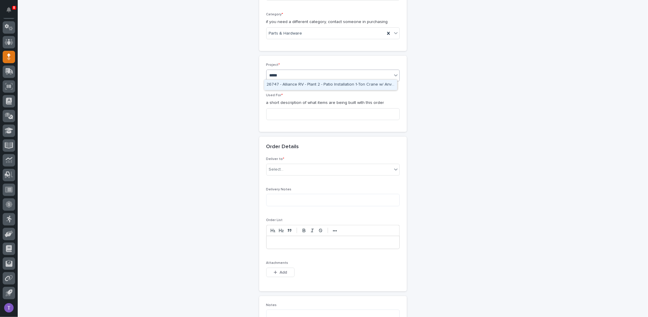
click at [295, 84] on div "26747 - Alliance RV - Plant 2 - Patio Installation 1-Ton Crane w/ Anver Lifter" at bounding box center [330, 85] width 133 height 10
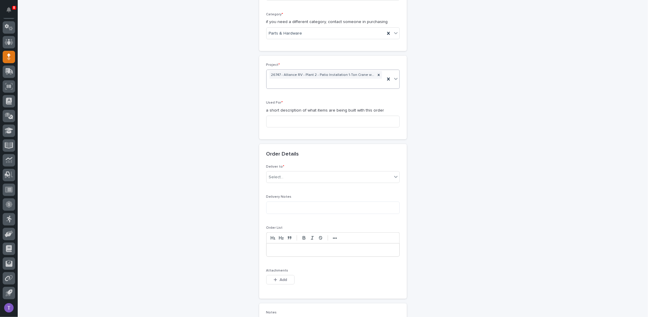
scroll to position [221, 0]
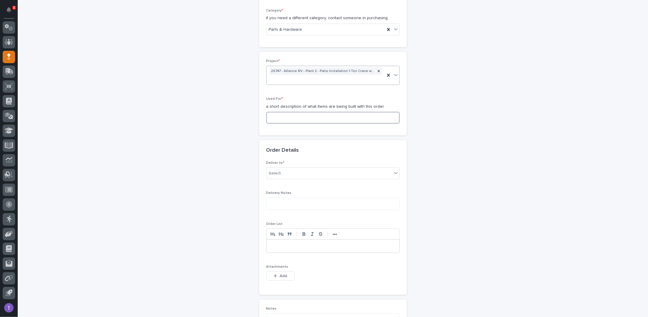
click at [274, 117] on input at bounding box center [332, 118] width 133 height 12
click at [327, 117] on input "bridge, runways, headers, Electrtrack" at bounding box center [332, 118] width 133 height 12
drag, startPoint x: 349, startPoint y: 114, endPoint x: 238, endPoint y: 114, distance: 111.0
click at [238, 114] on div "**********" at bounding box center [332, 154] width 289 height 684
type input "bridge, runways, headers, Electrotrack"
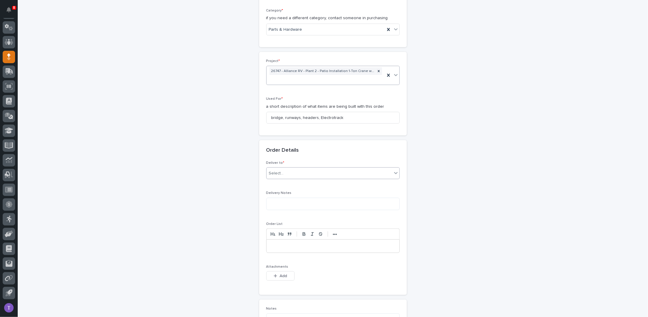
click at [279, 173] on div "Select..." at bounding box center [276, 173] width 15 height 6
click at [272, 182] on div "PWI" at bounding box center [330, 183] width 133 height 10
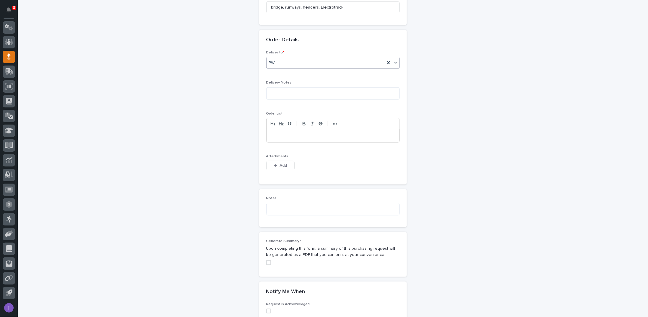
scroll to position [398, 0]
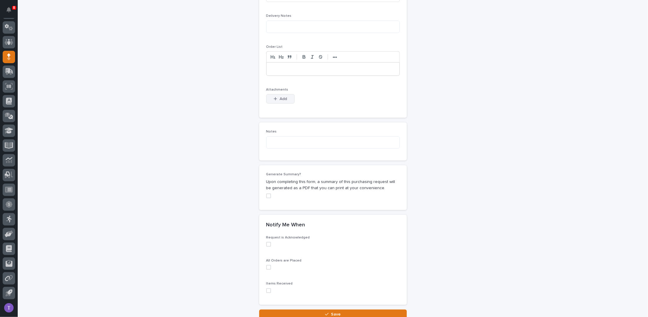
click at [280, 97] on span "Add" at bounding box center [283, 99] width 7 height 4
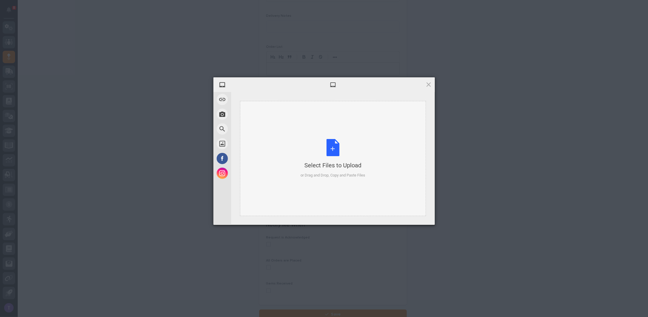
click at [330, 148] on div "Select Files to Upload or Drag and Drop, Copy and Paste Files" at bounding box center [332, 158] width 65 height 39
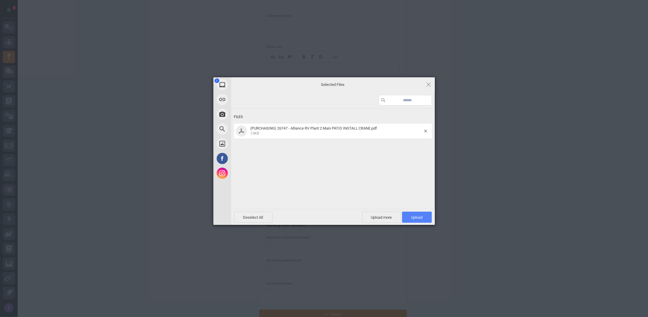
click at [413, 215] on span "Upload 1" at bounding box center [417, 217] width 12 height 4
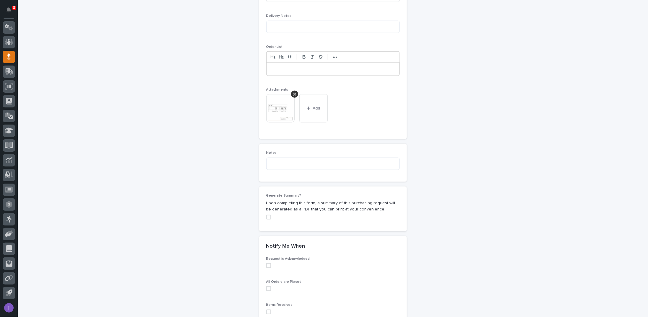
click at [266, 215] on span at bounding box center [268, 217] width 5 height 5
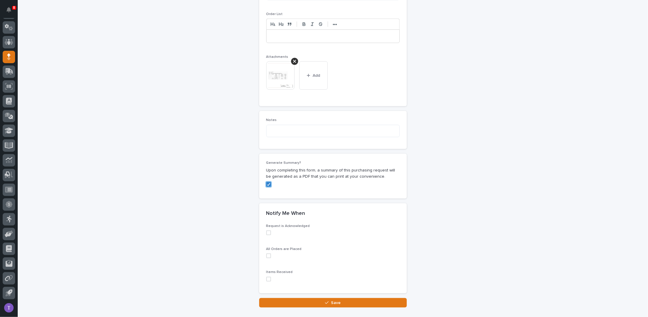
scroll to position [465, 0]
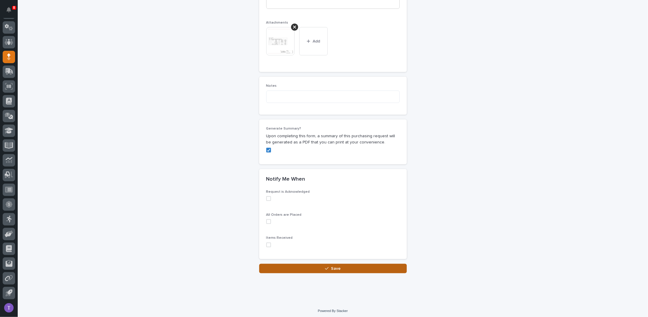
click at [338, 264] on button "Save" at bounding box center [333, 268] width 148 height 9
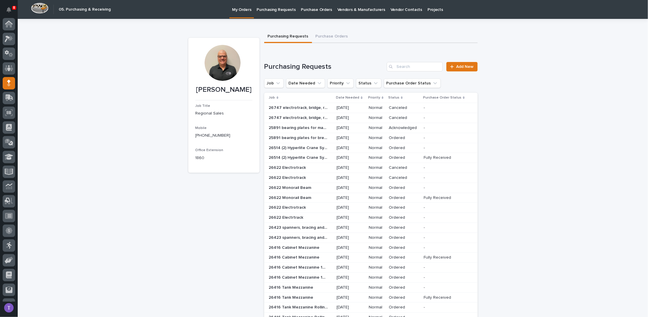
scroll to position [26, 0]
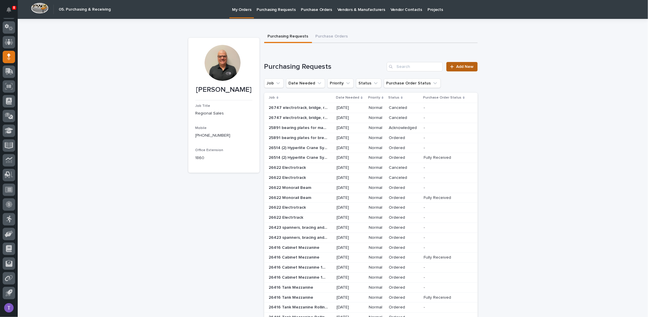
click at [460, 65] on span "Add New" at bounding box center [464, 67] width 17 height 4
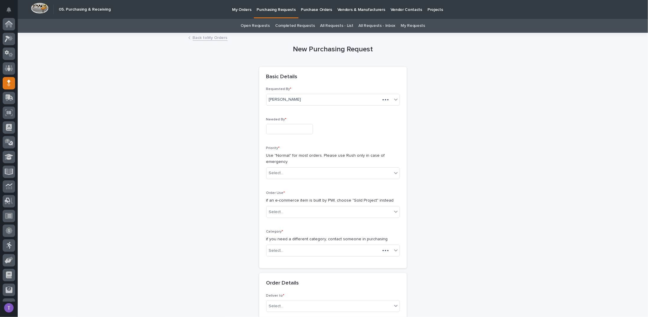
scroll to position [26, 0]
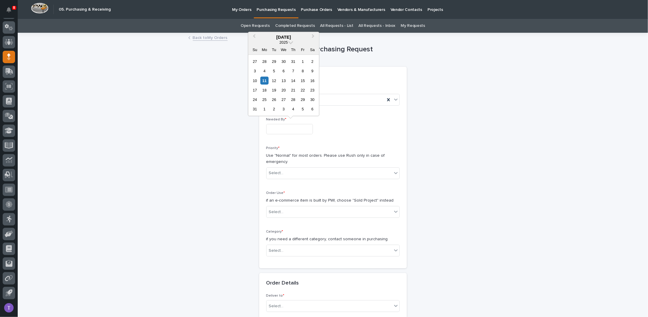
click at [274, 125] on input "text" at bounding box center [289, 129] width 47 height 10
click at [285, 79] on div "13" at bounding box center [284, 80] width 8 height 8
type input "**********"
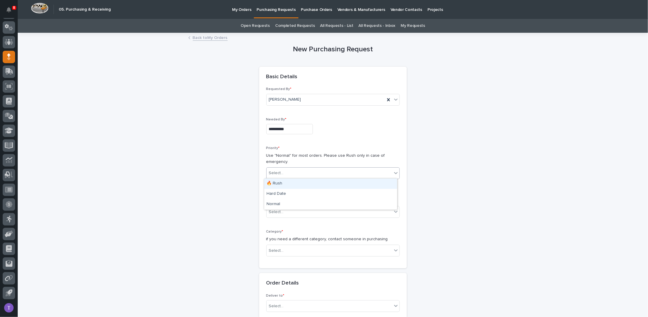
click at [278, 170] on div "Select..." at bounding box center [276, 173] width 15 height 6
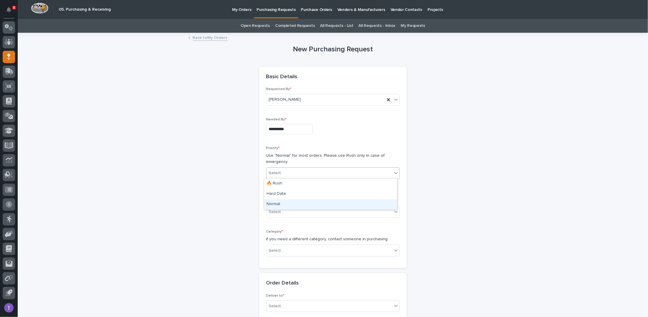
click at [274, 202] on div "Normal" at bounding box center [330, 204] width 133 height 10
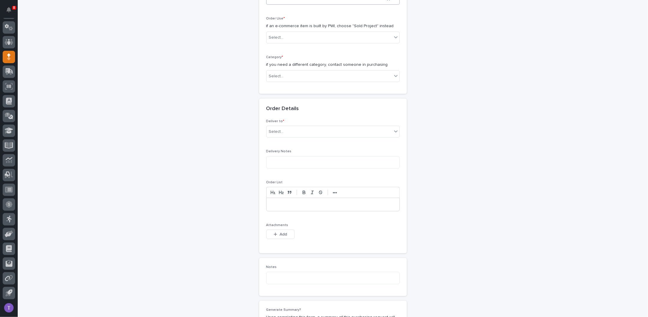
scroll to position [177, 0]
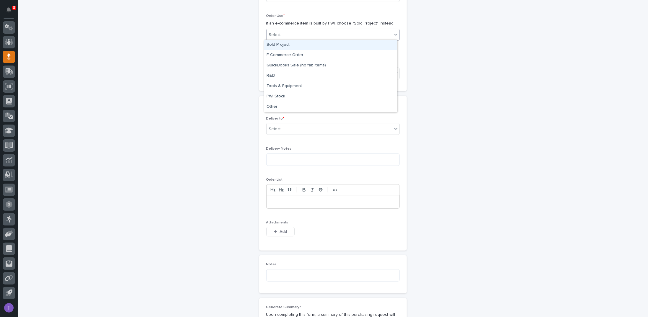
click at [275, 33] on div "Select..." at bounding box center [276, 35] width 15 height 6
click at [273, 45] on div "Sold Project" at bounding box center [330, 45] width 133 height 10
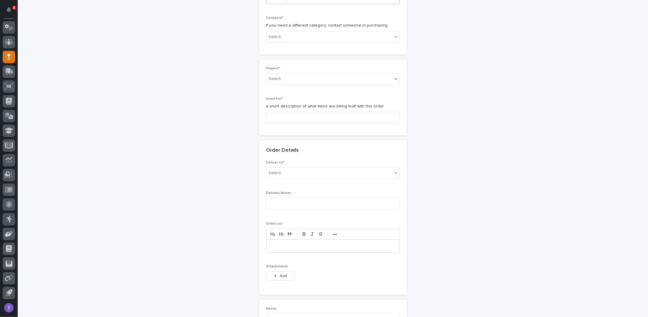
scroll to position [217, 0]
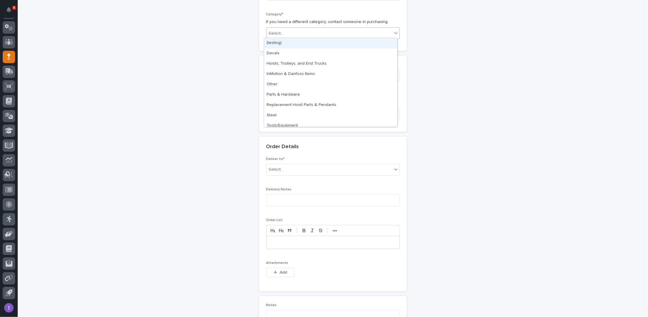
click at [280, 29] on div "Select..." at bounding box center [329, 34] width 125 height 10
click at [271, 115] on div "Steel" at bounding box center [330, 115] width 133 height 10
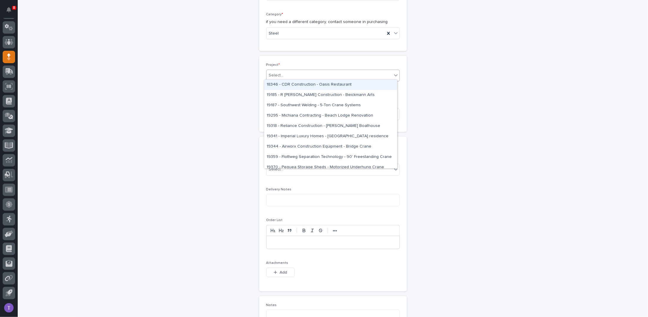
click at [277, 71] on div "Select..." at bounding box center [329, 76] width 125 height 10
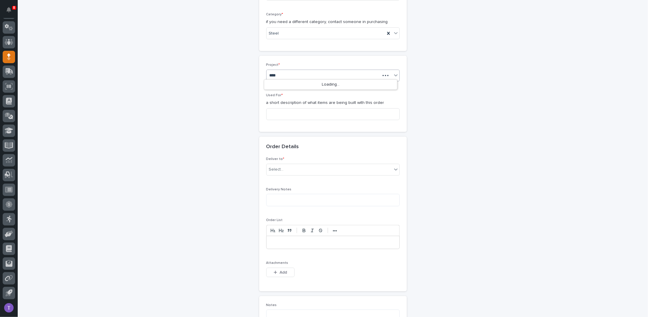
type input "*****"
click at [297, 83] on div "26747 - Alliance RV - Plant 2 - Patio Installation 1-Ton Crane w/ Anver Lifter" at bounding box center [330, 85] width 133 height 10
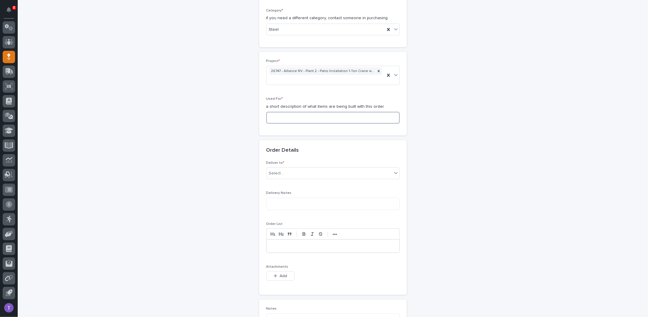
click at [277, 118] on input at bounding box center [332, 118] width 133 height 12
paste input "bridge, runways, headers, Electrotrack"
type input "bridge, runways, headers, Electrotrack"
click at [277, 170] on div "Select..." at bounding box center [276, 173] width 15 height 6
click at [271, 183] on div "PWI" at bounding box center [330, 183] width 133 height 10
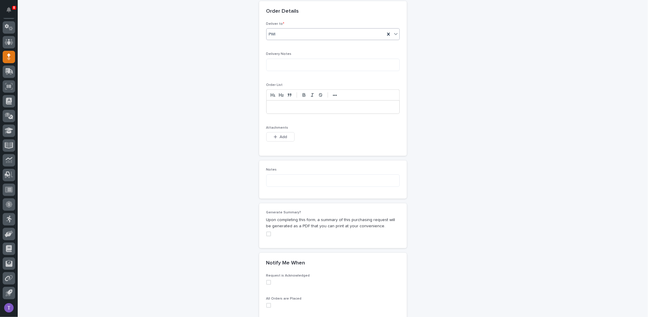
scroll to position [369, 0]
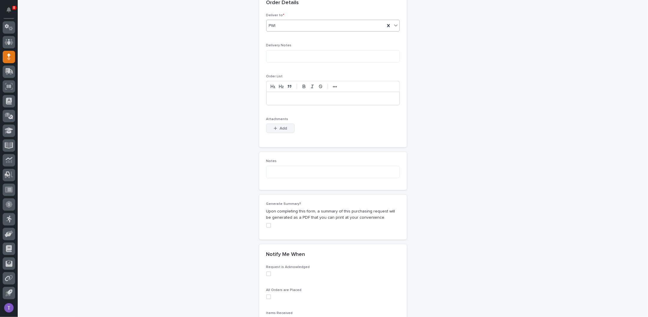
click at [276, 124] on button "Add" at bounding box center [280, 128] width 28 height 9
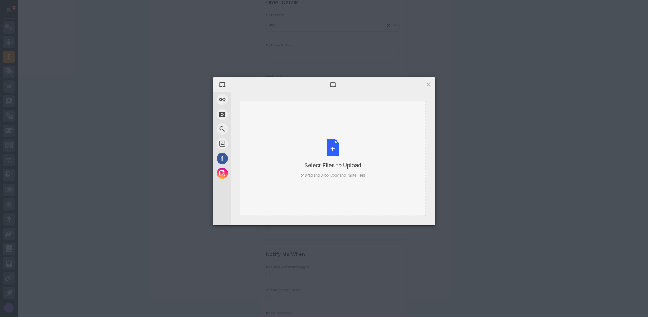
click at [333, 145] on div "Select Files to Upload or Drag and Drop, Copy and Paste Files" at bounding box center [332, 158] width 65 height 39
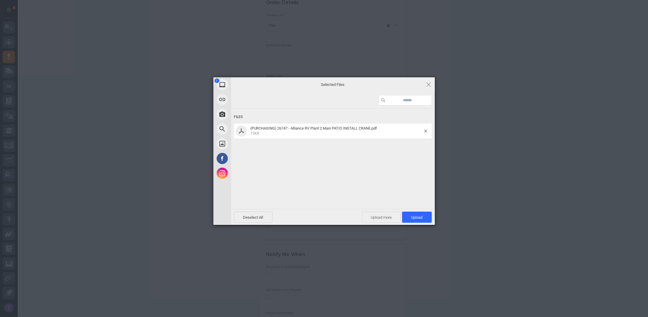
click at [383, 215] on span "Upload more" at bounding box center [381, 217] width 39 height 11
click at [331, 147] on div "Select Files to Upload or Drag and Drop, Copy and Paste Files" at bounding box center [332, 158] width 65 height 39
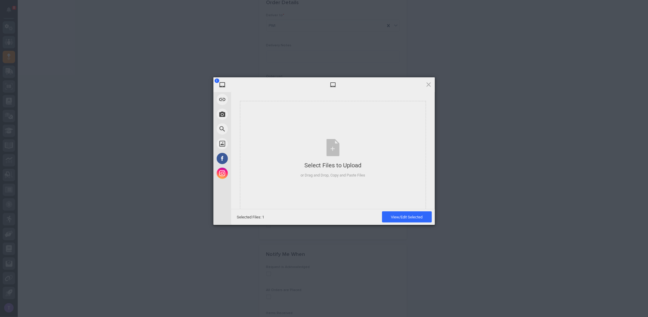
click at [429, 84] on span at bounding box center [428, 84] width 6 height 6
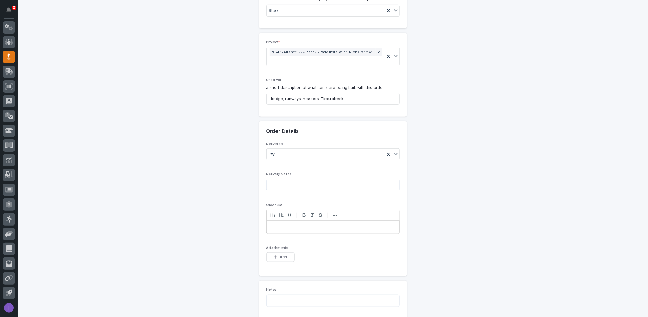
scroll to position [266, 0]
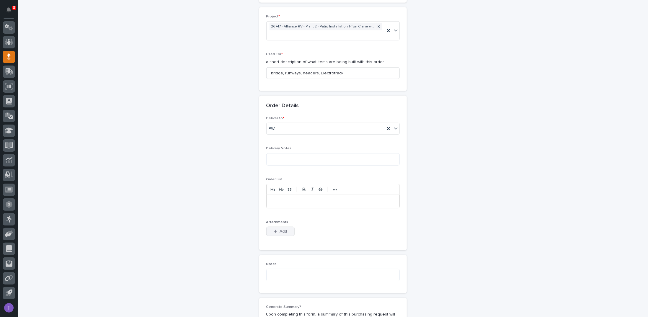
click at [280, 229] on span "Add" at bounding box center [283, 231] width 7 height 4
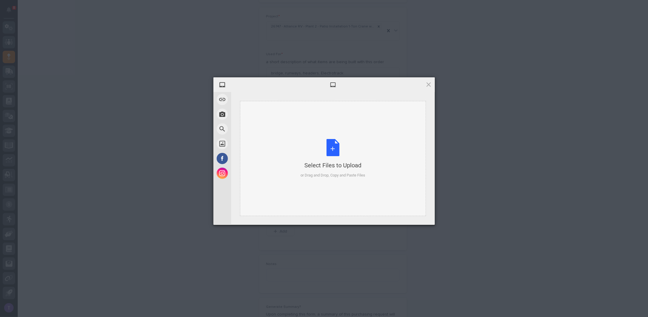
click at [334, 146] on div "Select Files to Upload or Drag and Drop, Copy and Paste Files" at bounding box center [332, 158] width 65 height 39
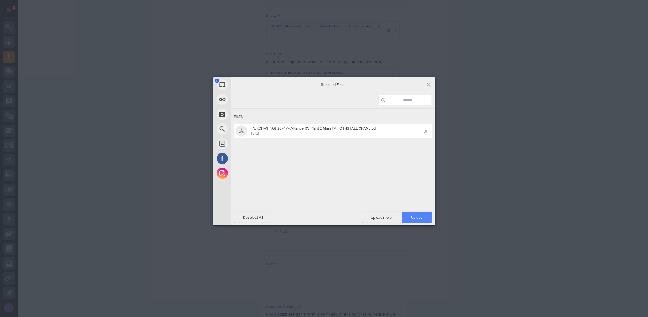
click at [416, 215] on span "Upload 1" at bounding box center [417, 217] width 12 height 4
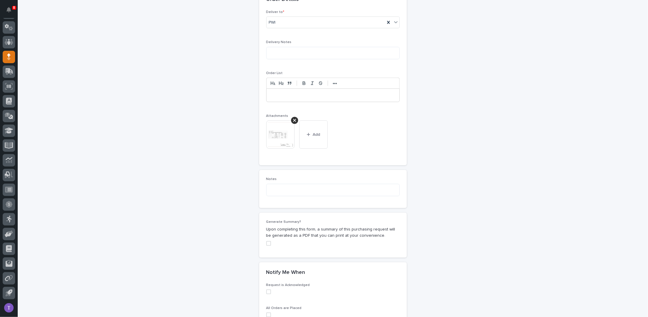
scroll to position [465, 0]
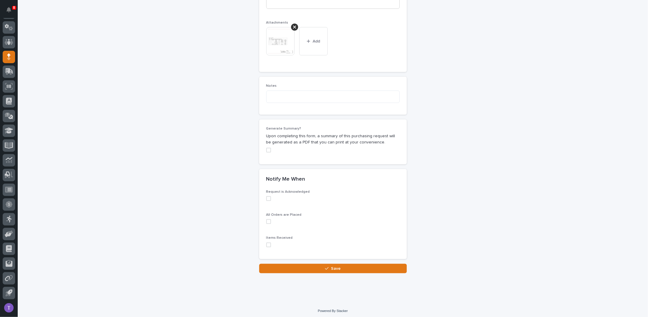
click at [267, 148] on span at bounding box center [268, 150] width 5 height 5
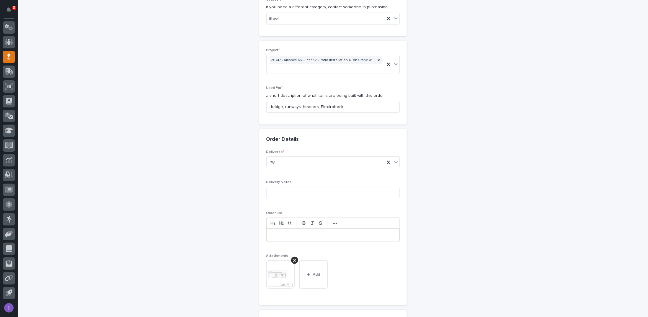
scroll to position [229, 0]
click at [276, 269] on img at bounding box center [280, 277] width 28 height 28
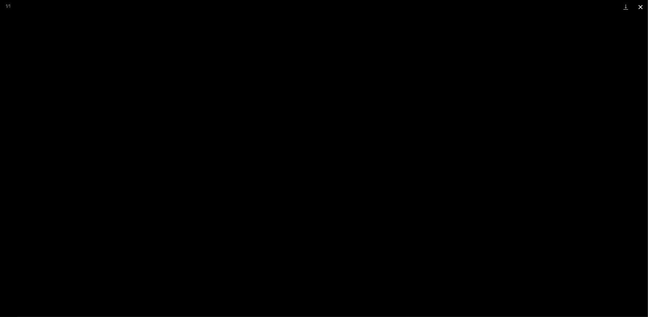
click at [640, 6] on button "Close gallery" at bounding box center [640, 7] width 15 height 14
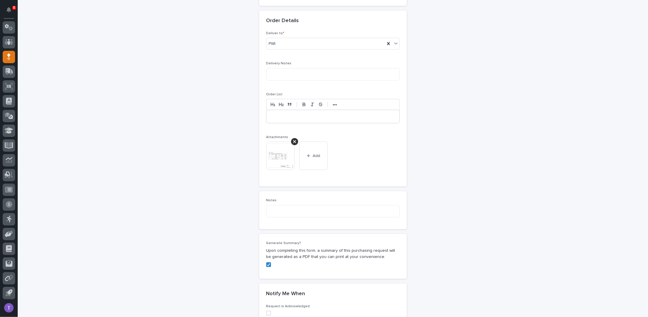
scroll to position [318, 0]
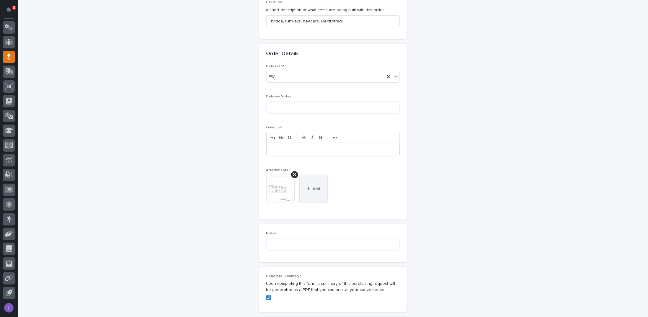
click at [309, 183] on button "Add" at bounding box center [313, 189] width 28 height 28
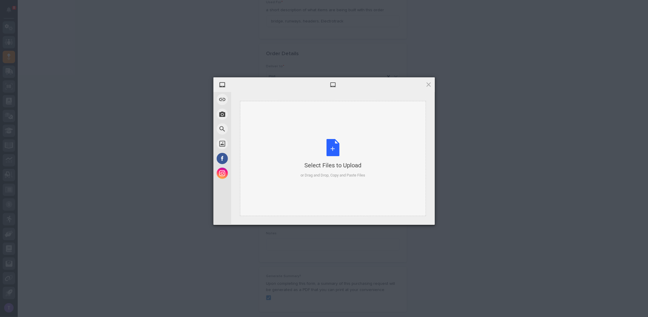
click at [331, 148] on div "Select Files to Upload or Drag and Drop, Copy and Paste Files" at bounding box center [332, 158] width 65 height 39
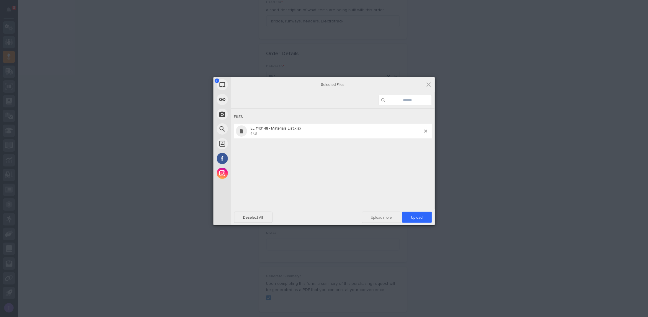
click at [382, 219] on span "Upload more" at bounding box center [381, 217] width 39 height 11
click at [334, 146] on div "Select Files to Upload or Drag and Drop, Copy and Paste Files" at bounding box center [332, 158] width 65 height 39
click at [371, 214] on span "Upload more" at bounding box center [374, 217] width 39 height 11
click at [333, 143] on div "Select Files to Upload or Drag and Drop, Copy and Paste Files" at bounding box center [332, 158] width 65 height 39
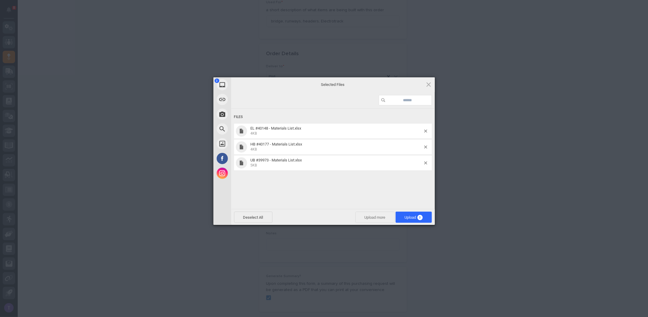
click at [374, 215] on span "Upload more" at bounding box center [374, 217] width 39 height 11
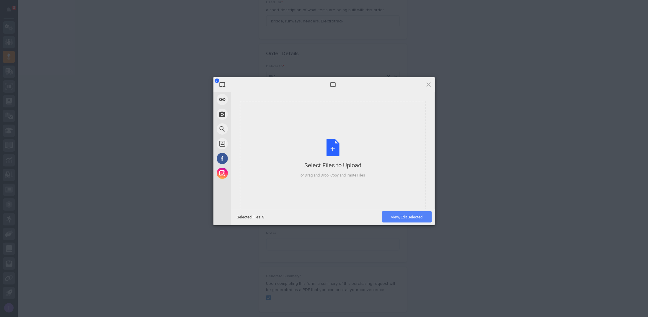
click at [404, 216] on span "View/Edit Selected" at bounding box center [407, 217] width 32 height 4
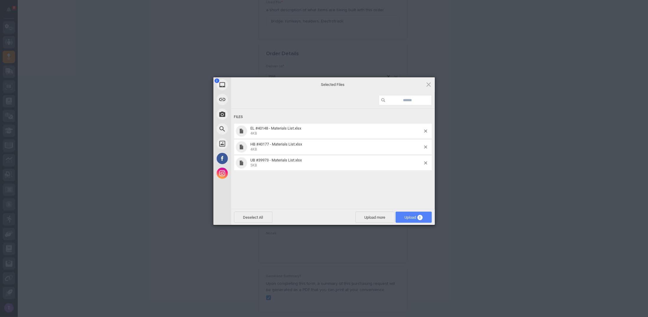
click at [409, 216] on span "Upload 3" at bounding box center [414, 217] width 18 height 4
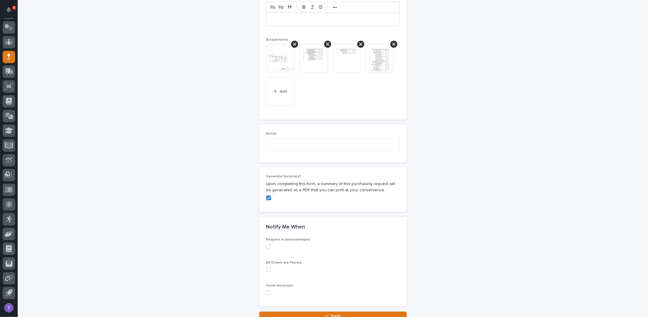
scroll to position [378, 0]
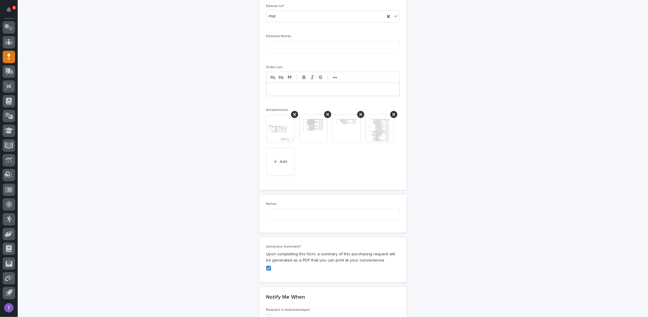
click at [311, 121] on img at bounding box center [313, 129] width 28 height 28
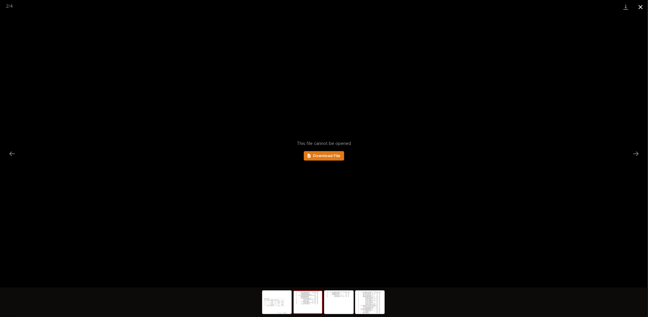
click at [639, 5] on button "Close gallery" at bounding box center [640, 7] width 15 height 14
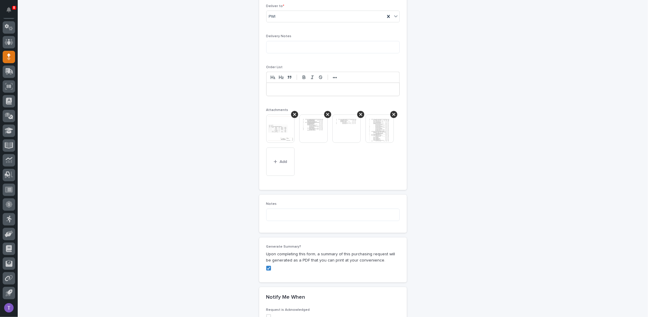
scroll to position [496, 0]
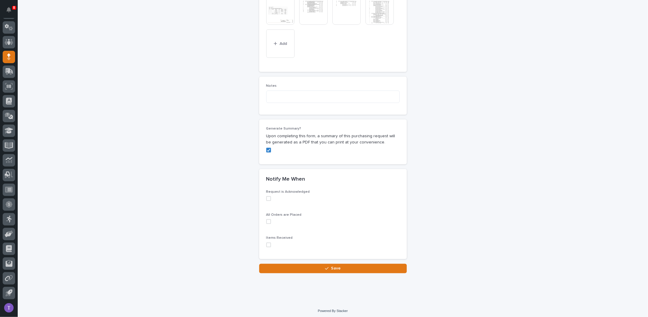
click at [337, 267] on span "Save" at bounding box center [336, 269] width 10 height 4
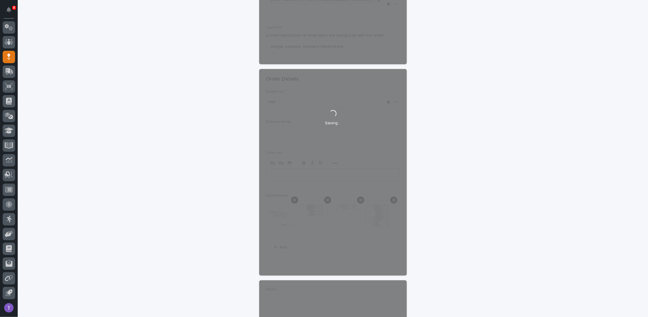
scroll to position [188, 0]
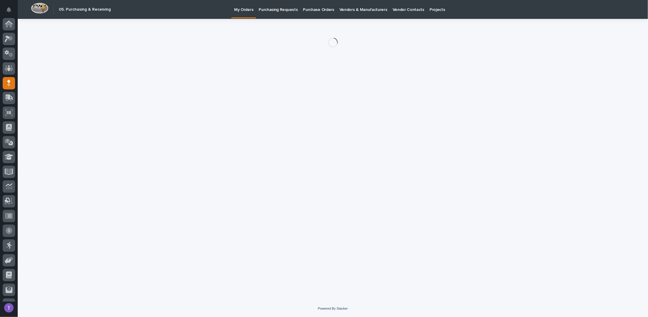
scroll to position [26, 0]
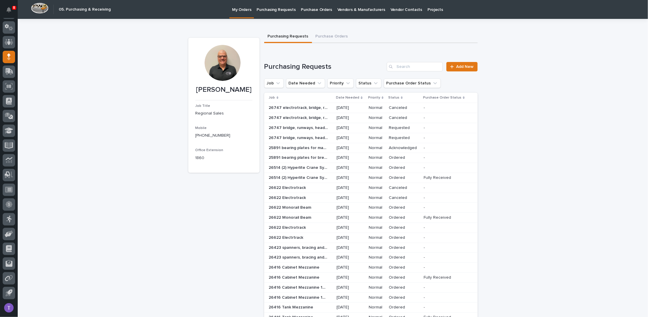
click at [294, 130] on p "26747 bridge, runways, headers, Electrotrack" at bounding box center [299, 127] width 60 height 6
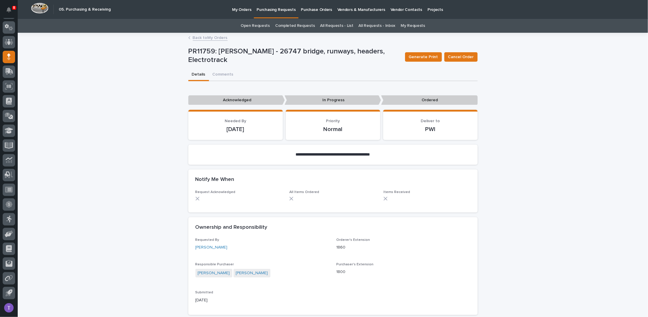
click at [211, 37] on link "Back to My Orders" at bounding box center [210, 37] width 35 height 7
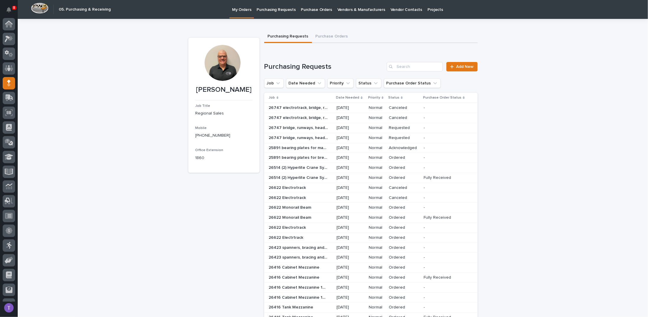
scroll to position [26, 0]
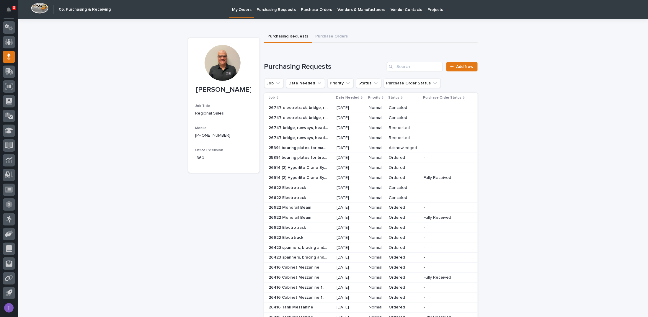
click at [284, 130] on p "26747 bridge, runways, headers, Electrotrack" at bounding box center [299, 127] width 60 height 6
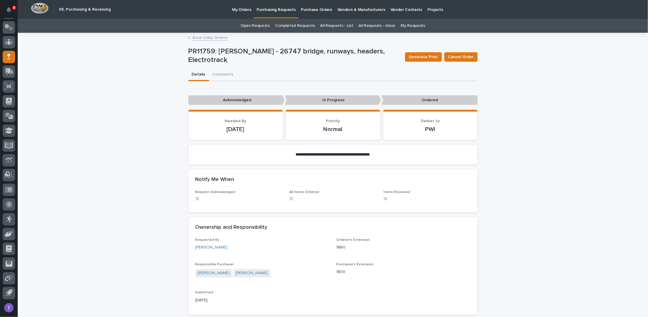
click at [242, 9] on p "My Orders" at bounding box center [241, 6] width 19 height 12
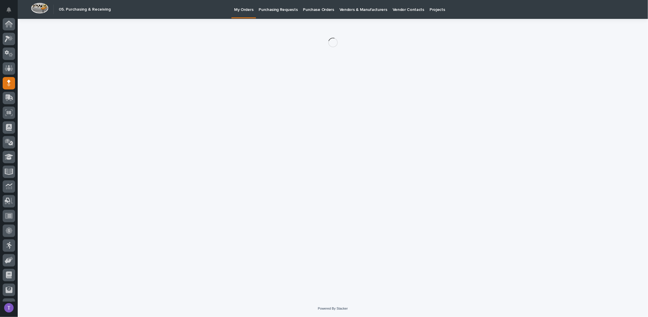
scroll to position [26, 0]
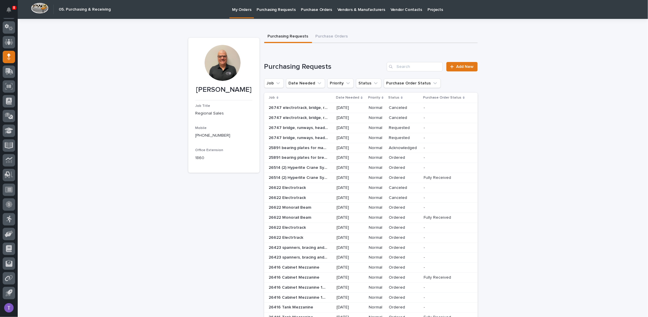
click at [294, 140] on p "26747 bridge, runways, headers, Electrotrack" at bounding box center [299, 137] width 60 height 6
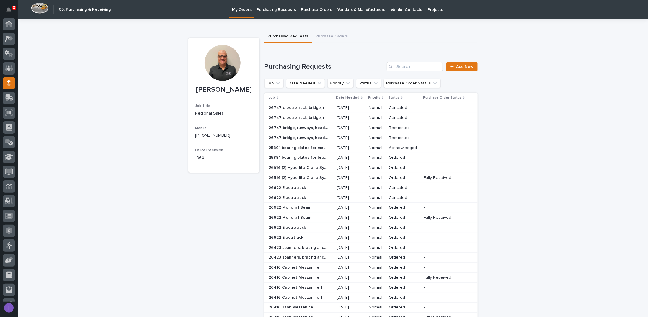
scroll to position [26, 0]
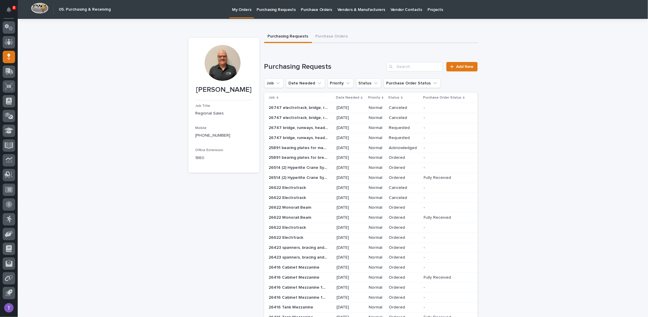
click at [305, 130] on p "26747 bridge, runways, headers, Electrotrack" at bounding box center [299, 127] width 60 height 6
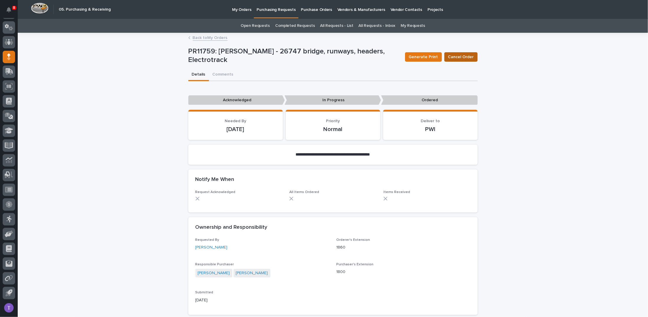
click at [458, 55] on span "Cancel Order" at bounding box center [461, 57] width 26 height 6
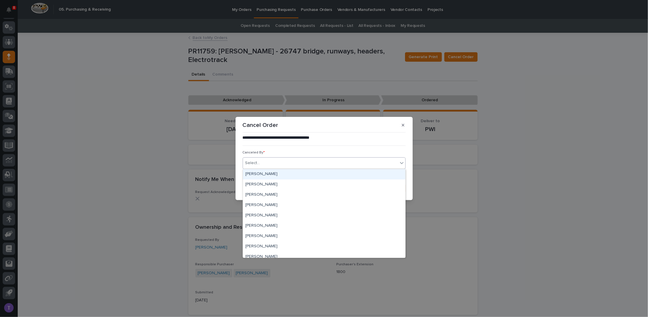
click at [276, 163] on div "Select..." at bounding box center [320, 163] width 155 height 10
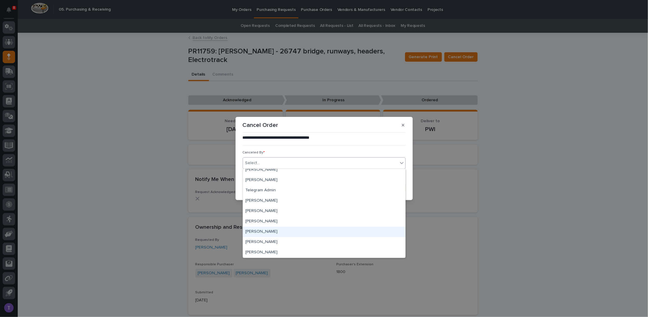
scroll to position [2719, 0]
click at [252, 222] on div "Tim Ergle" at bounding box center [324, 223] width 162 height 10
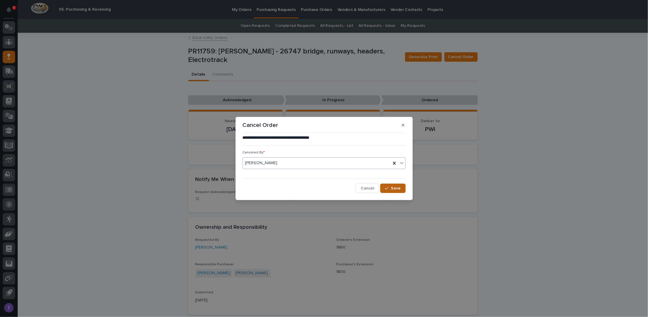
click at [392, 186] on button "Save" at bounding box center [392, 188] width 25 height 9
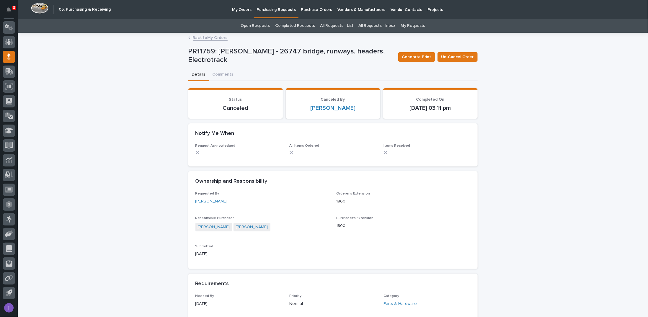
click at [200, 38] on link "Back to My Orders" at bounding box center [210, 37] width 35 height 7
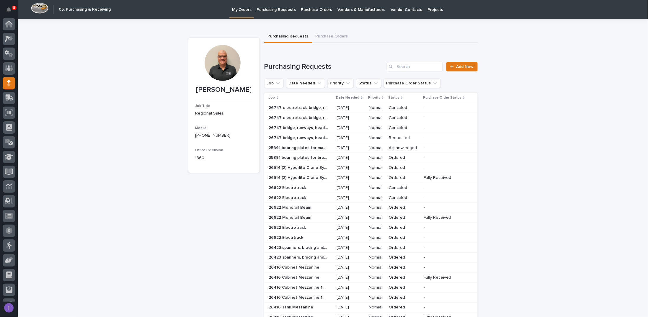
scroll to position [26, 0]
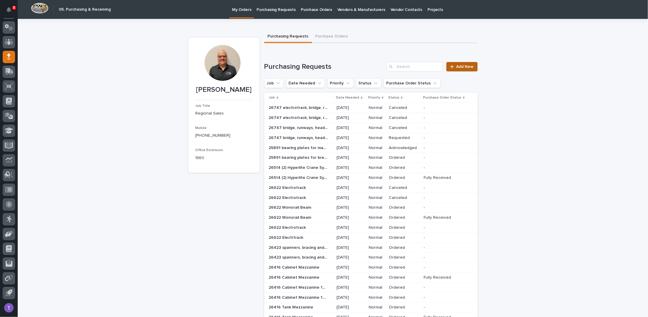
click at [459, 66] on span "Add New" at bounding box center [464, 67] width 17 height 4
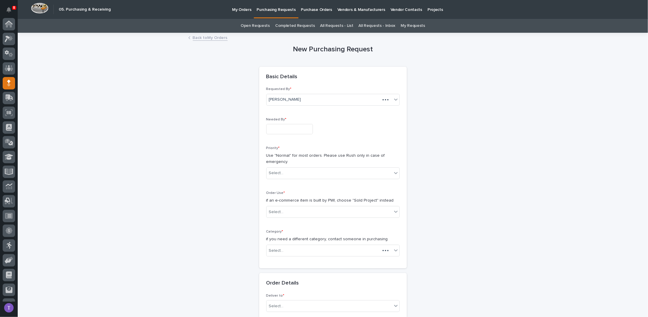
scroll to position [26, 0]
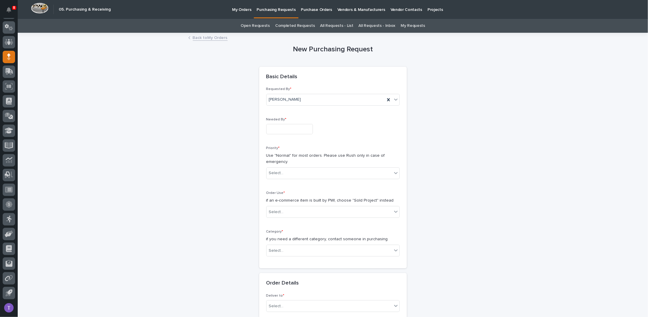
click at [274, 132] on input "text" at bounding box center [289, 129] width 47 height 10
click at [285, 81] on div "13" at bounding box center [284, 80] width 8 height 8
type input "**********"
click at [275, 170] on div "Select..." at bounding box center [276, 173] width 15 height 6
click at [272, 204] on div "Normal" at bounding box center [330, 204] width 133 height 10
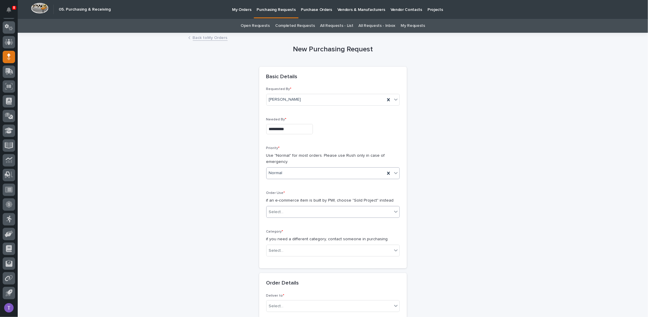
click at [273, 209] on div "Select..." at bounding box center [276, 212] width 15 height 6
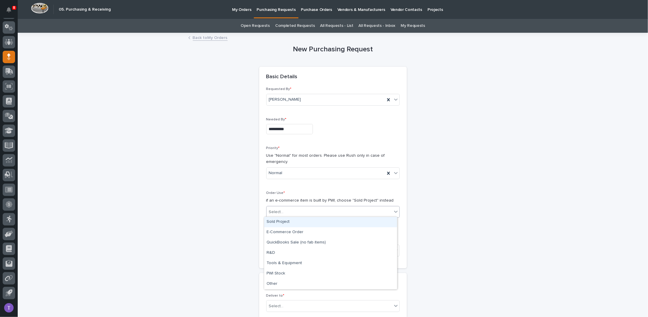
click at [275, 222] on div "Sold Project" at bounding box center [330, 222] width 133 height 10
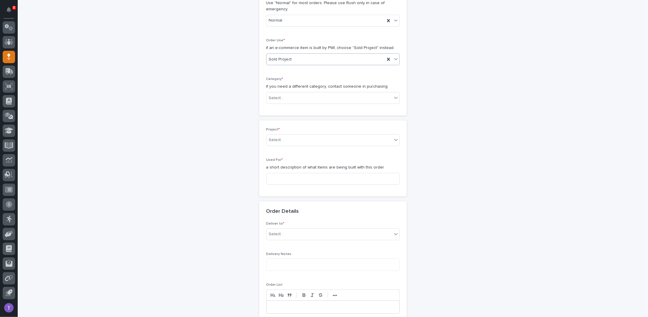
scroll to position [155, 0]
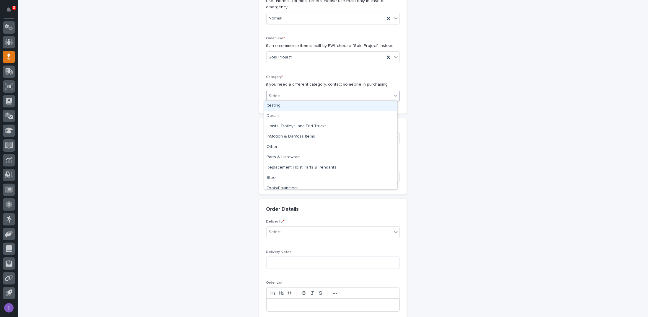
click at [282, 92] on div "Select..." at bounding box center [329, 96] width 125 height 10
click at [274, 157] on div "Parts & Hardware" at bounding box center [330, 157] width 133 height 10
click at [275, 133] on div "Select..." at bounding box center [329, 138] width 125 height 10
type input "*****"
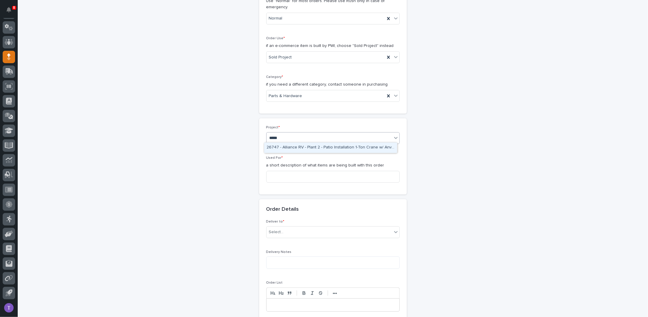
click at [277, 145] on div "26747 - Alliance RV - Plant 2 - Patio Installation 1-Ton Crane w/ Anver Lifter" at bounding box center [330, 148] width 133 height 10
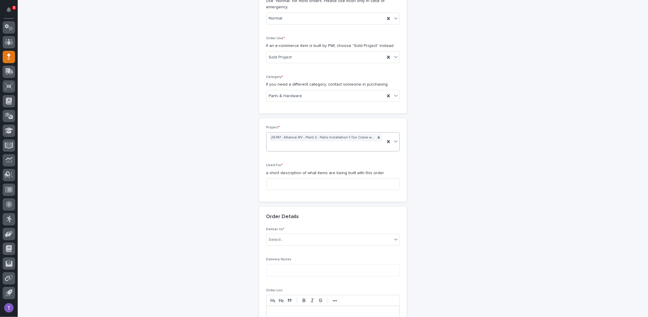
scroll to position [158, 0]
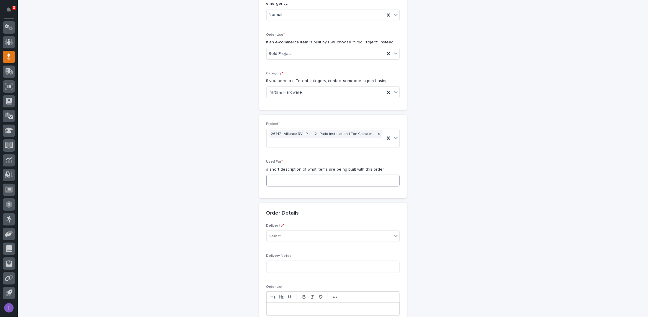
click at [271, 179] on input at bounding box center [332, 181] width 133 height 12
paste input "bridge, runways, headers, Electrotrack"
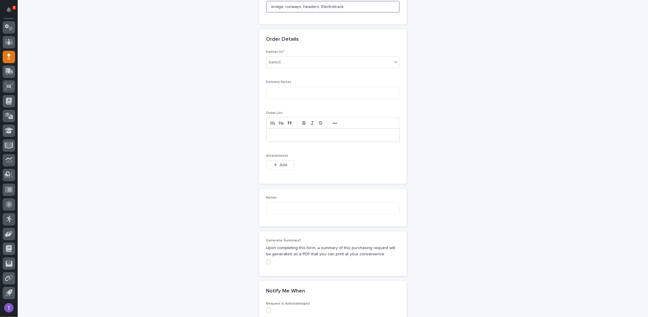
scroll to position [335, 0]
type input "bridge, runways, headers, Electrotrack"
click at [273, 58] on div "Select..." at bounding box center [276, 59] width 15 height 6
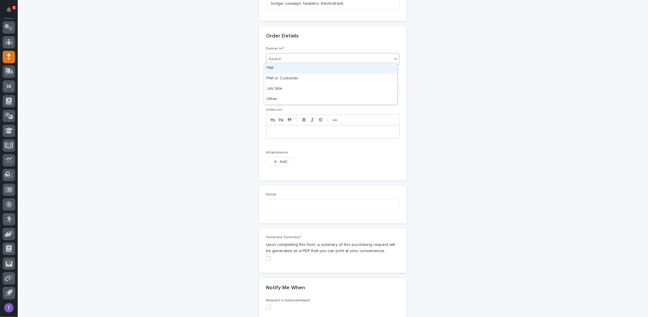
click at [272, 67] on div "PWI" at bounding box center [330, 68] width 133 height 10
click at [280, 161] on span "Add" at bounding box center [283, 162] width 7 height 4
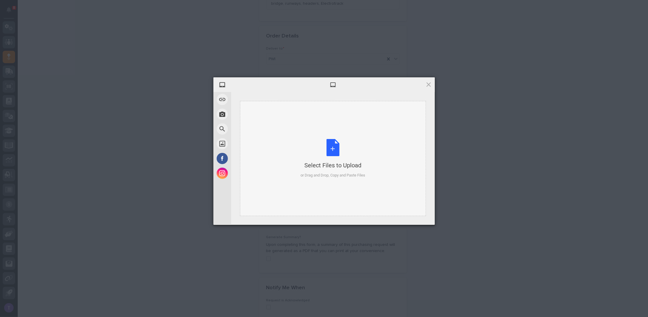
click at [333, 147] on div "Select Files to Upload or Drag and Drop, Copy and Paste Files" at bounding box center [332, 158] width 65 height 39
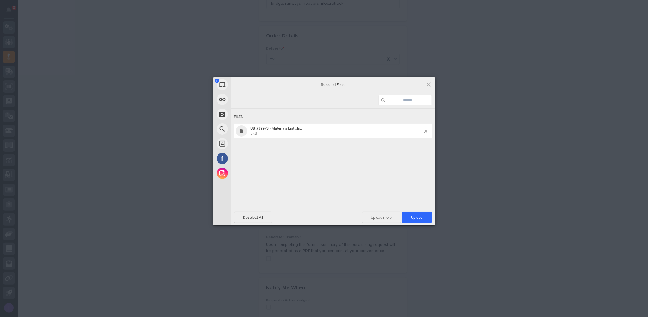
click at [373, 215] on span "Upload more" at bounding box center [381, 217] width 39 height 11
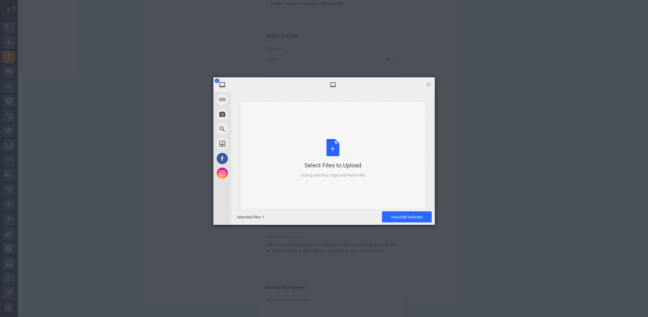
click at [331, 145] on div "Select Files to Upload or Drag and Drop, Copy and Paste Files" at bounding box center [332, 158] width 65 height 39
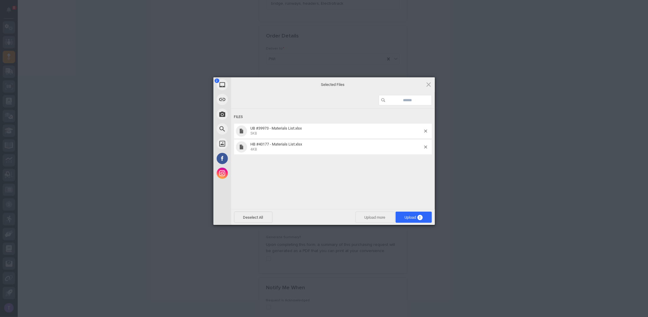
click at [375, 215] on span "Upload more" at bounding box center [374, 217] width 39 height 11
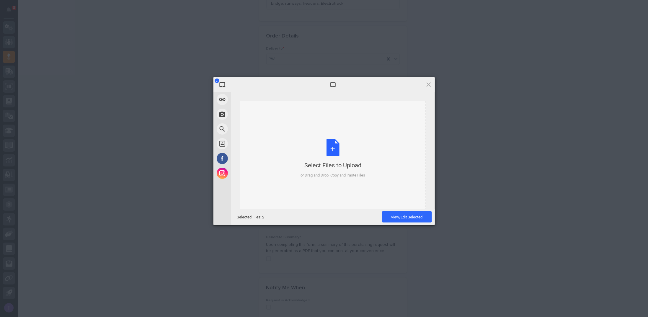
click at [329, 143] on div "Select Files to Upload or Drag and Drop, Copy and Paste Files" at bounding box center [332, 158] width 65 height 39
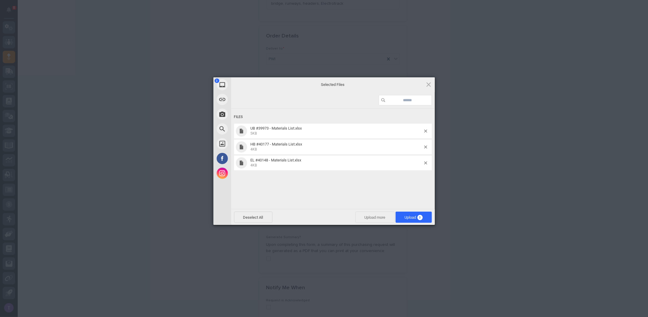
click at [367, 214] on span "Upload more" at bounding box center [374, 217] width 39 height 11
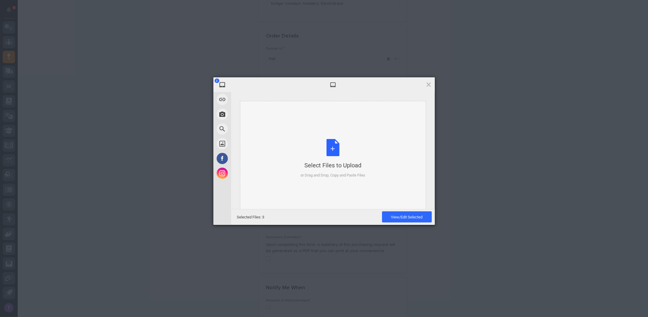
click at [335, 147] on div "Select Files to Upload or Drag and Drop, Copy and Paste Files" at bounding box center [332, 158] width 65 height 39
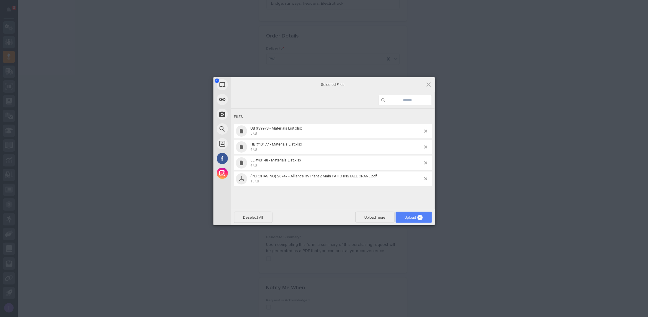
click at [408, 216] on span "Upload 4" at bounding box center [414, 217] width 18 height 4
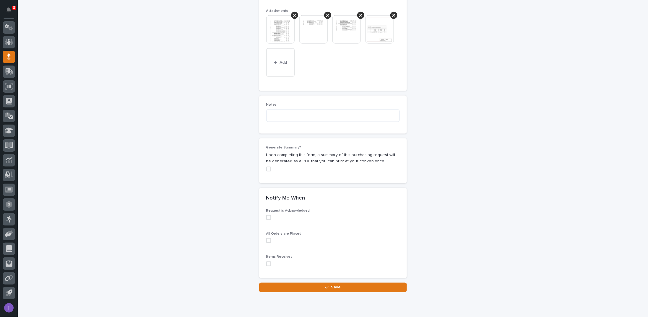
scroll to position [496, 0]
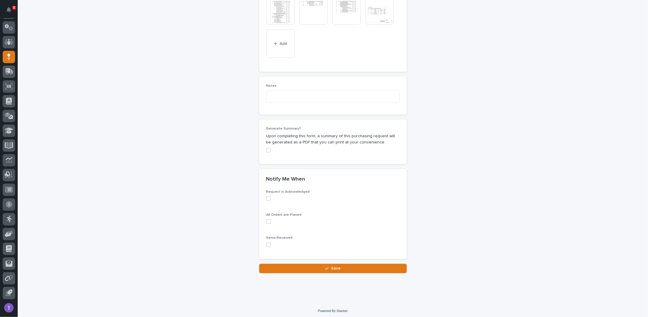
click at [266, 148] on span at bounding box center [268, 150] width 5 height 5
click at [333, 267] on span "Save" at bounding box center [336, 269] width 10 height 4
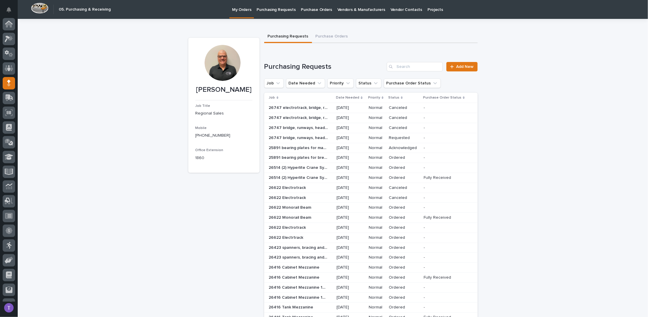
scroll to position [26, 0]
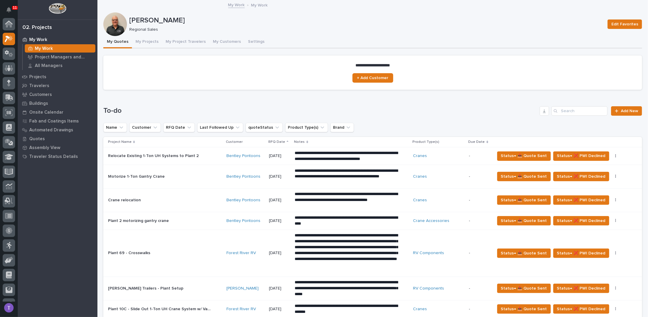
scroll to position [15, 0]
click at [146, 41] on button "My Projects" at bounding box center [147, 42] width 30 height 12
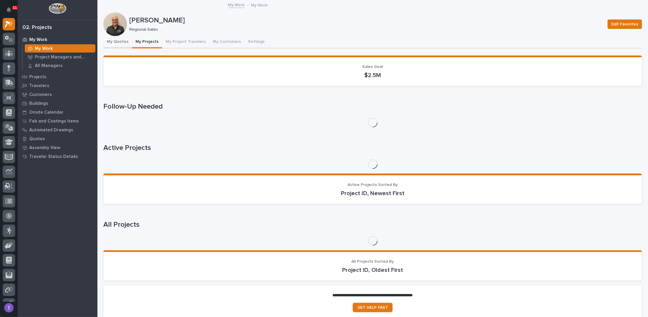
click at [119, 41] on button "My Quotes" at bounding box center [117, 42] width 29 height 12
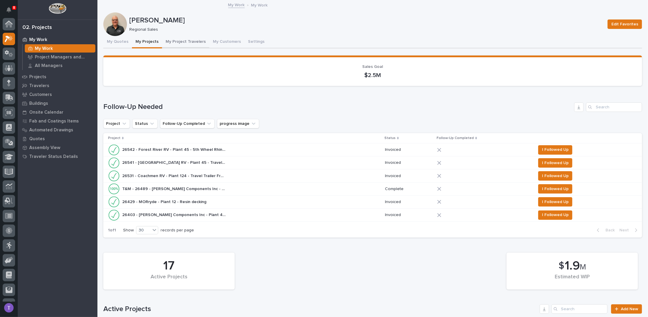
scroll to position [15, 0]
click at [178, 40] on button "My Project Travelers" at bounding box center [185, 42] width 47 height 12
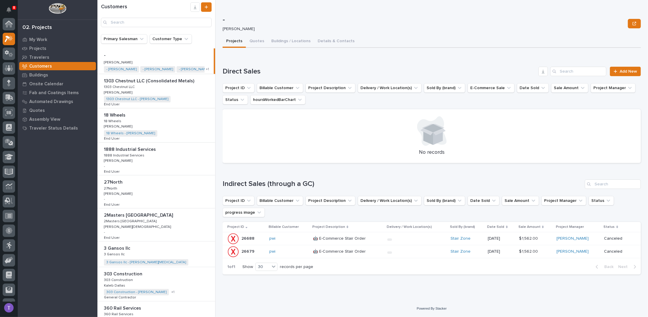
scroll to position [15, 0]
